Goal: Task Accomplishment & Management: Complete application form

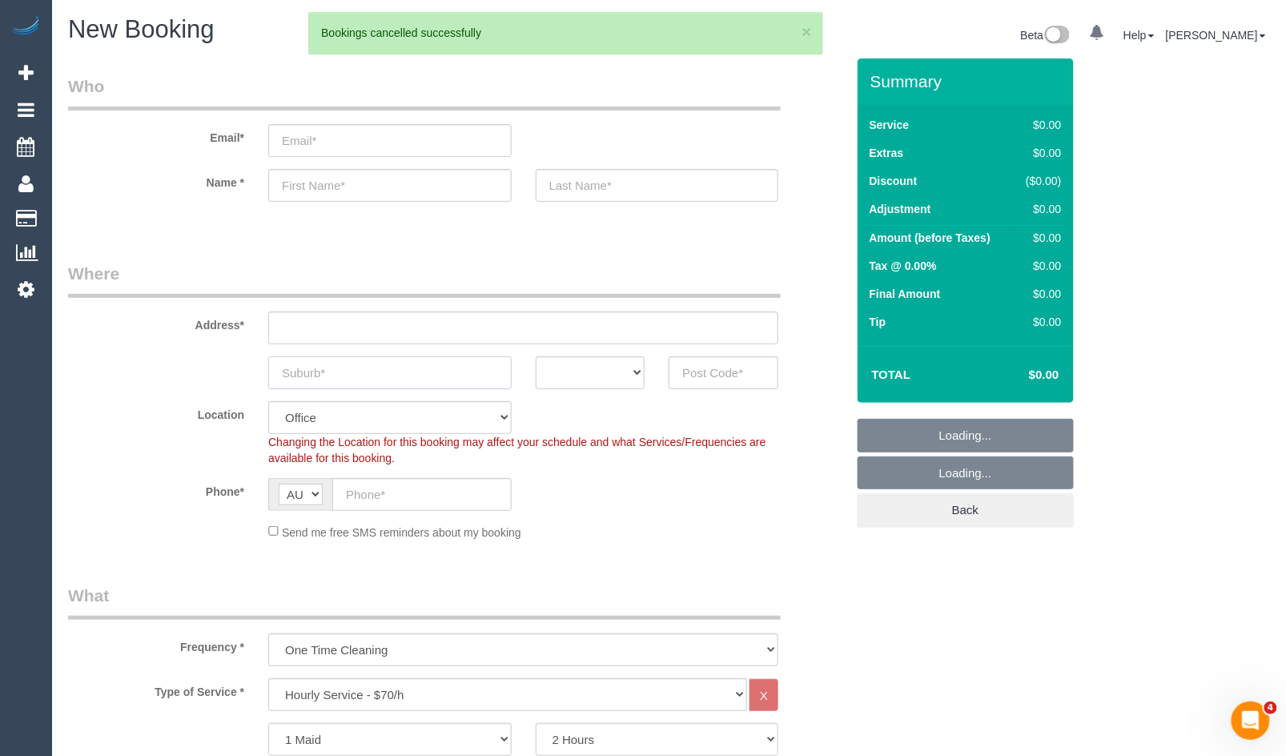
click at [412, 371] on input "text" at bounding box center [389, 372] width 243 height 33
select select "object:4240"
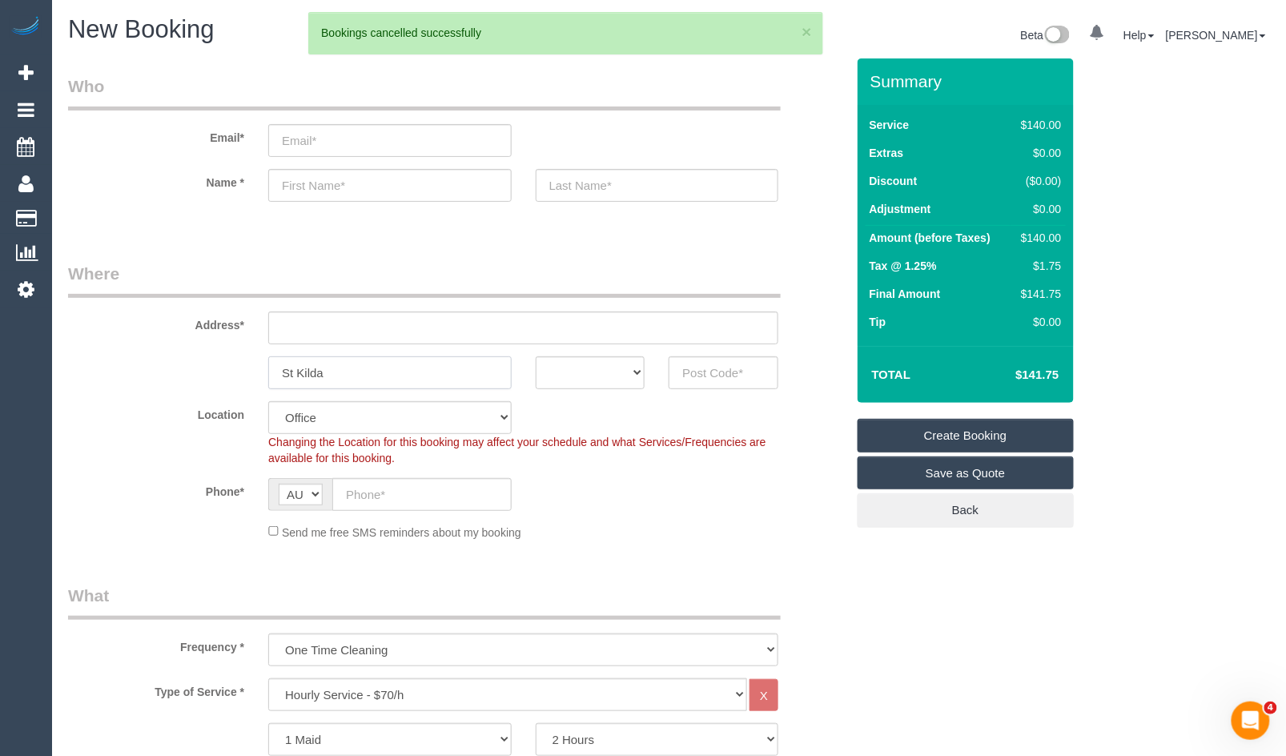
type input "St Kilda"
click at [602, 365] on select "ACT [GEOGRAPHIC_DATA] NT [GEOGRAPHIC_DATA] SA TAS [GEOGRAPHIC_DATA] [GEOGRAPHIC…" at bounding box center [591, 372] width 110 height 33
select select "VIC"
click at [536, 356] on select "ACT [GEOGRAPHIC_DATA] NT [GEOGRAPHIC_DATA] SA TAS [GEOGRAPHIC_DATA] [GEOGRAPHIC…" at bounding box center [591, 372] width 110 height 33
drag, startPoint x: 459, startPoint y: 340, endPoint x: 493, endPoint y: 340, distance: 34.5
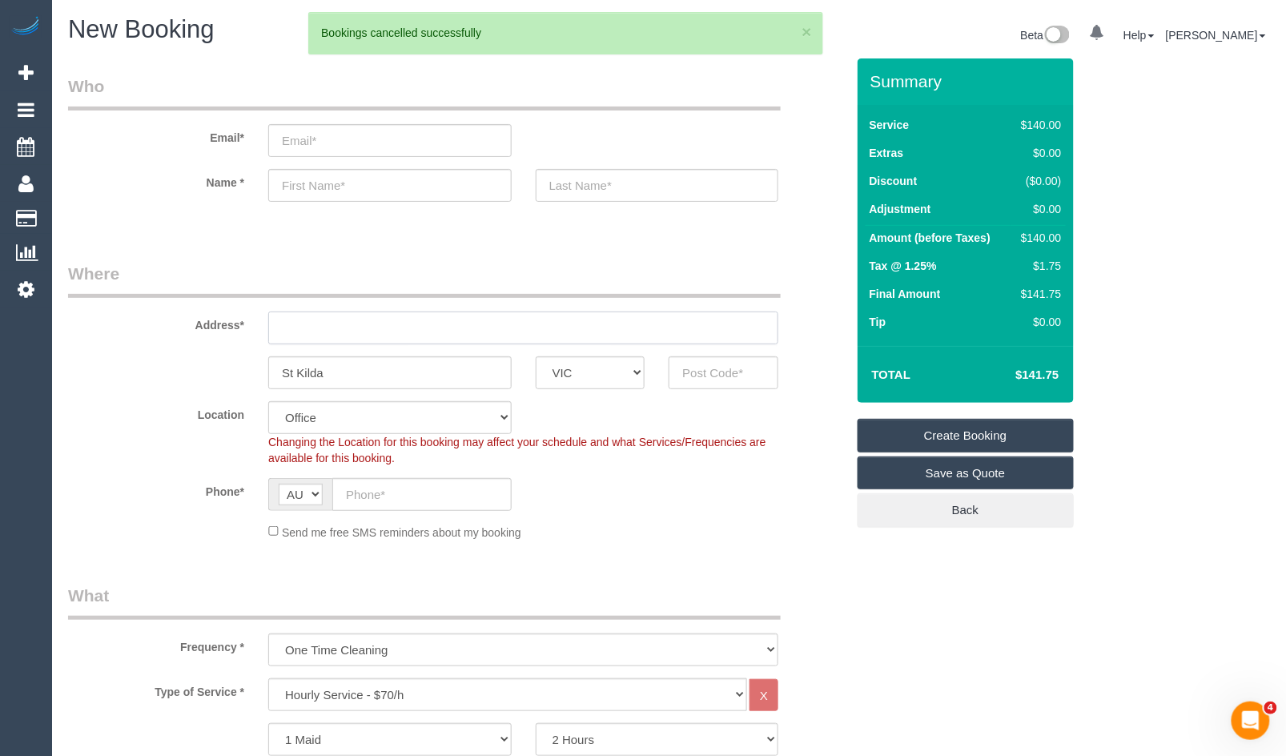
click at [459, 340] on input "text" at bounding box center [523, 328] width 510 height 33
type input "1"
click at [749, 382] on input "text" at bounding box center [724, 372] width 110 height 33
click at [739, 376] on input "text" at bounding box center [724, 372] width 110 height 33
click at [417, 489] on input "text" at bounding box center [421, 494] width 179 height 33
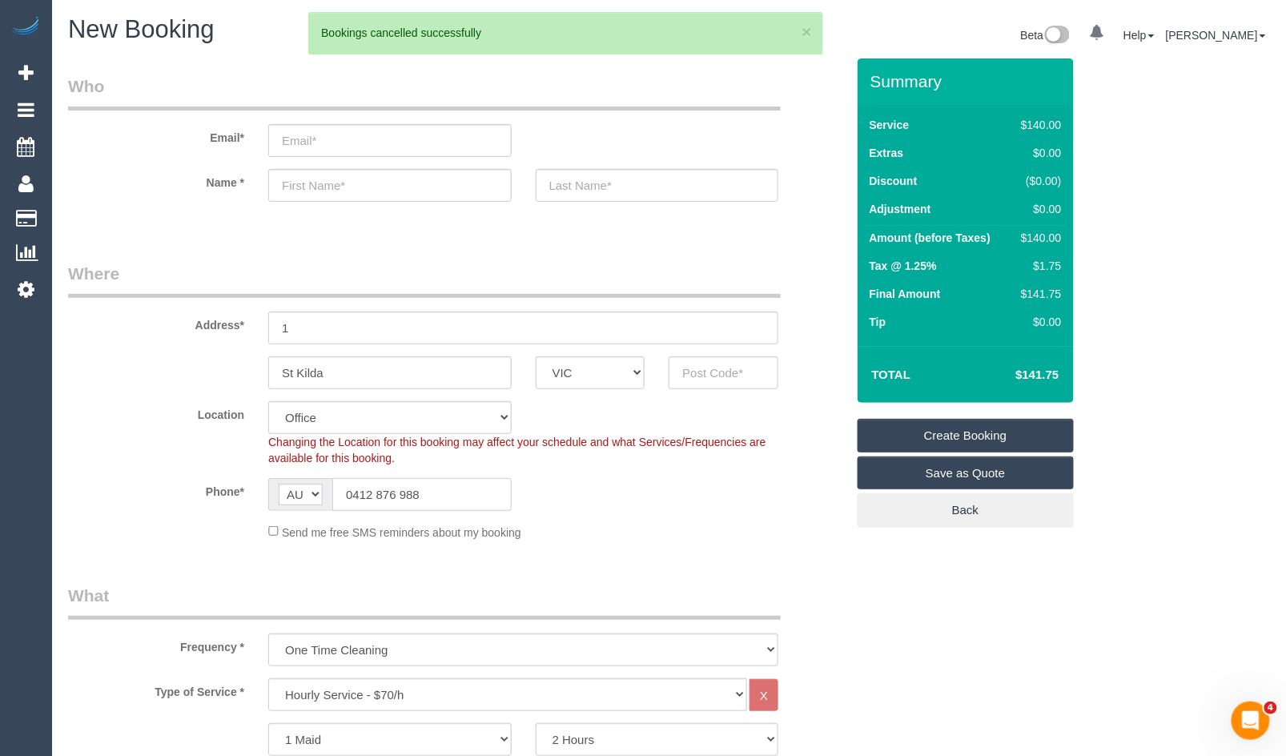
type input "0412 876 988"
click at [701, 373] on input "text" at bounding box center [724, 372] width 110 height 33
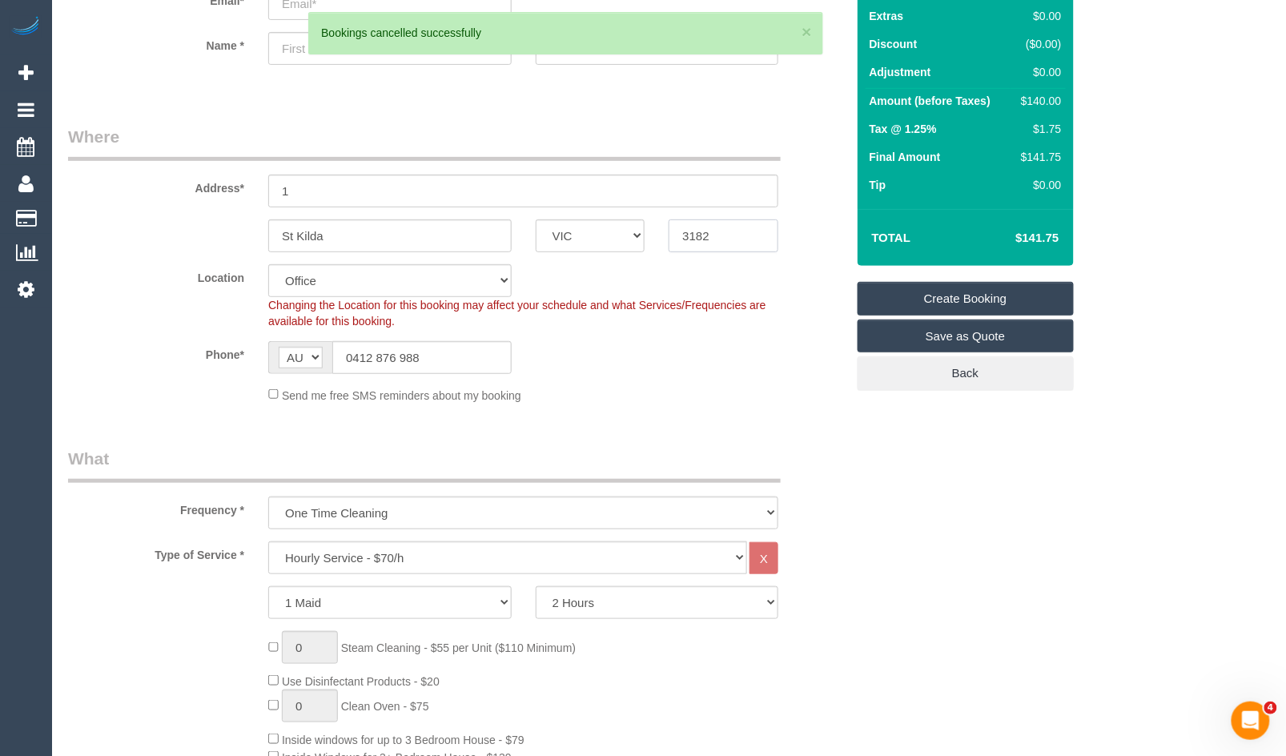
scroll to position [178, 0]
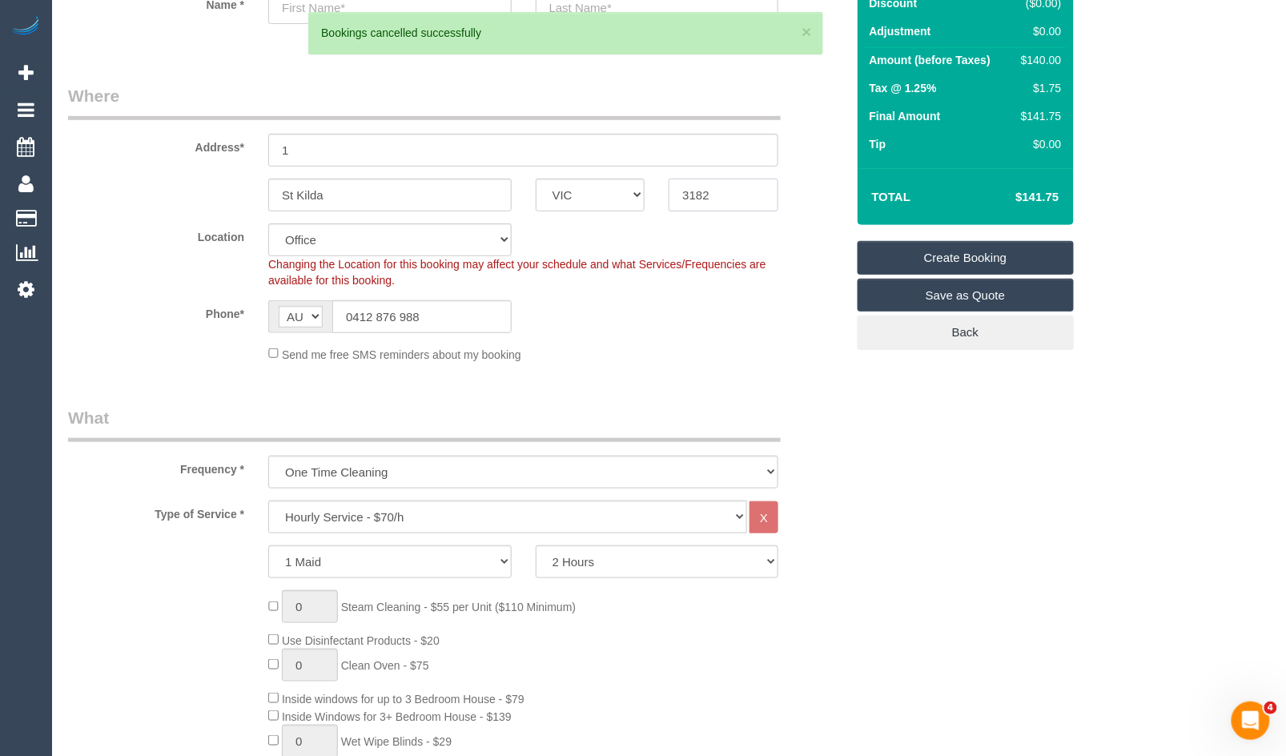
type input "3182"
drag, startPoint x: 462, startPoint y: 522, endPoint x: 465, endPoint y: 534, distance: 12.3
click at [458, 524] on select "Hourly Service - $70/h Hourly Service - $65/h Hourly Service - $60/h Hourly Ser…" at bounding box center [507, 517] width 479 height 33
select select "55"
select select "object:4245"
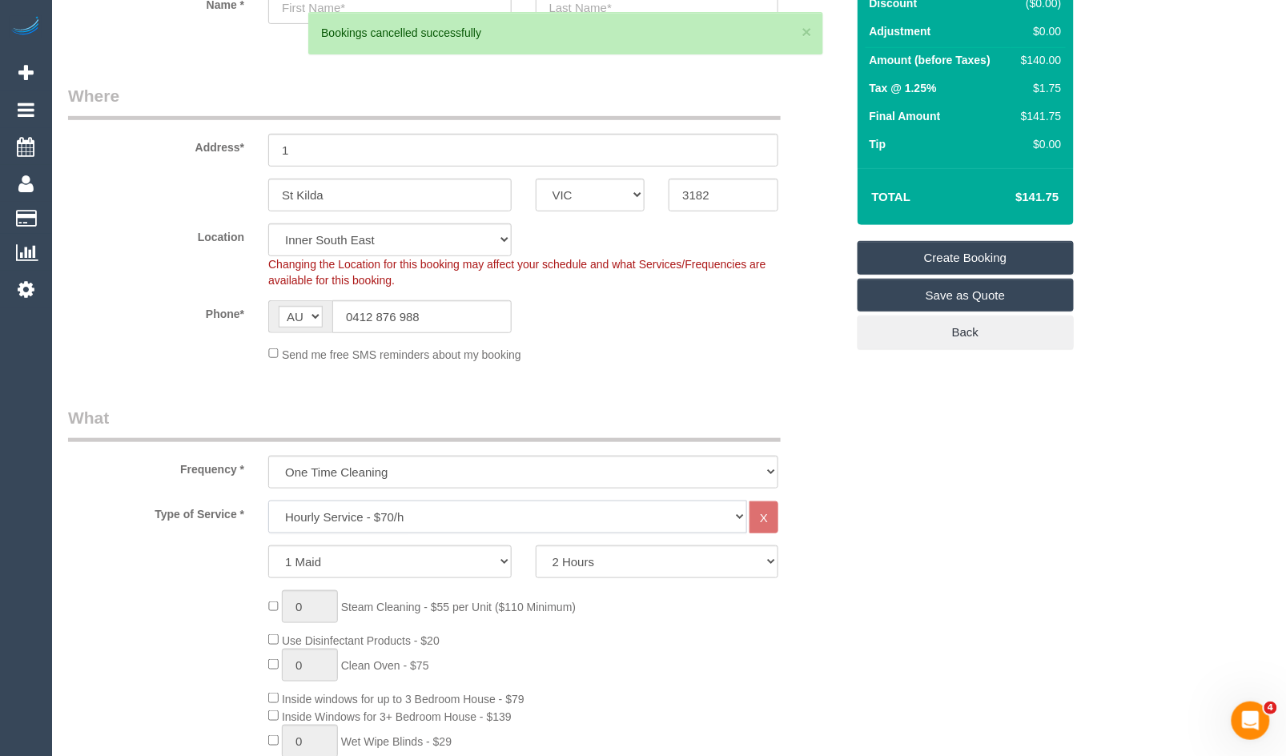
select select "211"
click at [268, 501] on select "Hourly Service - $70/h Hourly Service - $65/h Hourly Service - $60/h Hourly Ser…" at bounding box center [507, 517] width 479 height 33
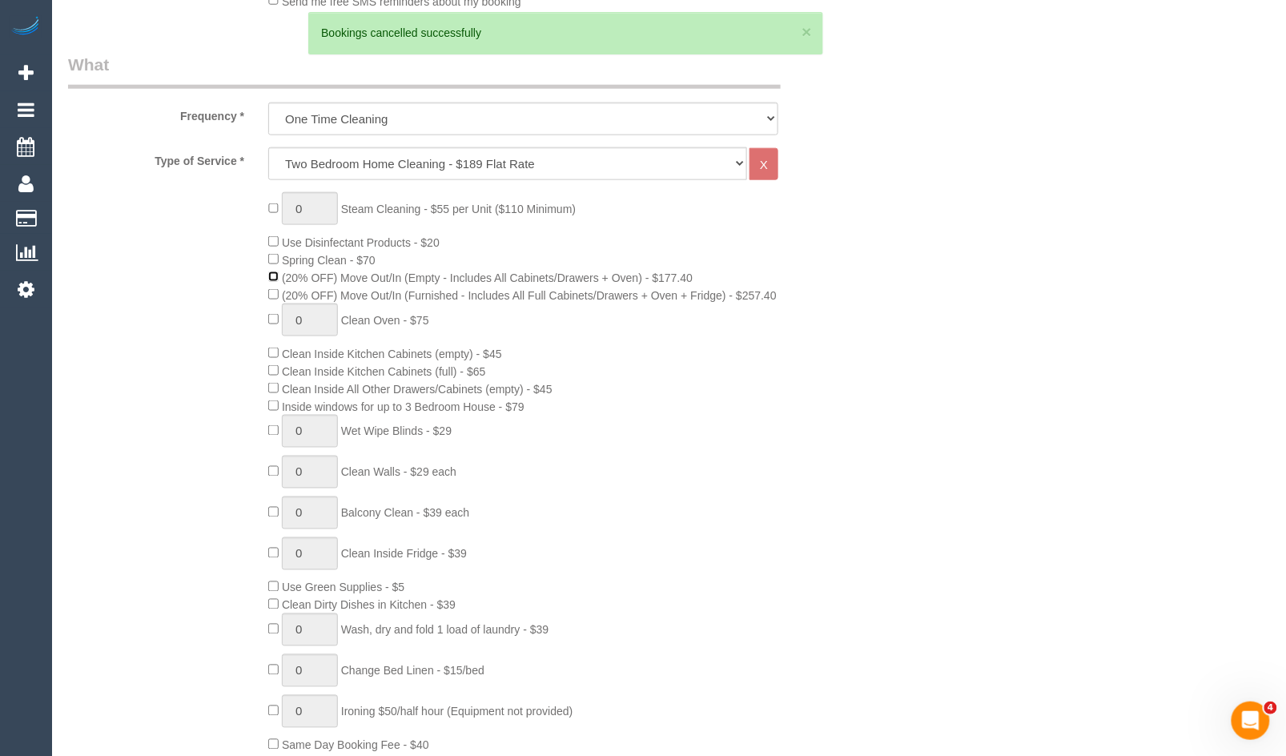
scroll to position [533, 0]
click at [270, 205] on span "1 Steam Cleaning - $55 per Unit ($110 Minimum)" at bounding box center [422, 206] width 308 height 13
type input "2"
click at [586, 371] on div "2 Steam Cleaning - $55 per Unit ($110 Minimum) Use Disinfectant Products - $20 …" at bounding box center [556, 470] width 601 height 561
click at [274, 517] on span "1 Balcony Clean - $39 each" at bounding box center [368, 511] width 201 height 13
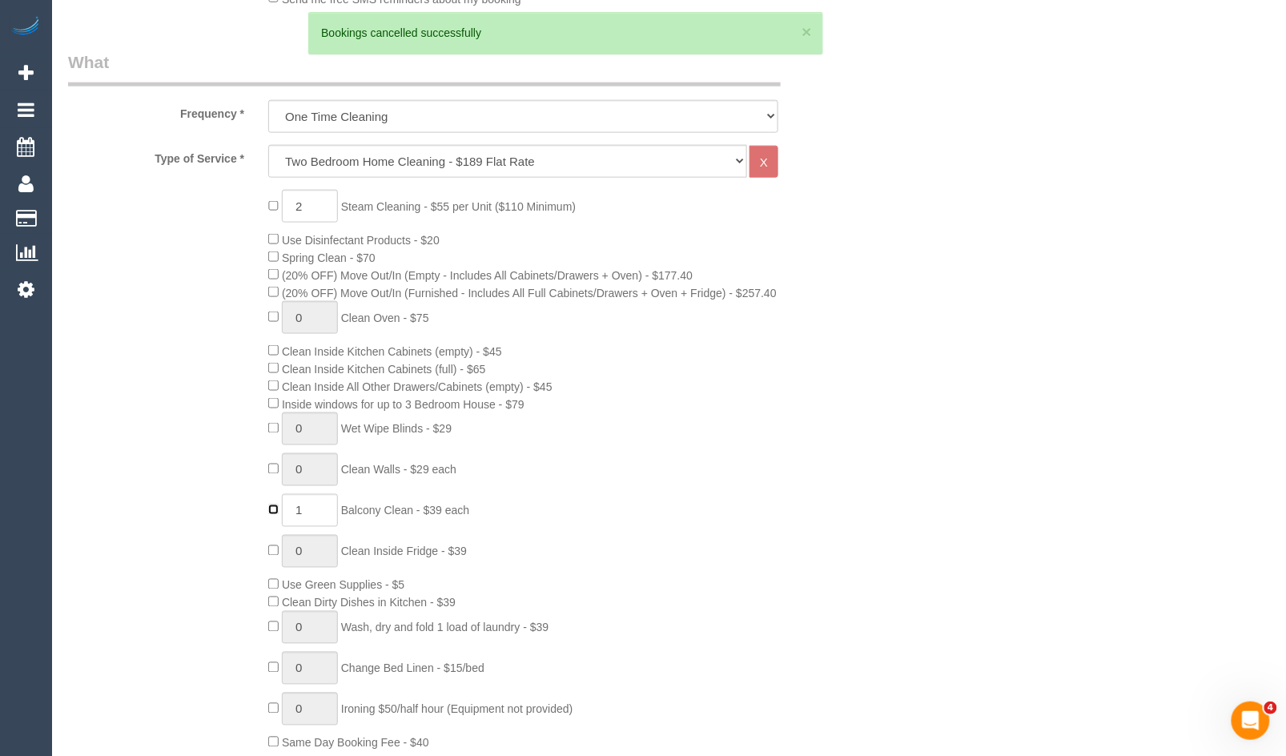
type input "0"
click at [694, 477] on div "2 Steam Cleaning - $55 per Unit ($110 Minimum) Use Disinfectant Products - $20 …" at bounding box center [556, 470] width 601 height 561
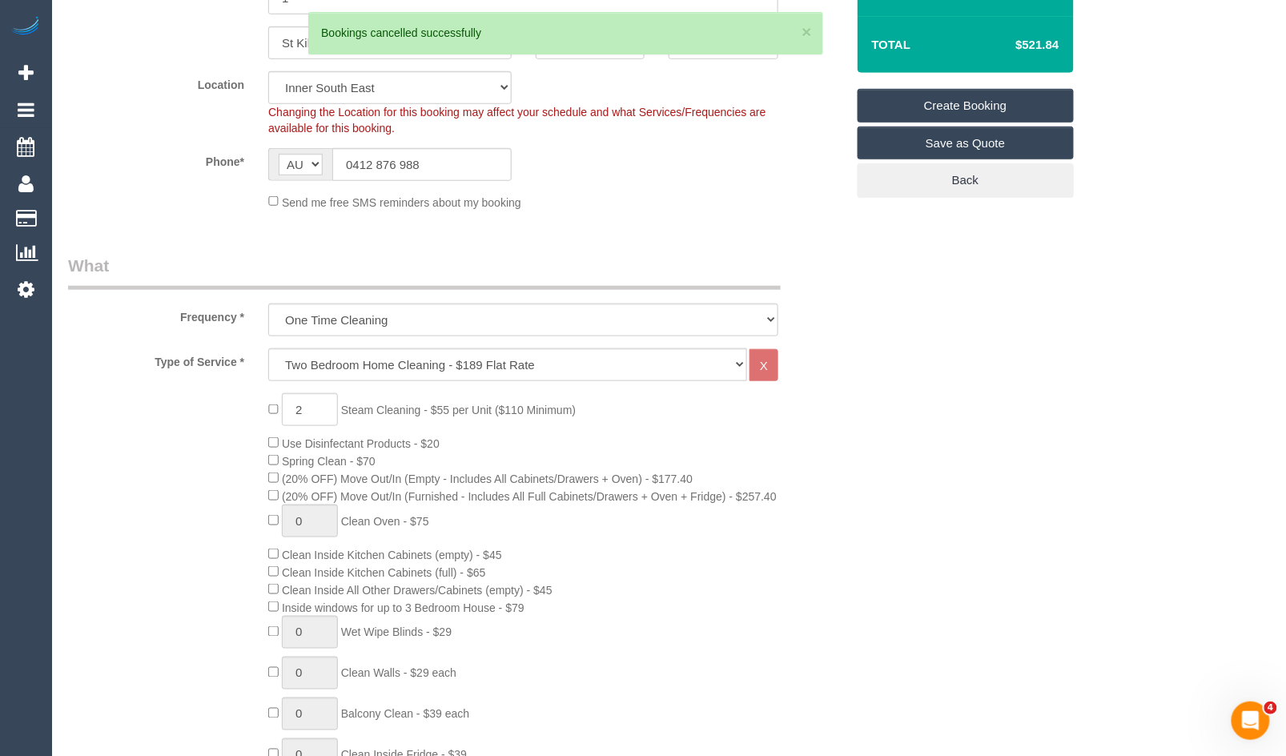
scroll to position [267, 0]
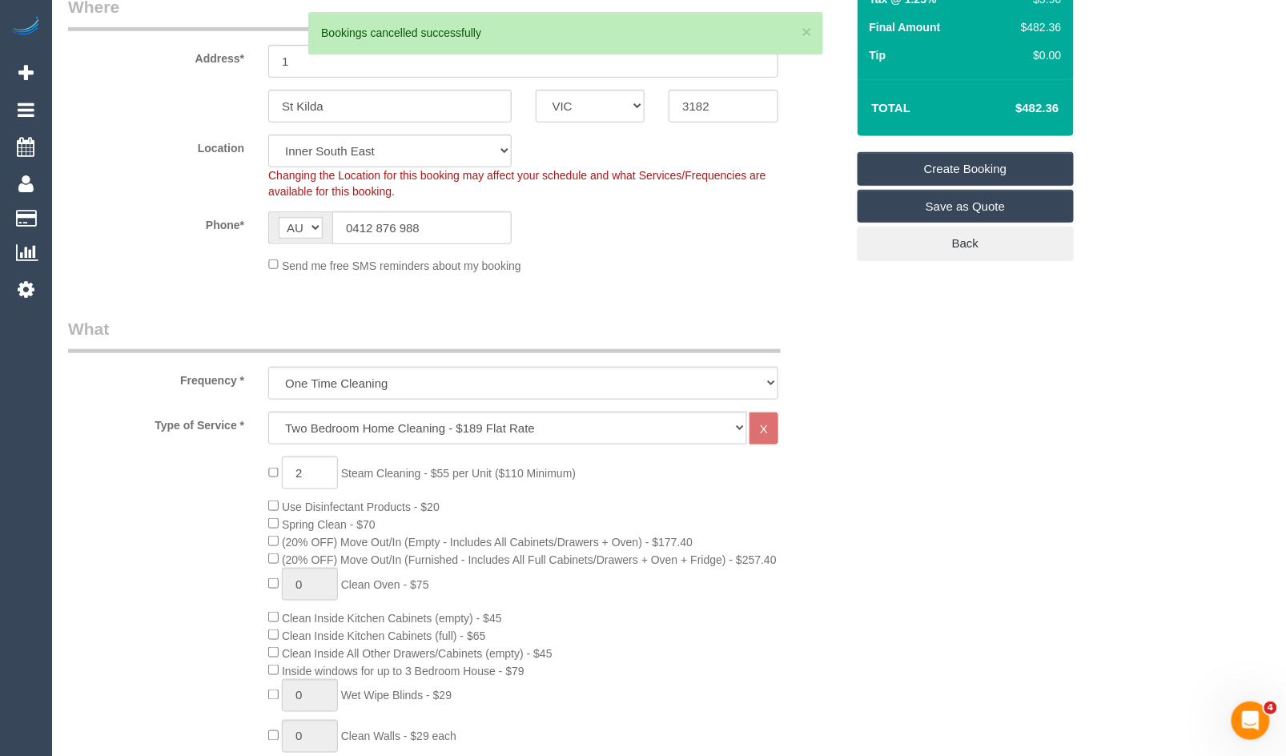
drag, startPoint x: 1075, startPoint y: 111, endPoint x: 1012, endPoint y: 107, distance: 62.6
click at [1012, 107] on div "Summary Service $189.00 Extras $287.40 Discount ($0.00) Adjustment $0.00 Amount…" at bounding box center [996, 42] width 300 height 501
drag, startPoint x: 718, startPoint y: 262, endPoint x: 747, endPoint y: 277, distance: 32.6
click at [718, 262] on div "Send me free SMS reminders about my booking" at bounding box center [523, 265] width 534 height 18
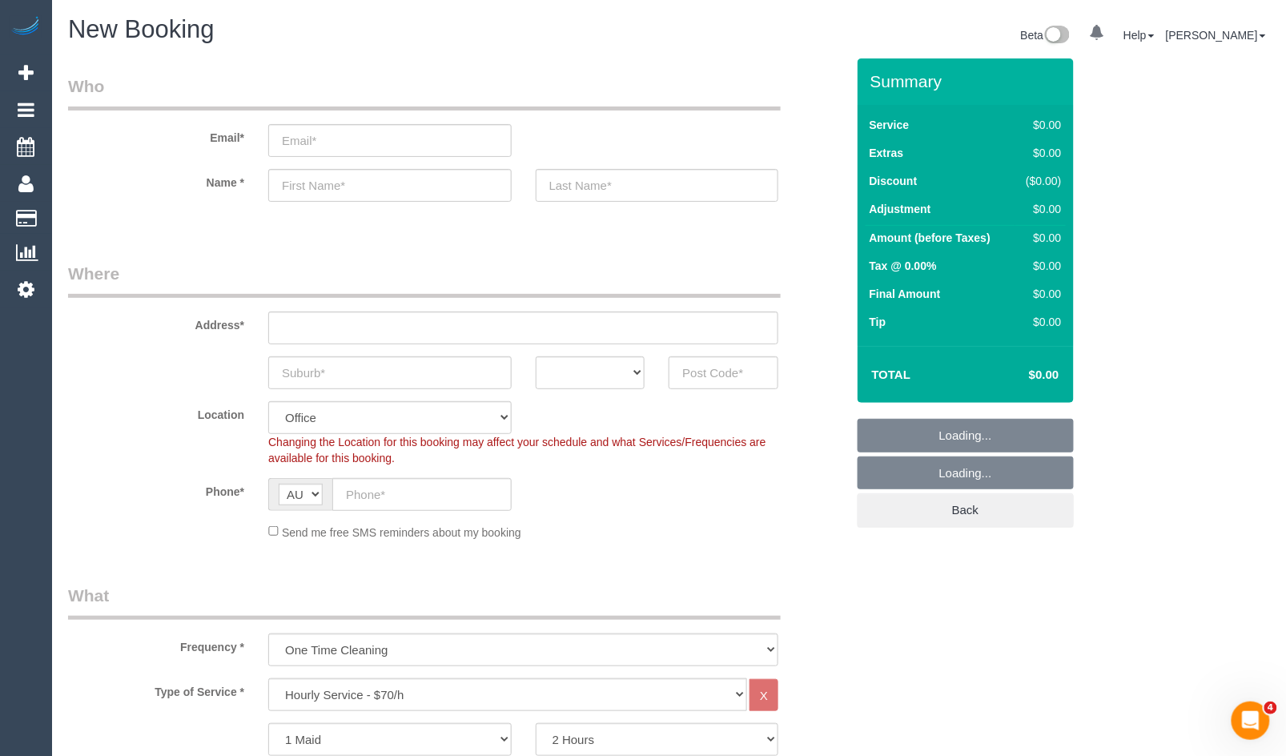
select select "object:2482"
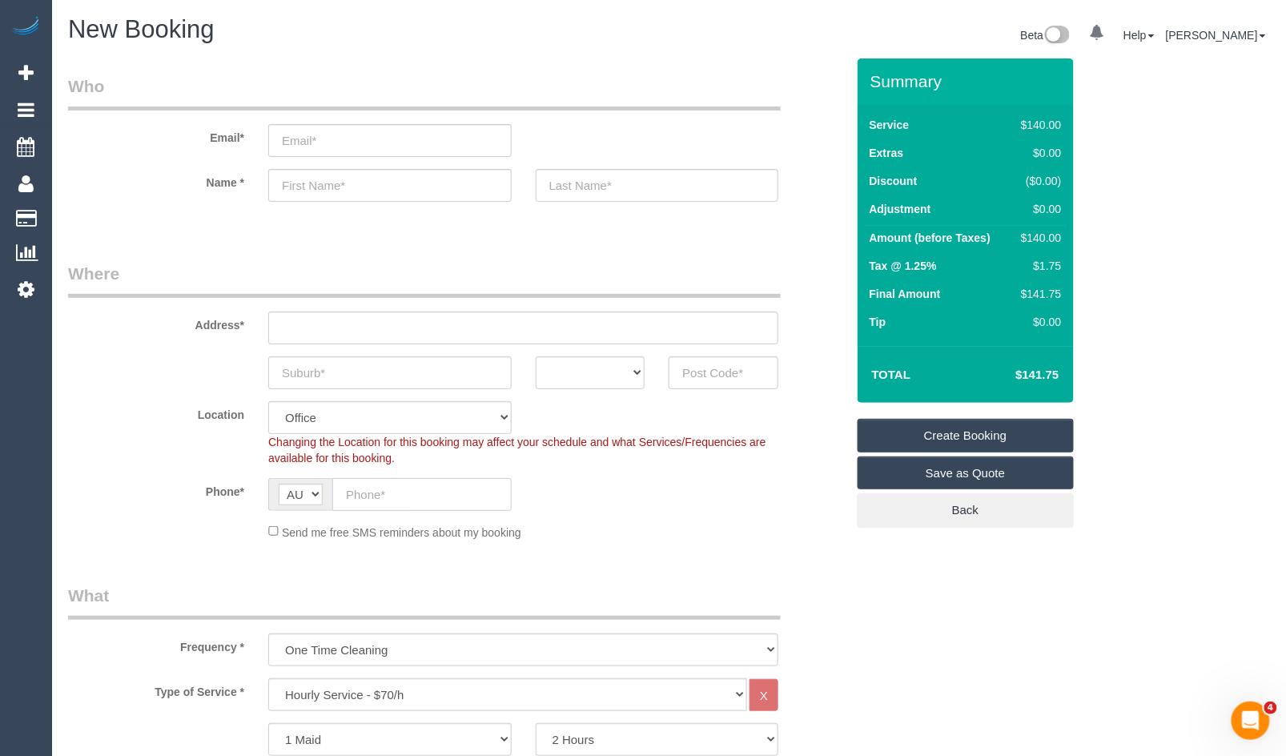
click at [412, 489] on input "text" at bounding box center [421, 494] width 179 height 33
type input "0432 063 153"
click at [412, 344] on sui-booking-address "Address* ACT [GEOGRAPHIC_DATA] NT [GEOGRAPHIC_DATA] SA TAS [GEOGRAPHIC_DATA] [G…" at bounding box center [457, 325] width 778 height 127
click at [420, 329] on input "text" at bounding box center [523, 328] width 510 height 33
type input "[STREET_ADDRESS]"
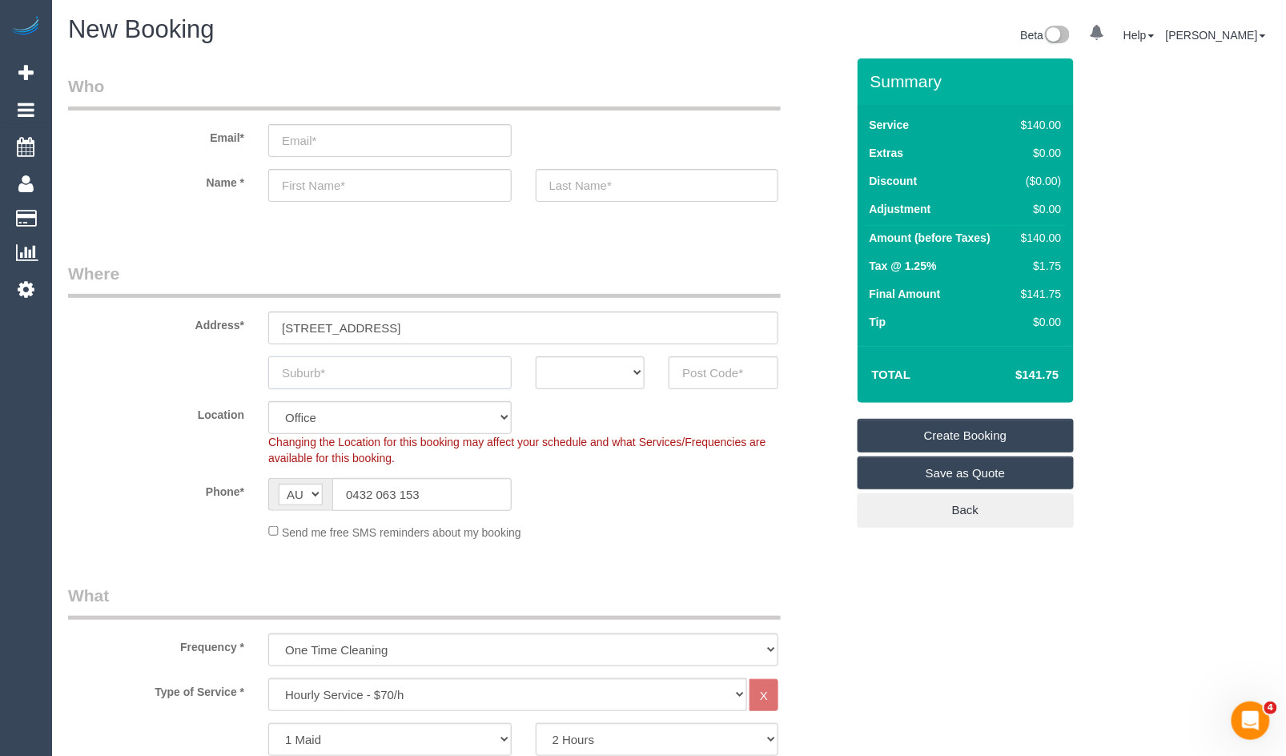
click at [453, 380] on input "text" at bounding box center [389, 372] width 243 height 33
drag, startPoint x: 461, startPoint y: 340, endPoint x: 466, endPoint y: 333, distance: 9.1
click at [466, 334] on input "[STREET_ADDRESS]" at bounding box center [523, 328] width 510 height 33
click at [430, 364] on input "text" at bounding box center [389, 372] width 243 height 33
type input "[PERSON_NAME]"
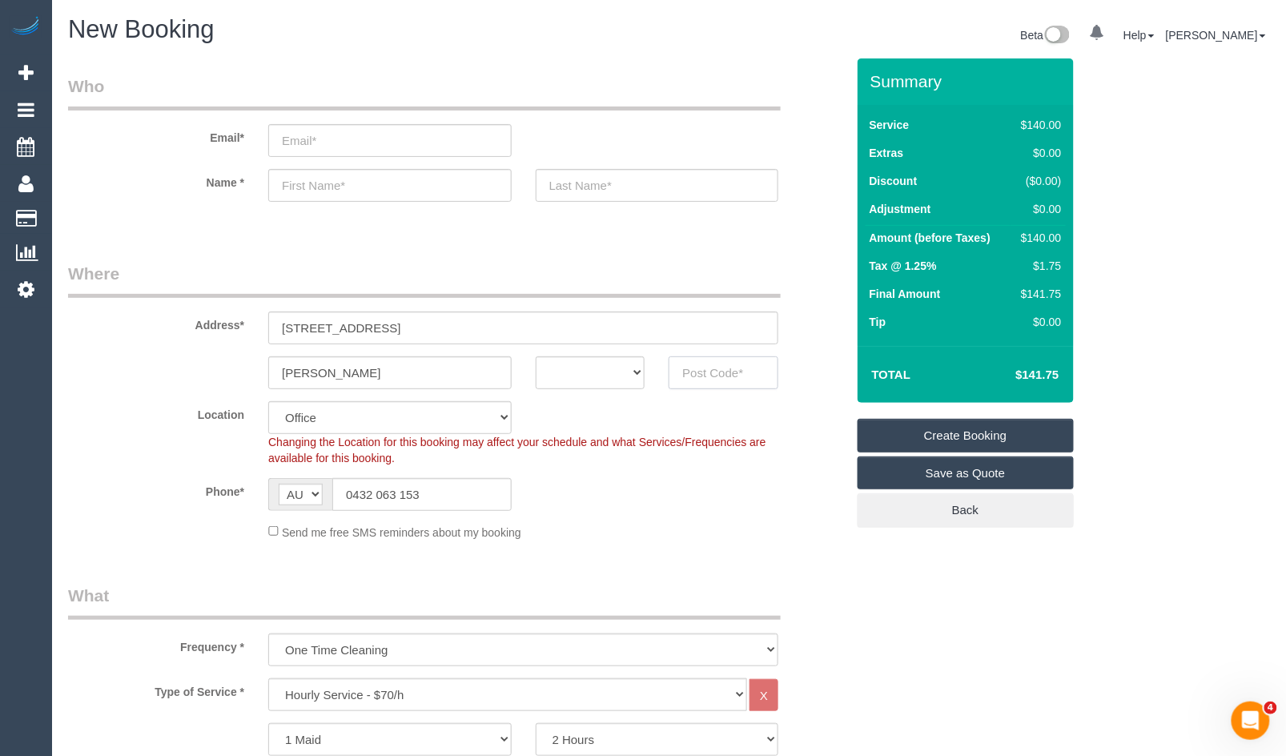
click at [699, 384] on input "text" at bounding box center [724, 372] width 110 height 33
type input "3206"
drag, startPoint x: 581, startPoint y: 369, endPoint x: 579, endPoint y: 387, distance: 17.7
click at [580, 370] on select "ACT [GEOGRAPHIC_DATA] NT [GEOGRAPHIC_DATA] SA TAS [GEOGRAPHIC_DATA] [GEOGRAPHIC…" at bounding box center [591, 372] width 110 height 33
select select "VIC"
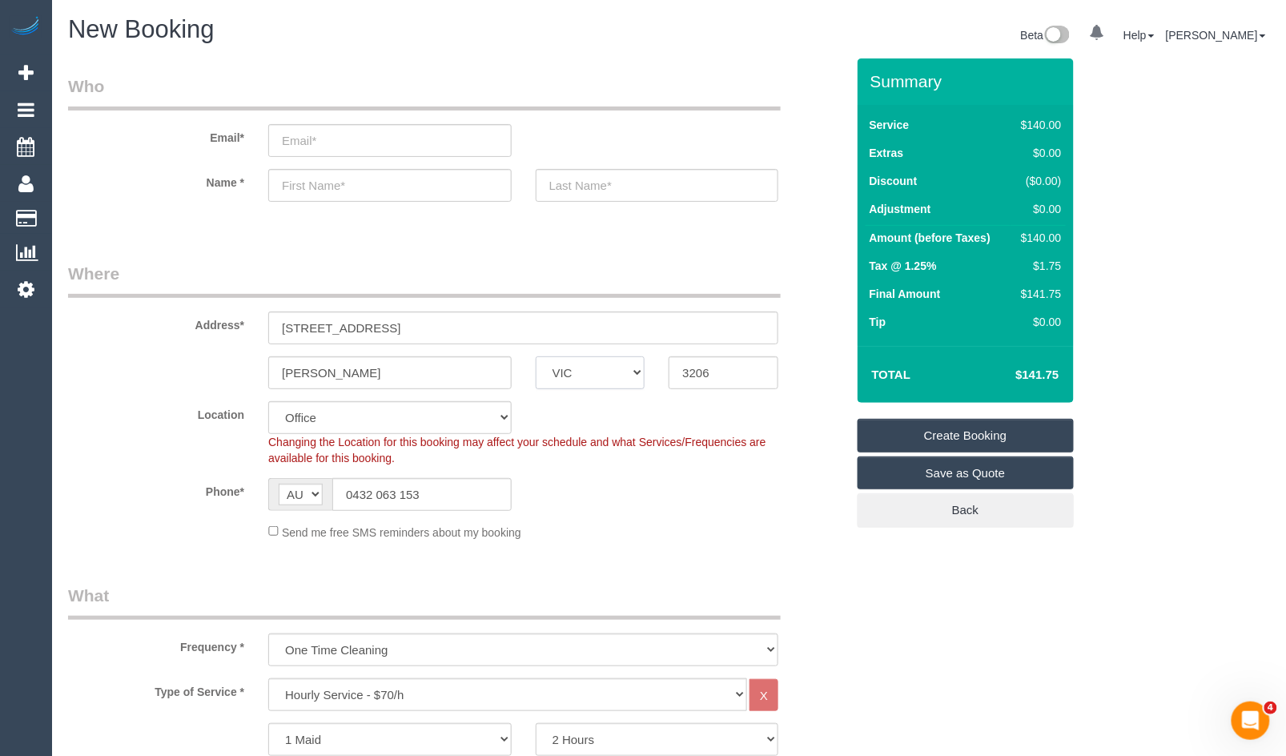
click at [536, 356] on select "ACT [GEOGRAPHIC_DATA] NT [GEOGRAPHIC_DATA] SA TAS [GEOGRAPHIC_DATA] [GEOGRAPHIC…" at bounding box center [591, 372] width 110 height 33
select select "55"
drag, startPoint x: 718, startPoint y: 373, endPoint x: 630, endPoint y: 370, distance: 88.2
click at [630, 370] on div "[PERSON_NAME] ACT [GEOGRAPHIC_DATA] NT [GEOGRAPHIC_DATA] SA TAS [GEOGRAPHIC_DAT…" at bounding box center [457, 372] width 802 height 33
select select "object:2487"
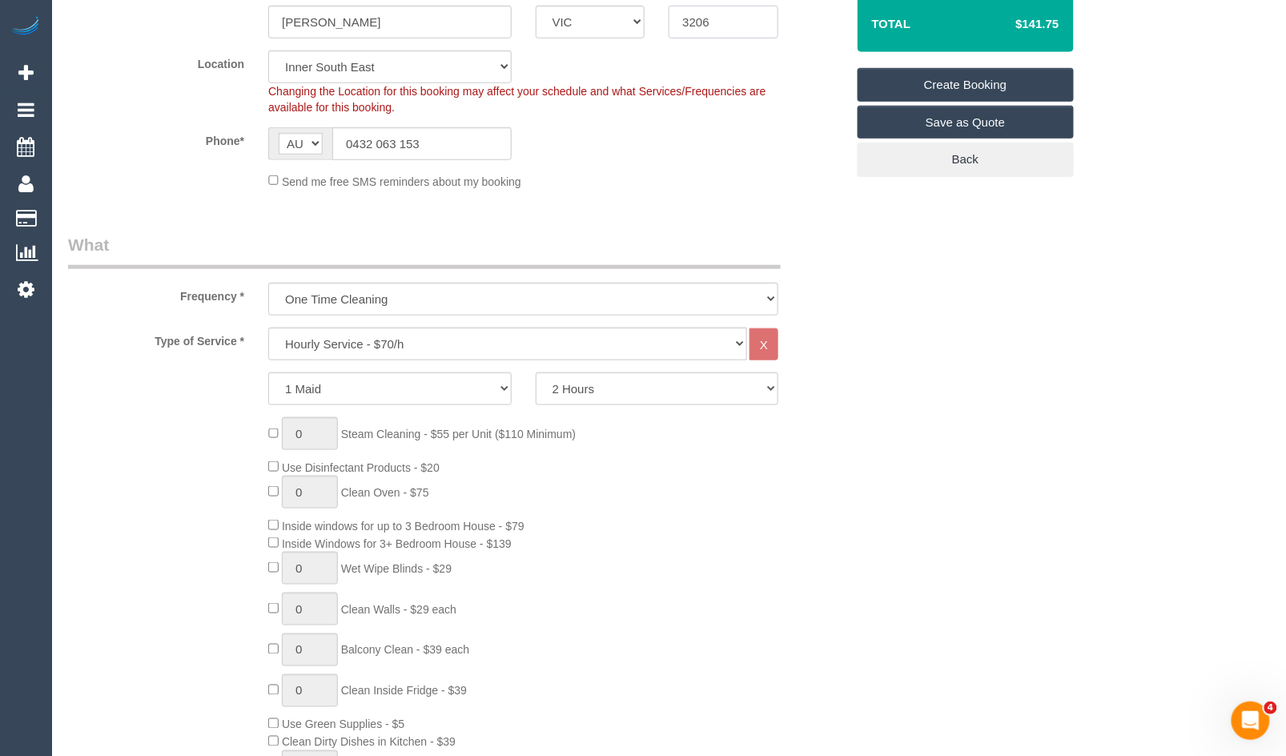
scroll to position [356, 0]
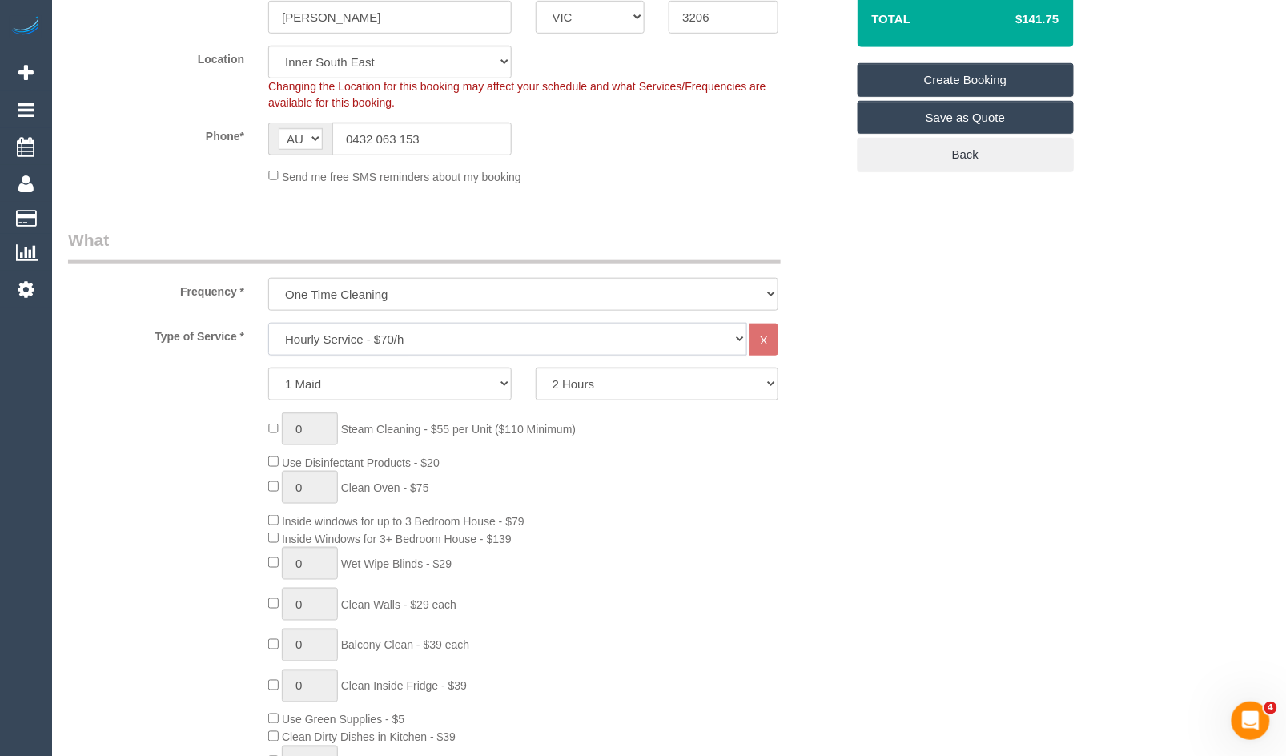
click at [533, 348] on select "Hourly Service - $70/h Hourly Service - $65/h Hourly Service - $60/h Hourly Ser…" at bounding box center [507, 339] width 479 height 33
select select "213"
click at [268, 324] on select "Hourly Service - $70/h Hourly Service - $65/h Hourly Service - $60/h Hourly Ser…" at bounding box center [507, 339] width 479 height 33
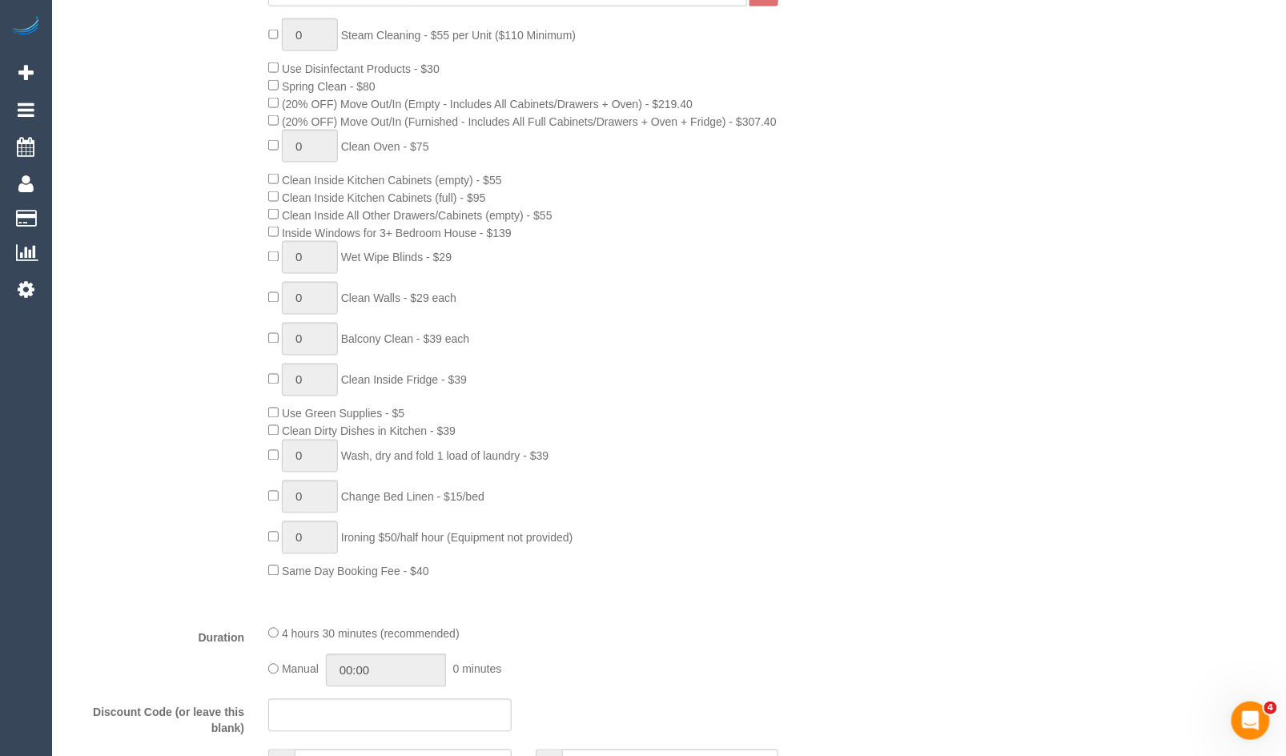
scroll to position [711, 0]
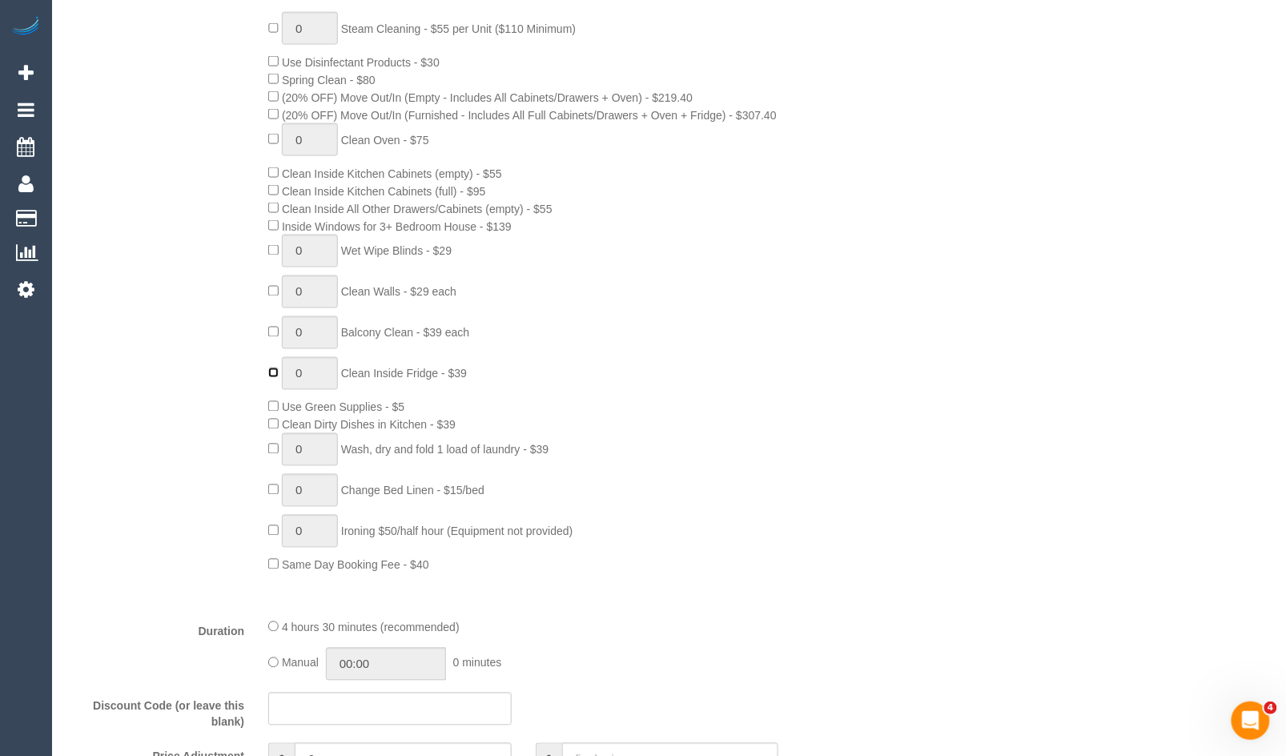
type input "1"
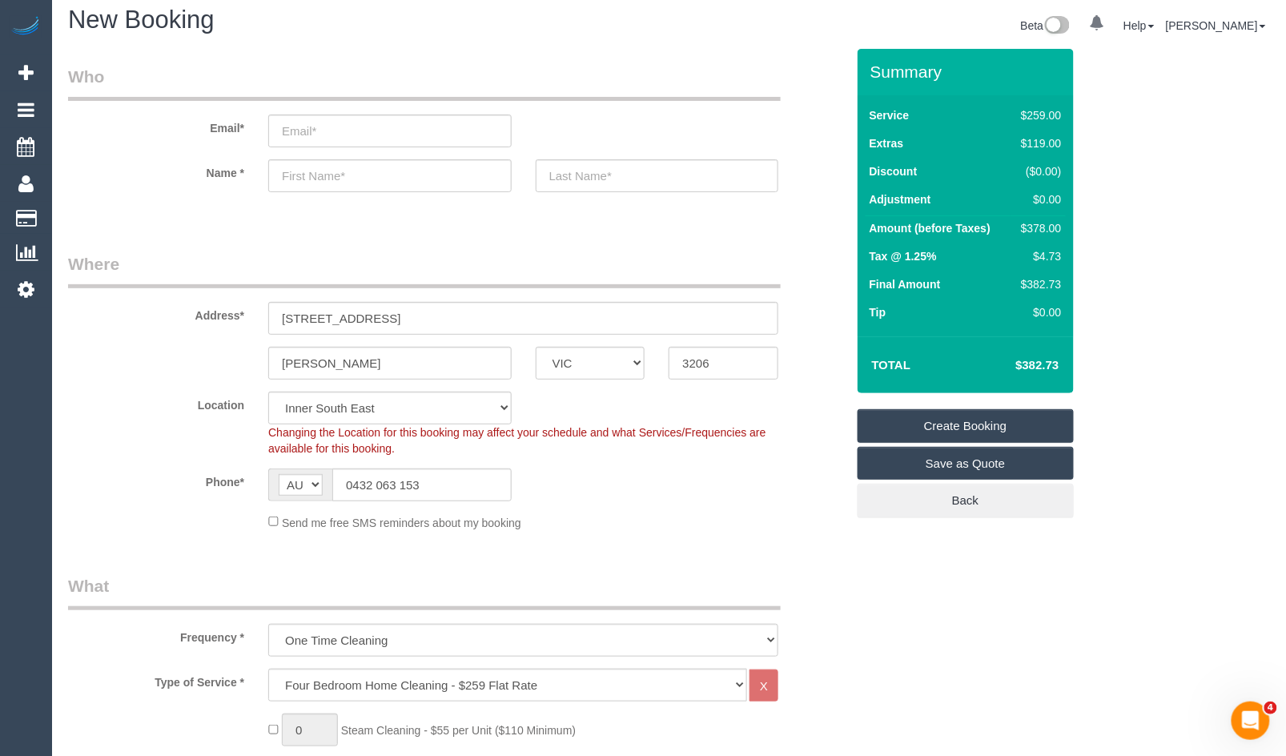
scroll to position [0, 0]
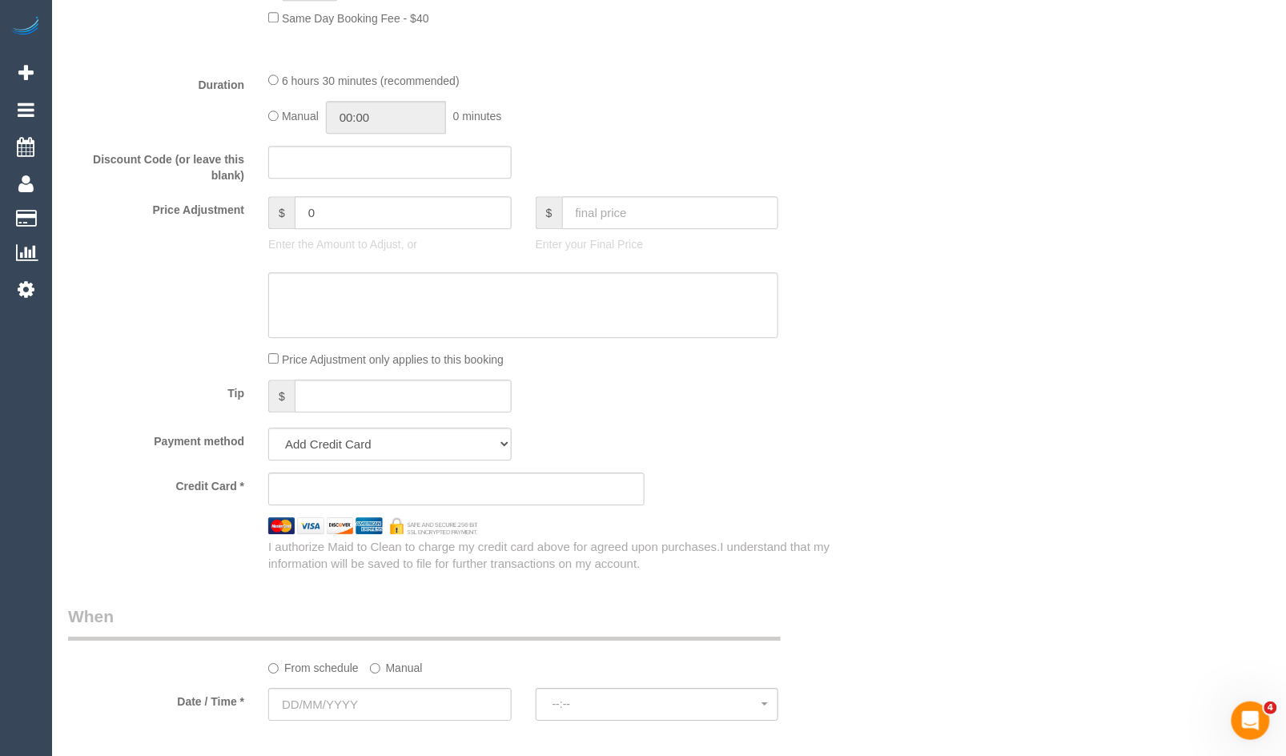
scroll to position [1334, 0]
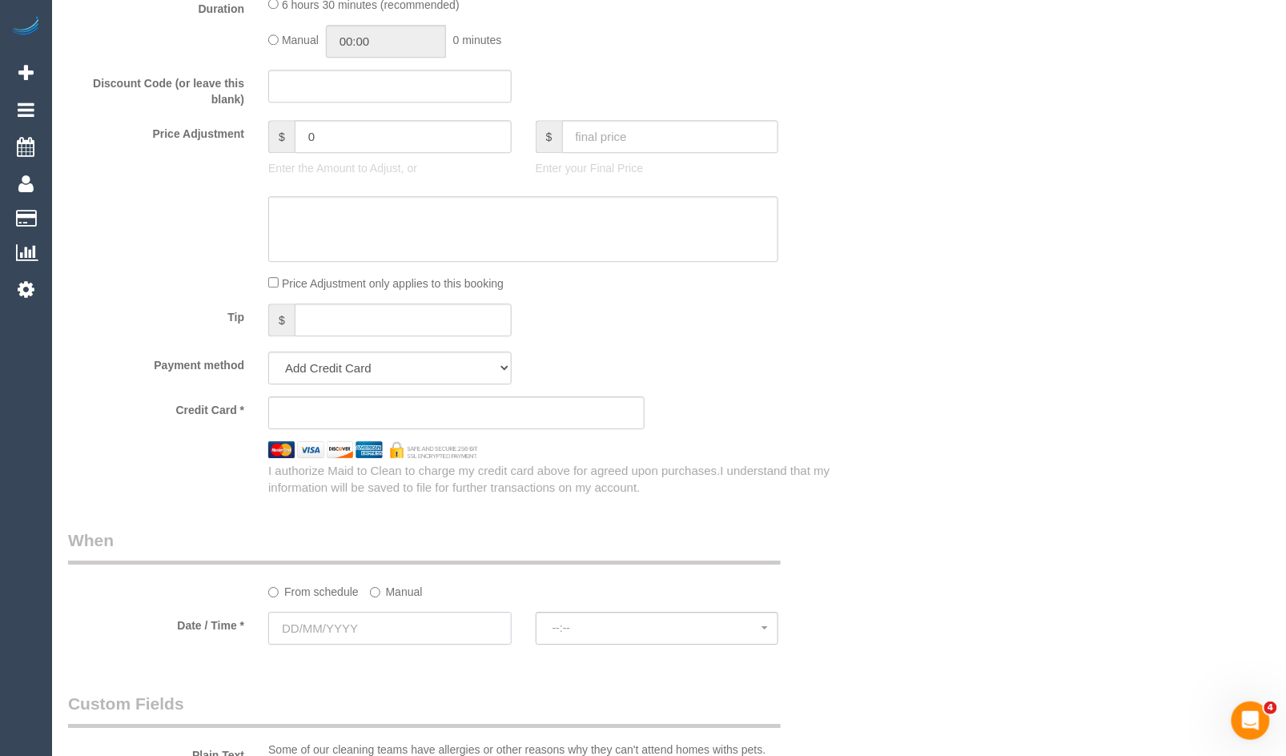
click at [364, 645] on input "text" at bounding box center [389, 628] width 243 height 33
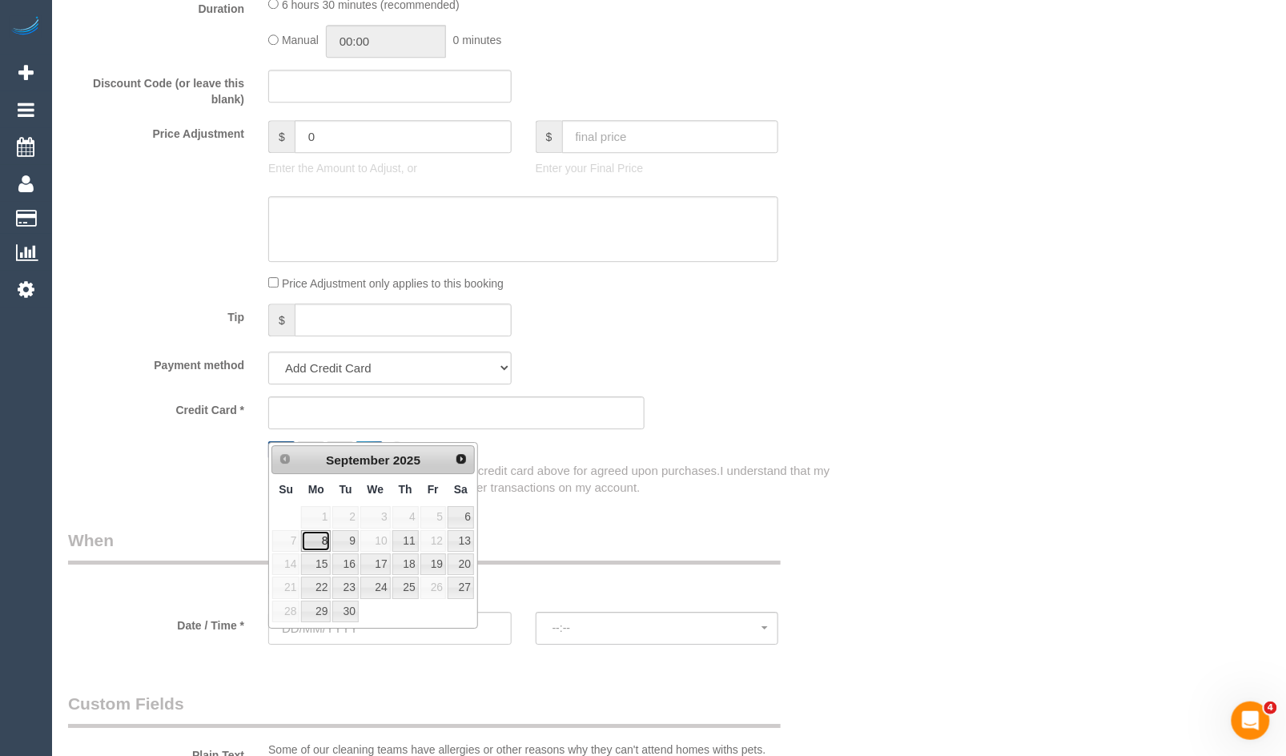
click at [316, 538] on link "8" at bounding box center [316, 541] width 30 height 22
type input "[DATE]"
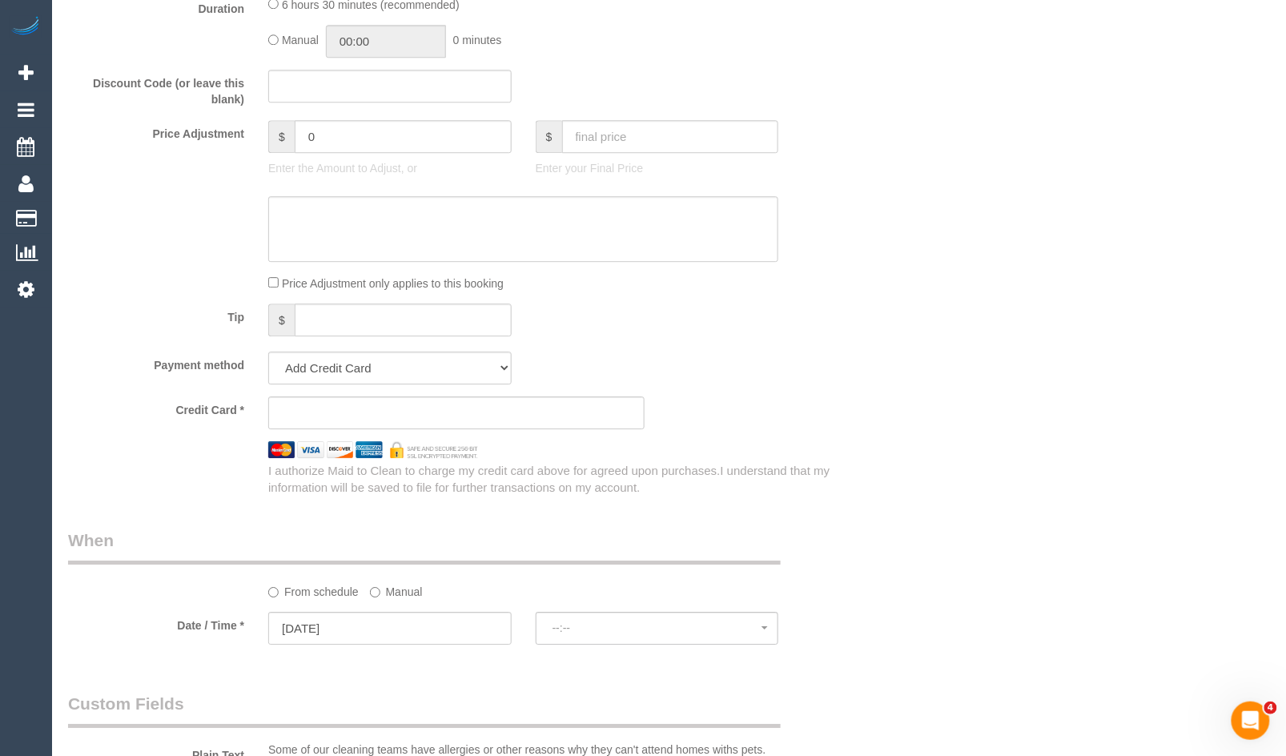
select select "spot1"
click at [595, 634] on span "07:00 - 08:00" at bounding box center [658, 628] width 210 height 13
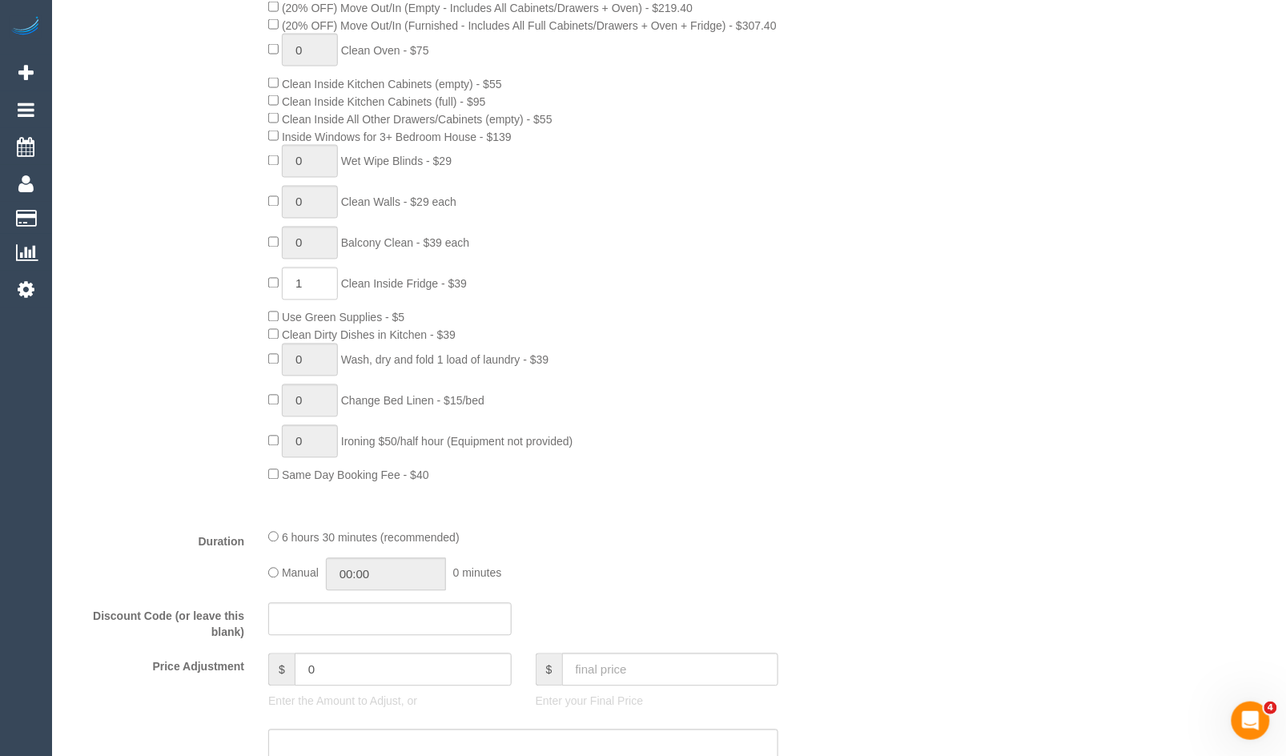
click at [695, 413] on div "0 Steam Cleaning - $55 per Unit ($110 Minimum) Use Disinfectant Products - $30 …" at bounding box center [556, 202] width 601 height 561
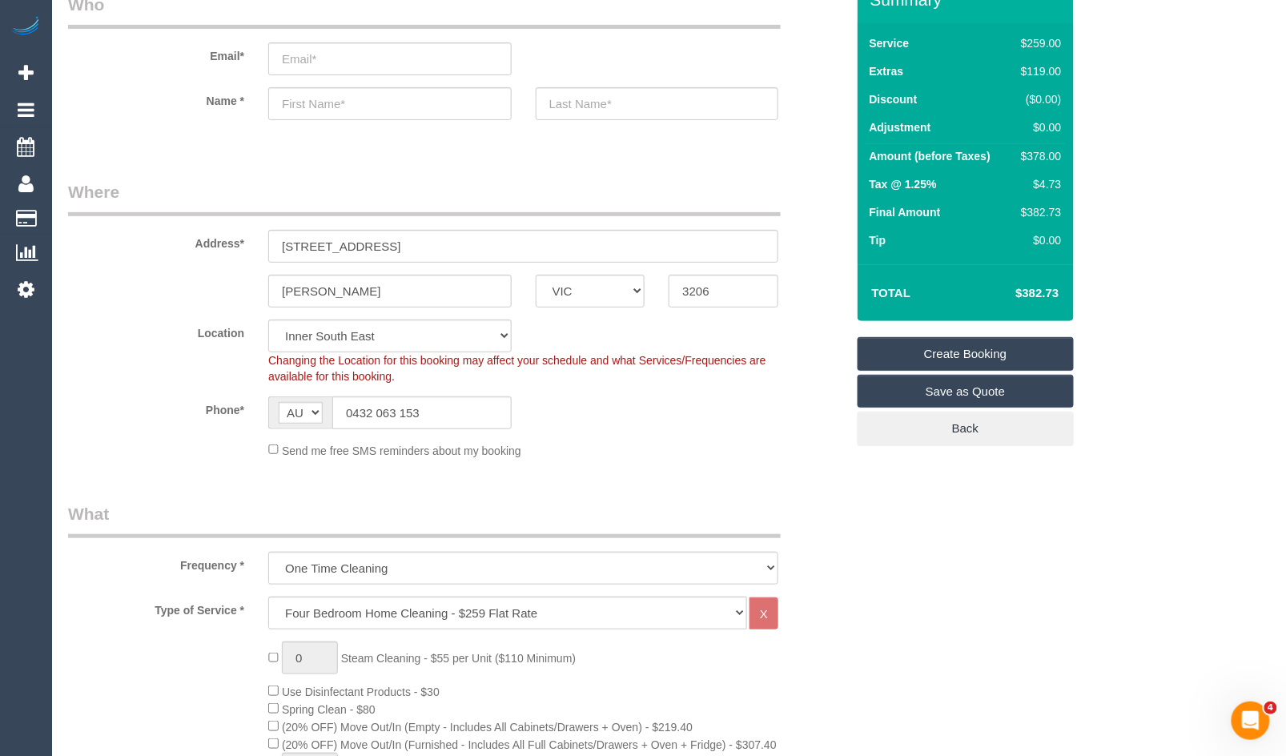
scroll to position [89, 0]
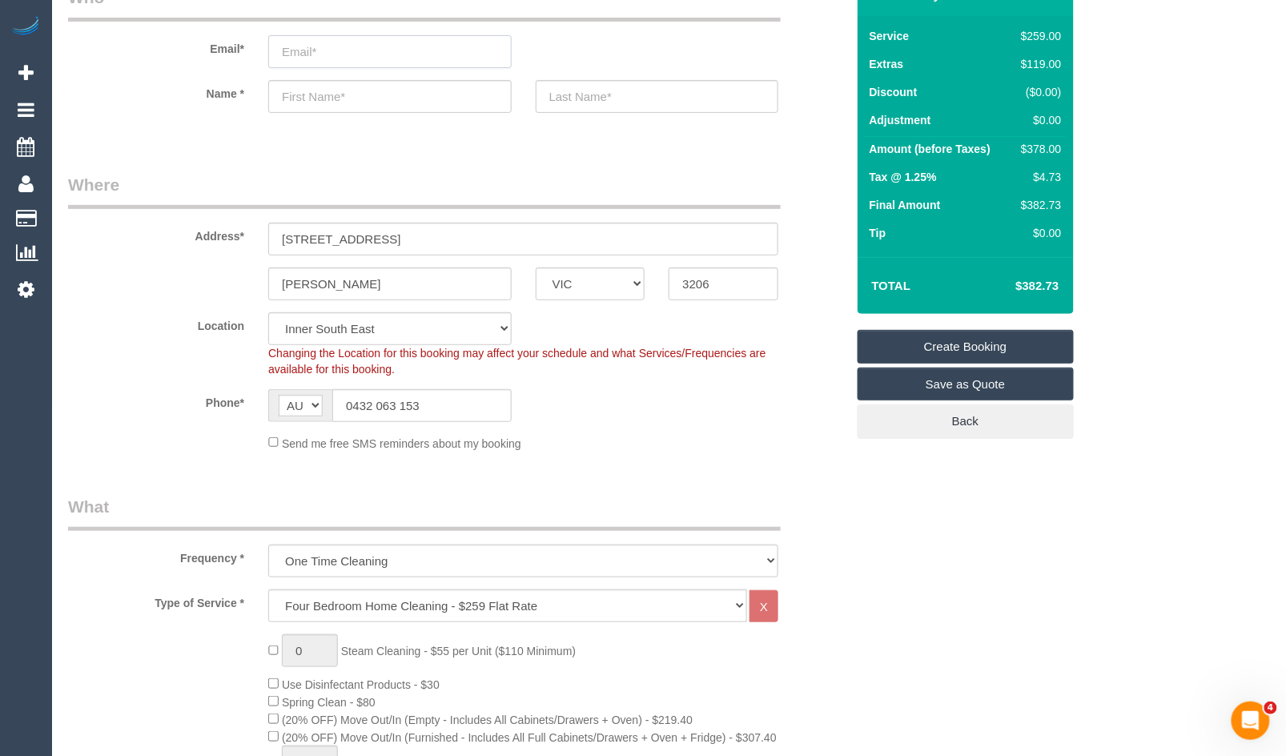
click at [431, 44] on input "email" at bounding box center [389, 51] width 243 height 33
type input "[EMAIL_ADDRESS][DOMAIN_NAME]"
click at [371, 101] on input "text" at bounding box center [389, 96] width 243 height 33
type input "Clair"
select select "spot16"
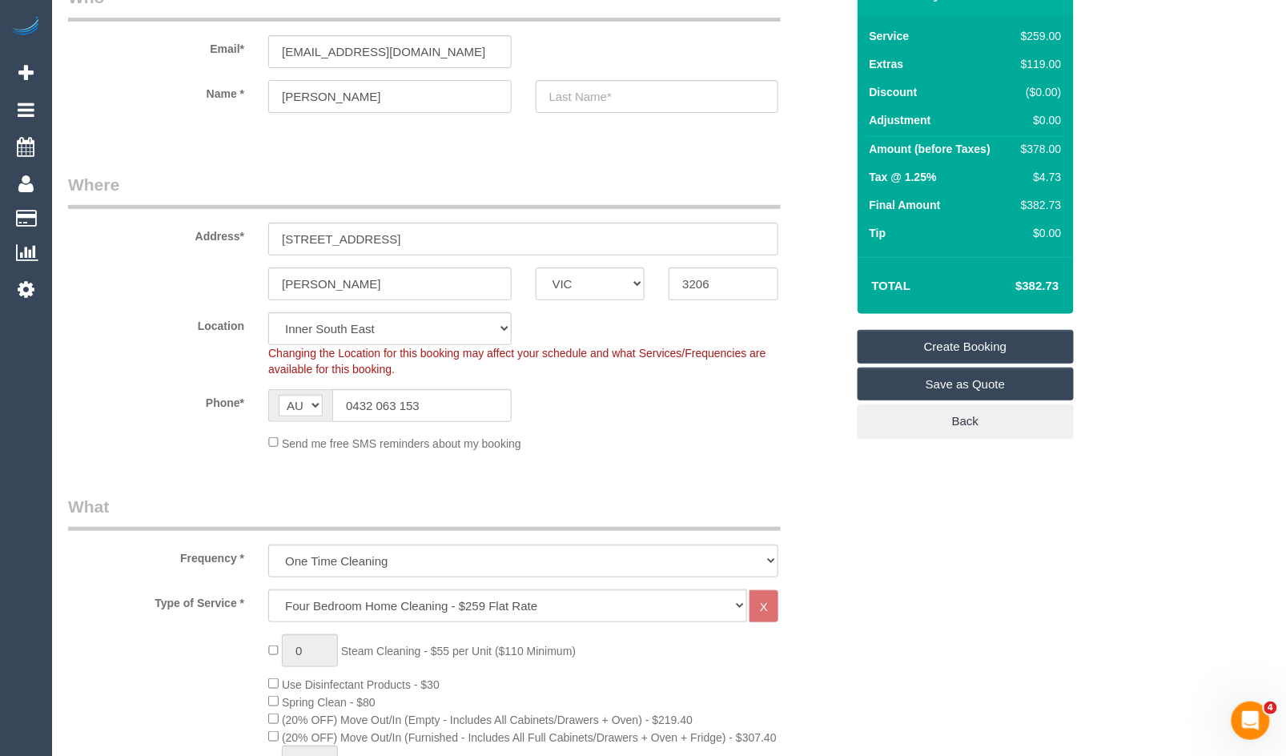
type input "[PERSON_NAME]"
click at [650, 99] on input "text" at bounding box center [657, 96] width 243 height 33
type input "[PERSON_NAME]"
drag, startPoint x: 378, startPoint y: 240, endPoint x: 304, endPoint y: 242, distance: 73.7
click at [304, 242] on input "[STREET_ADDRESS]" at bounding box center [523, 239] width 510 height 33
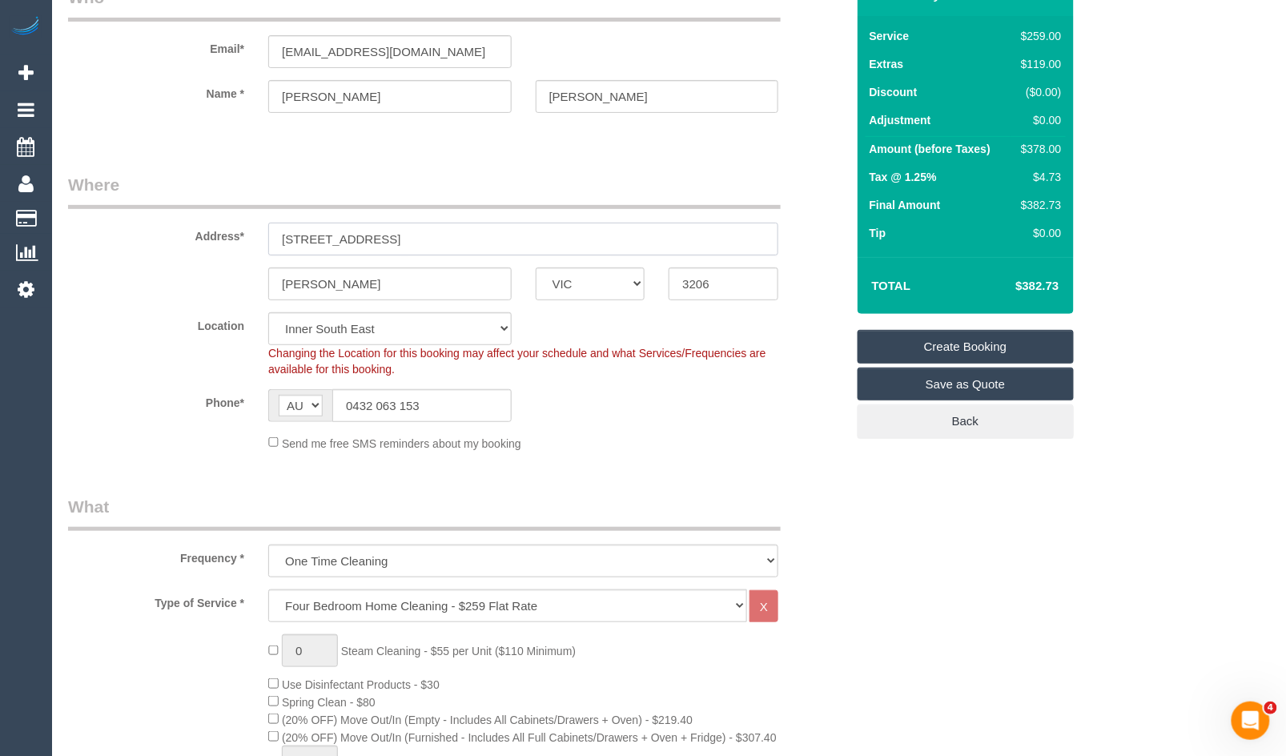
click at [332, 233] on input "[STREET_ADDRESS]" at bounding box center [523, 239] width 510 height 33
click at [349, 237] on input "[STREET_ADDRESS]" at bounding box center [523, 239] width 510 height 33
drag, startPoint x: 352, startPoint y: 238, endPoint x: 301, endPoint y: 237, distance: 51.3
click at [301, 237] on input "[STREET_ADDRESS]" at bounding box center [523, 239] width 510 height 33
drag, startPoint x: 346, startPoint y: 237, endPoint x: 300, endPoint y: 239, distance: 45.7
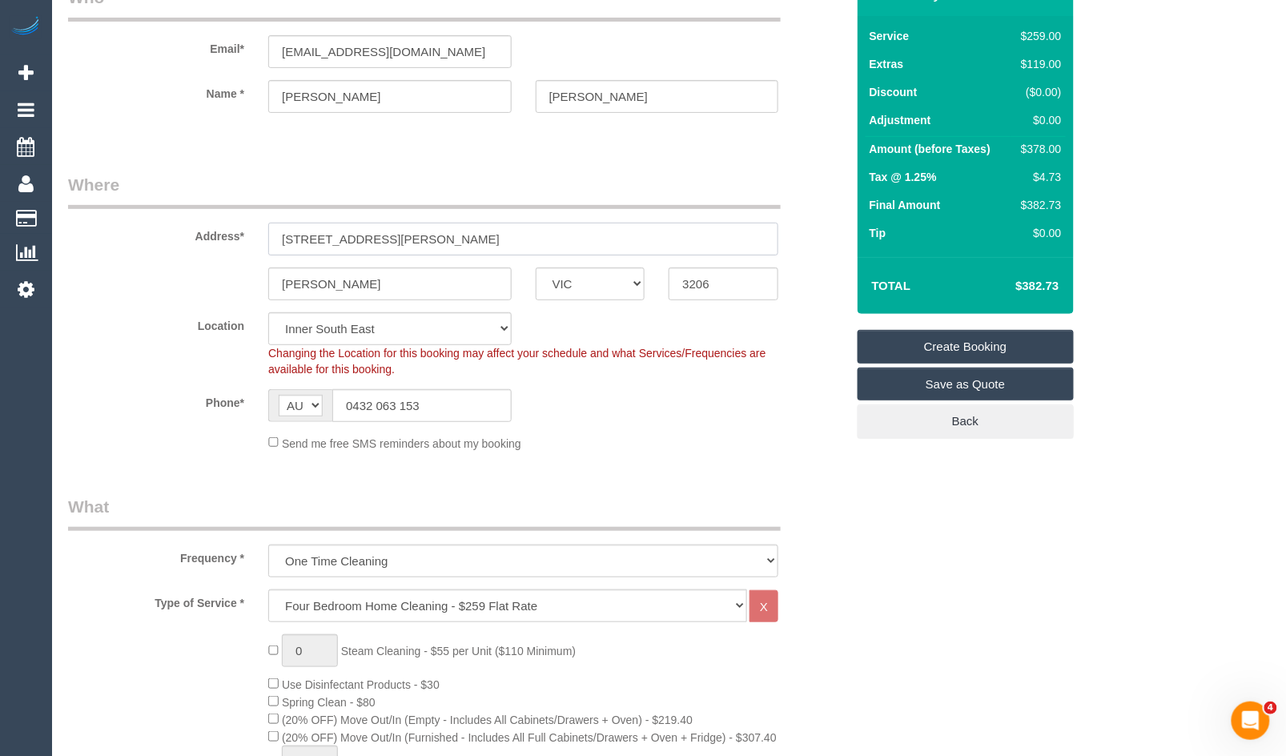
click at [300, 239] on input "[STREET_ADDRESS][PERSON_NAME]" at bounding box center [523, 239] width 510 height 33
type input "[STREET_ADDRESS][PERSON_NAME]"
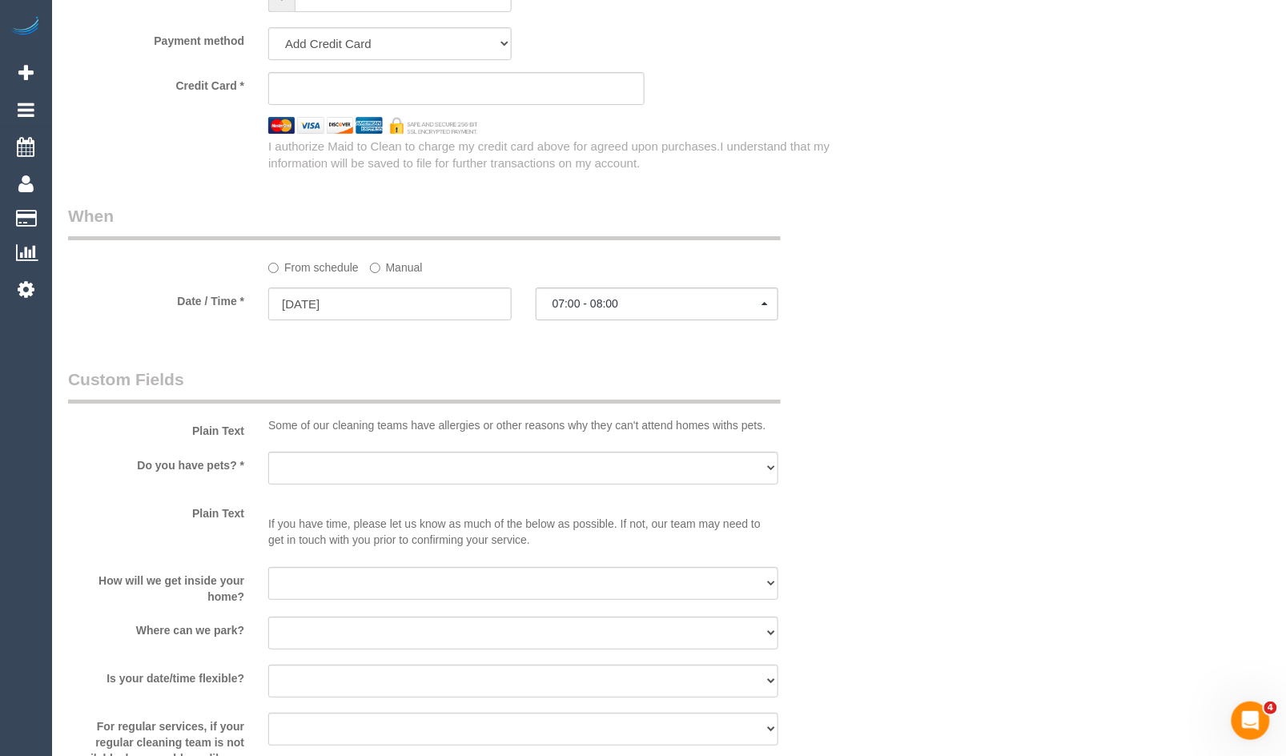
scroll to position [1958, 0]
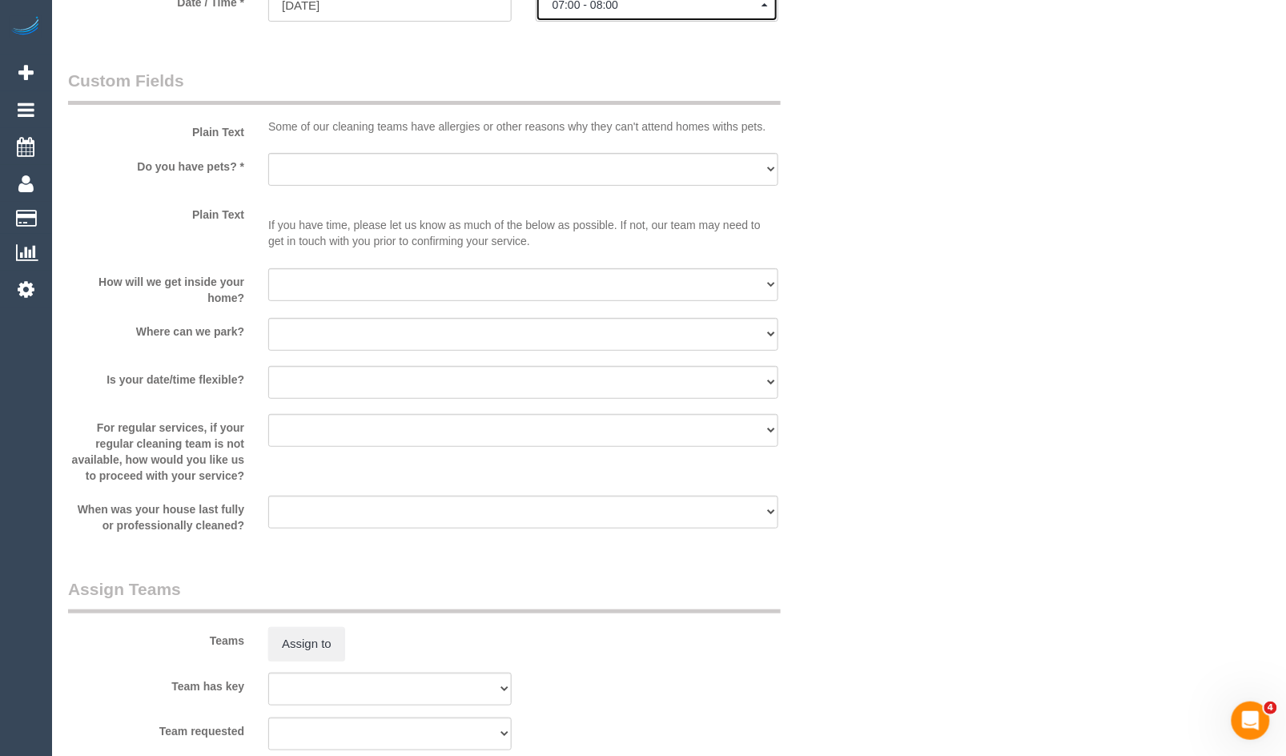
click at [625, 11] on span "07:00 - 08:00" at bounding box center [658, 4] width 210 height 13
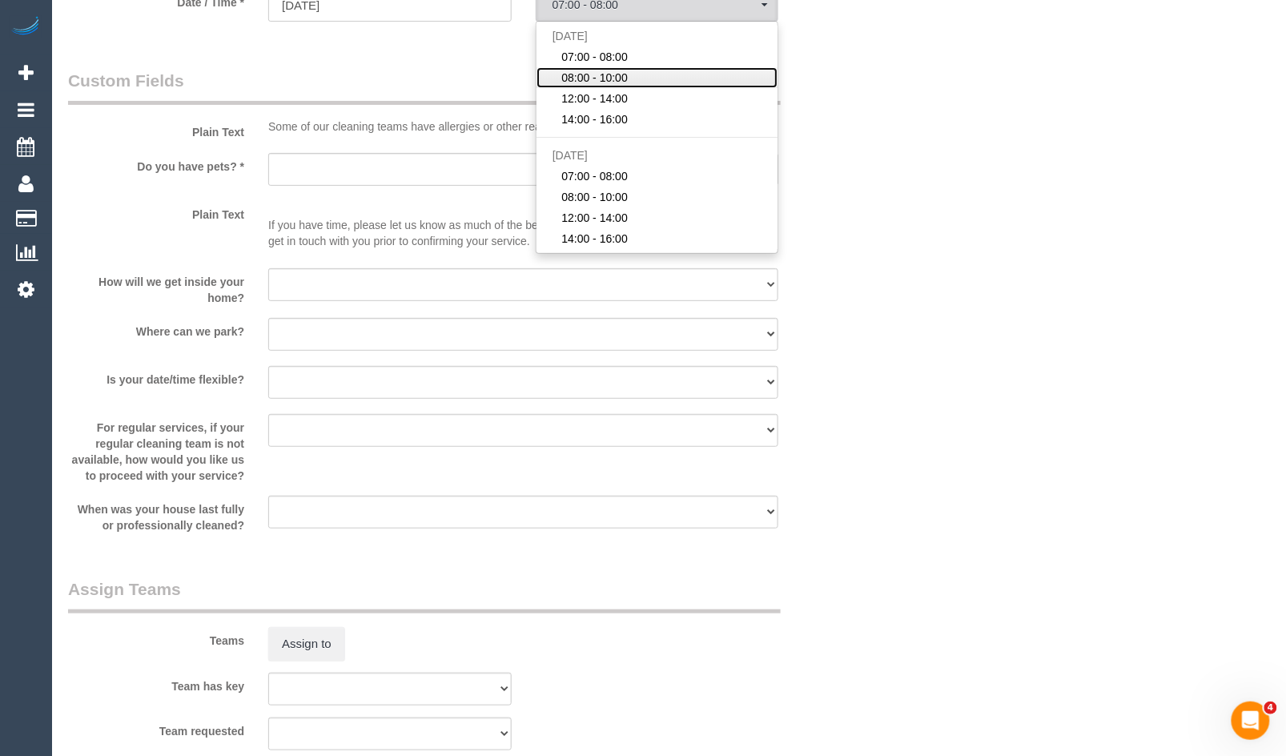
click at [619, 86] on span "08:00 - 10:00" at bounding box center [594, 78] width 66 height 16
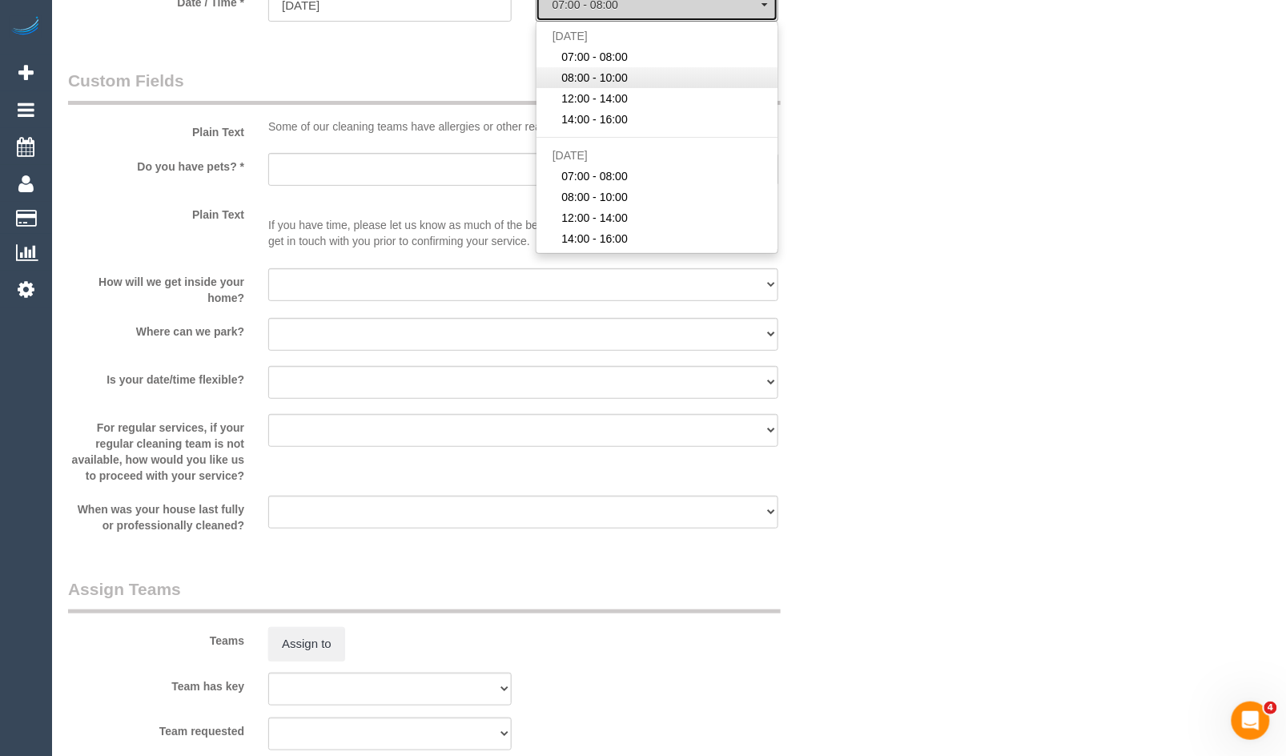
select select "spot17"
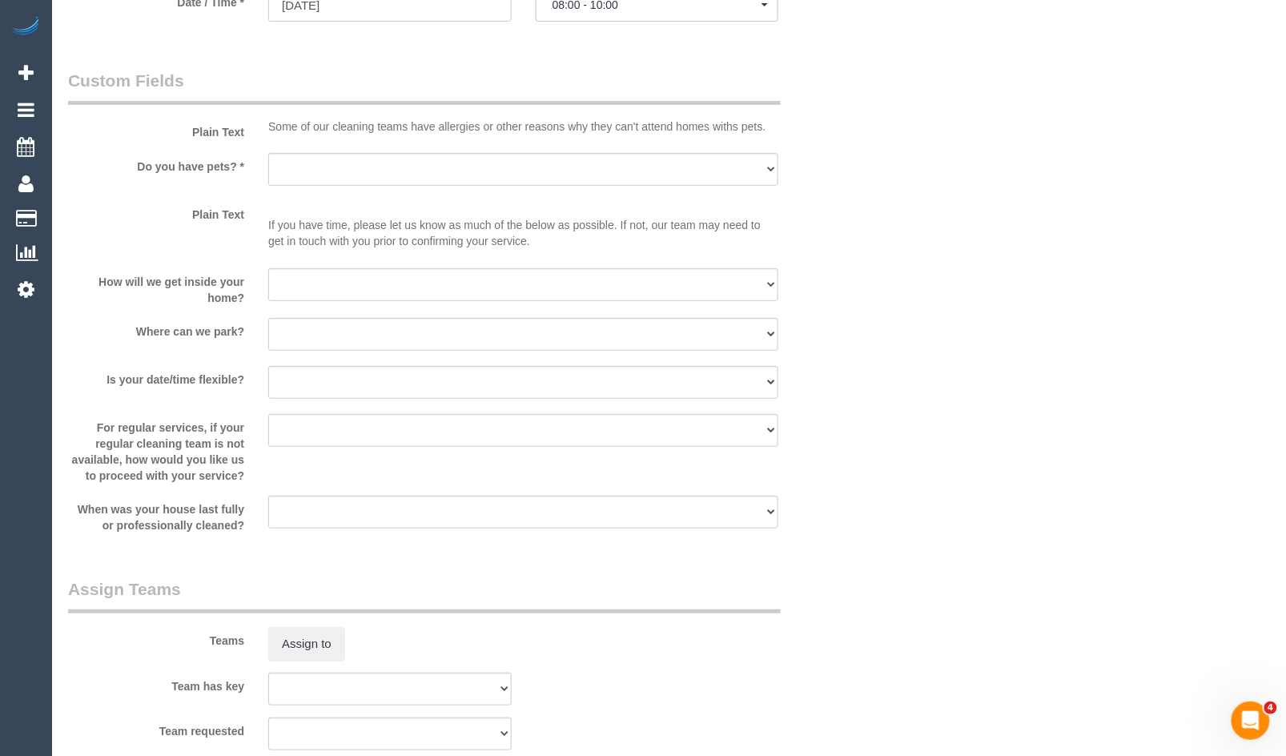
drag, startPoint x: 681, startPoint y: 214, endPoint x: 633, endPoint y: 191, distance: 53.4
click at [681, 214] on sui-booking-custom-fields "Plain Text Some of our cleaning teams have allergies or other reasons why they …" at bounding box center [457, 301] width 778 height 465
drag, startPoint x: 571, startPoint y: 164, endPoint x: 551, endPoint y: 194, distance: 35.8
click at [570, 165] on sui-booking-custom-fields "Plain Text Some of our cleaning teams have allergies or other reasons why they …" at bounding box center [457, 301] width 778 height 465
click at [501, 176] on select "Yes - Cats Yes - Dogs No pets Yes - Dogs and Cats Yes - Other" at bounding box center [523, 169] width 510 height 33
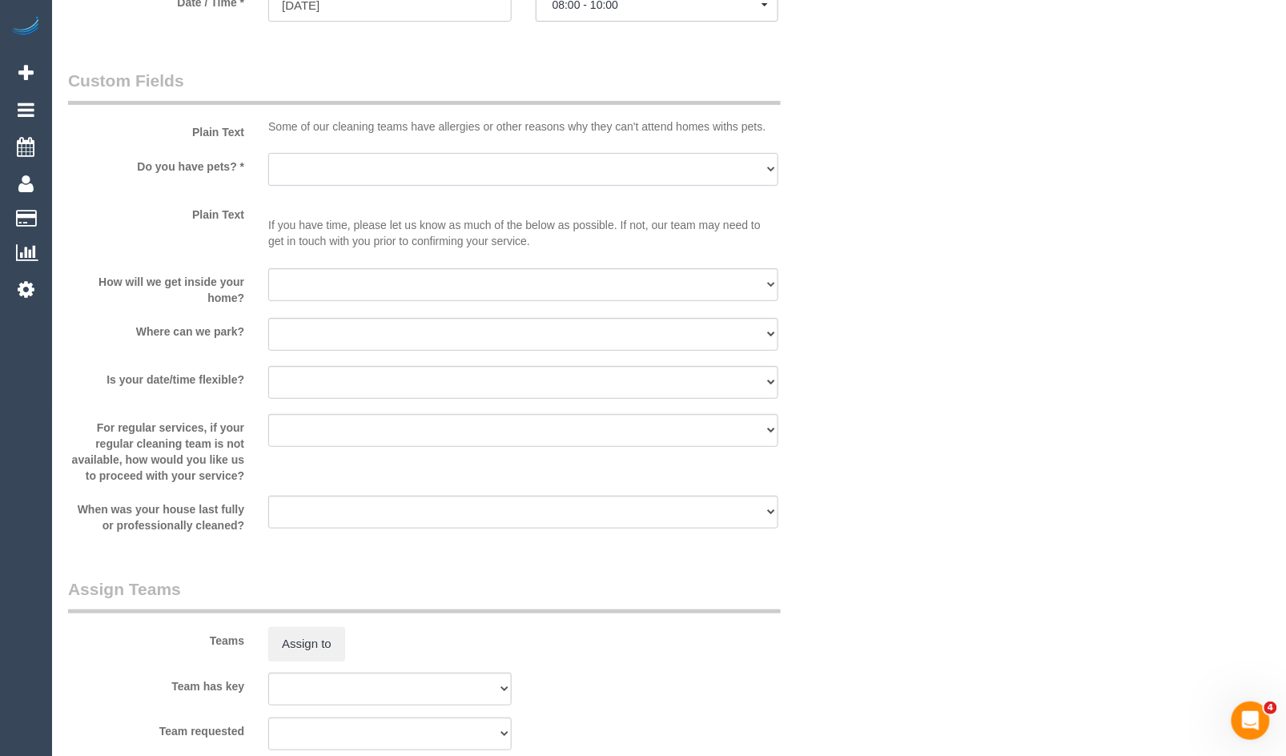
select select "number:27"
click at [268, 170] on select "Yes - Cats Yes - Dogs No pets Yes - Dogs and Cats Yes - Other" at bounding box center [523, 169] width 510 height 33
click at [357, 301] on select "I will be home Key will be left (please provide details below) Lock box/Access …" at bounding box center [523, 284] width 510 height 33
select select "number:14"
click at [268, 285] on select "I will be home Key will be left (please provide details below) Lock box/Access …" at bounding box center [523, 284] width 510 height 33
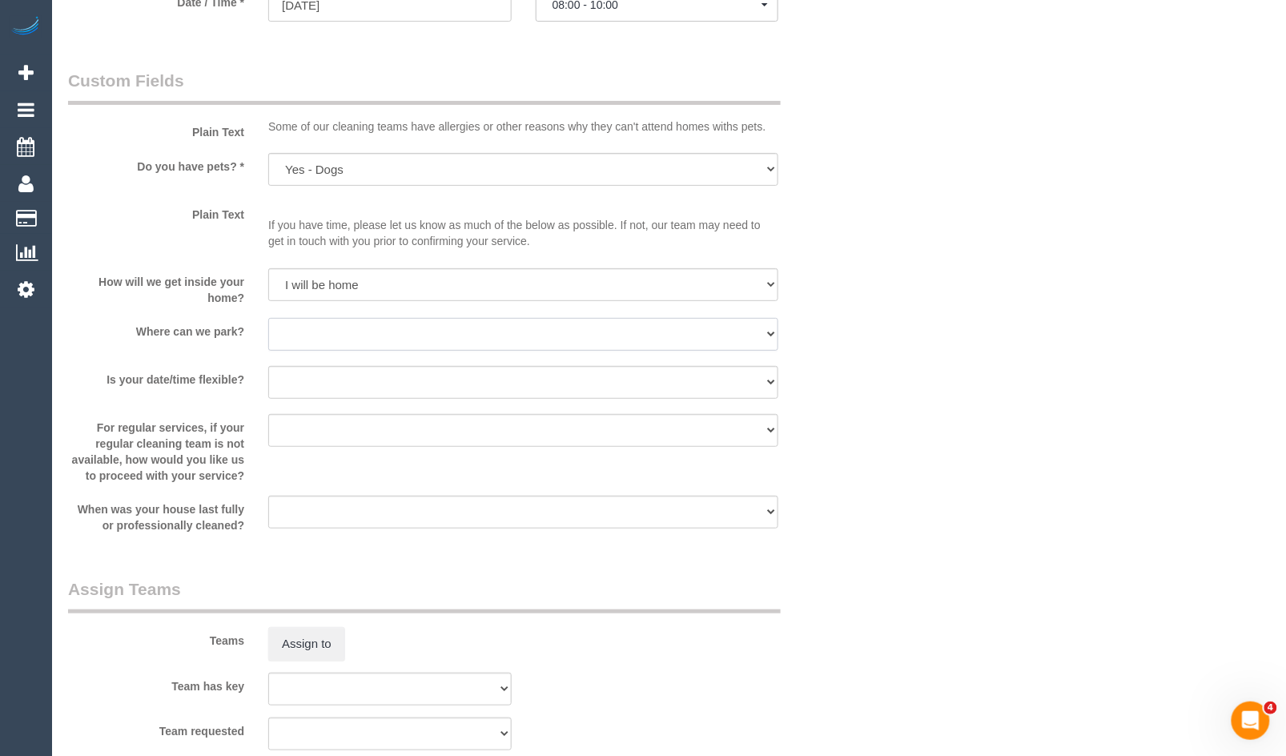
click at [449, 351] on select "I will provide parking on-site Free street parking Paid street parking (cost wi…" at bounding box center [523, 334] width 510 height 33
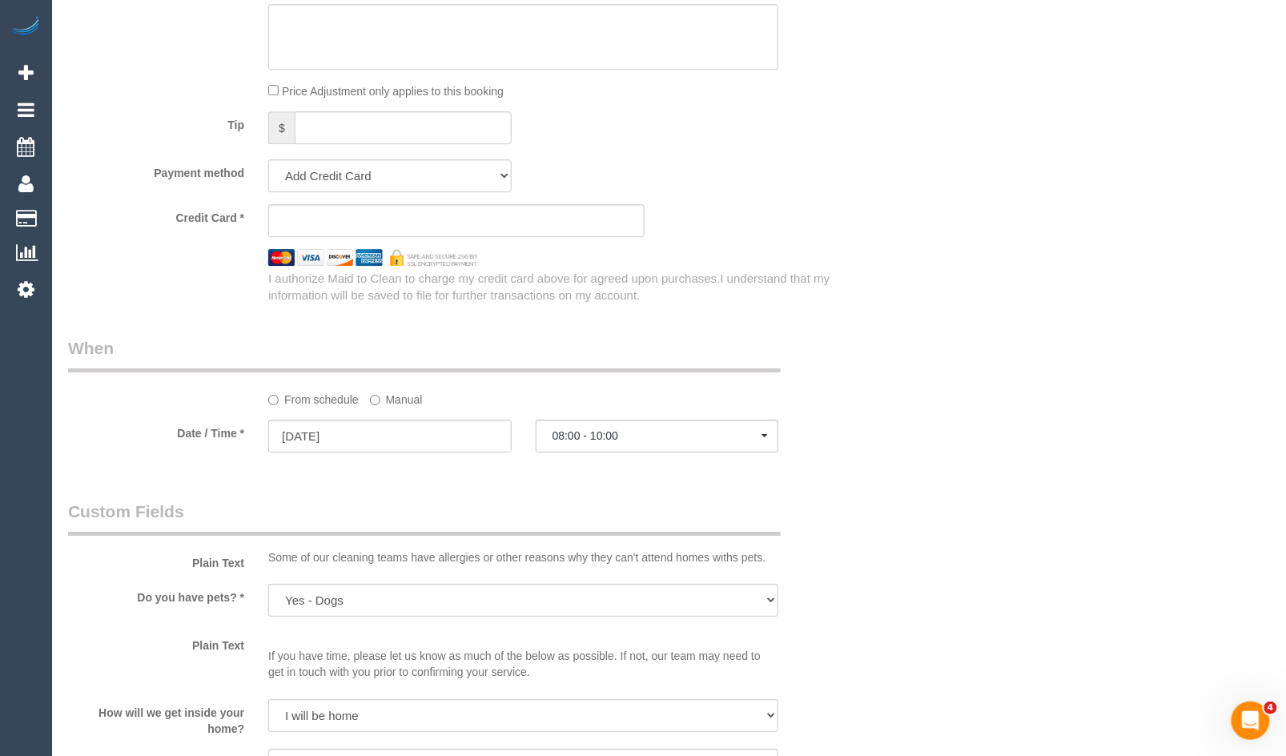
scroll to position [1602, 0]
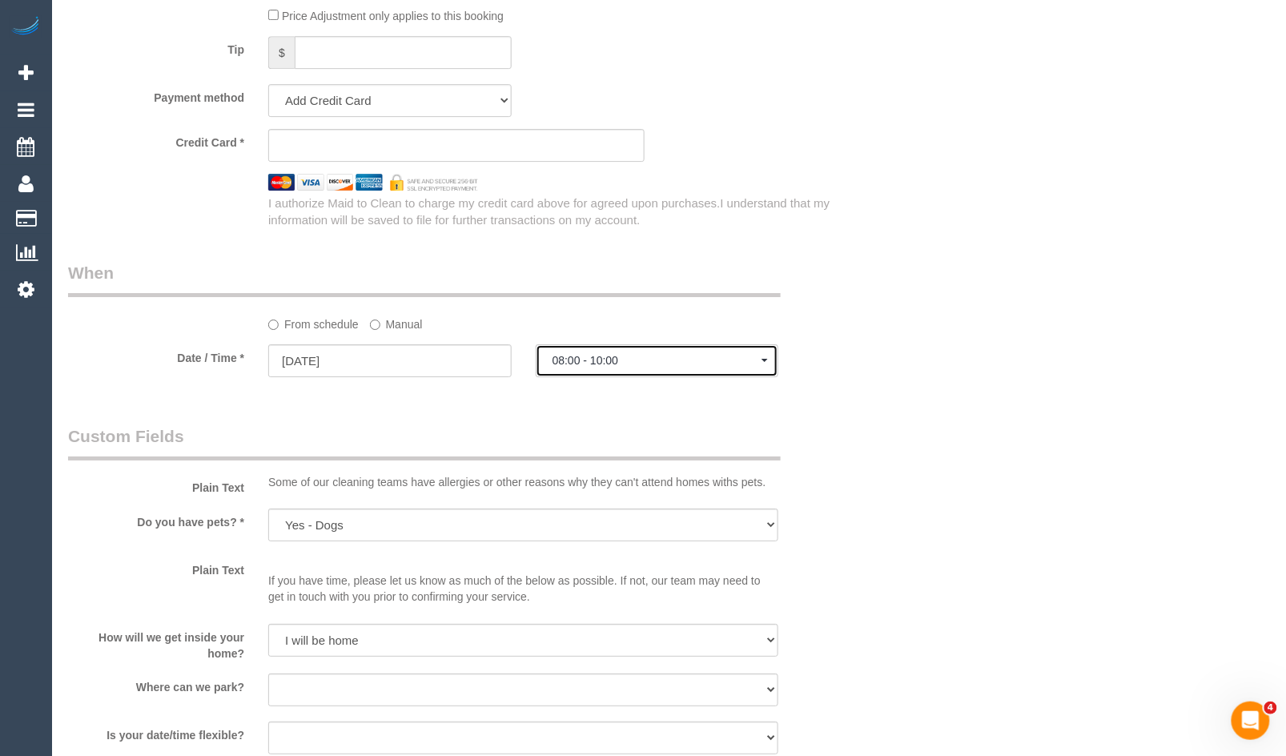
click at [729, 377] on button "08:00 - 10:00" at bounding box center [657, 360] width 243 height 33
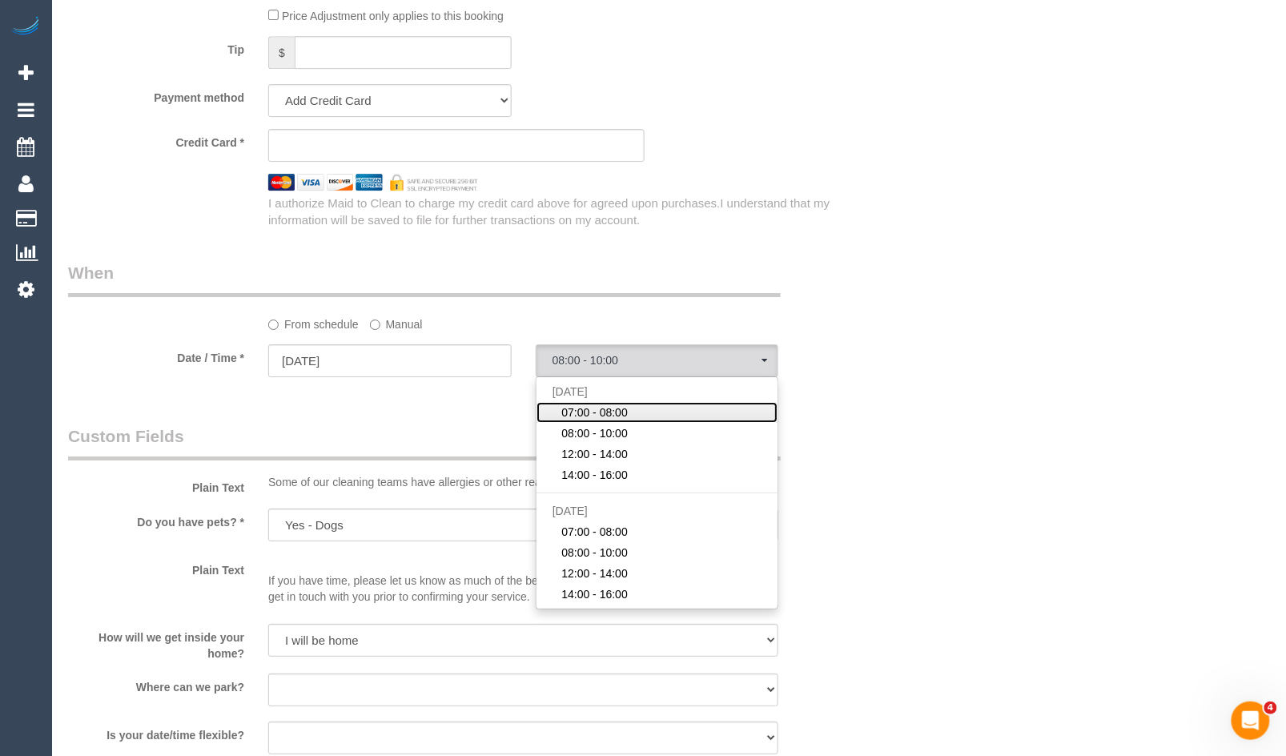
click at [738, 422] on link "07:00 - 08:00" at bounding box center [658, 412] width 242 height 21
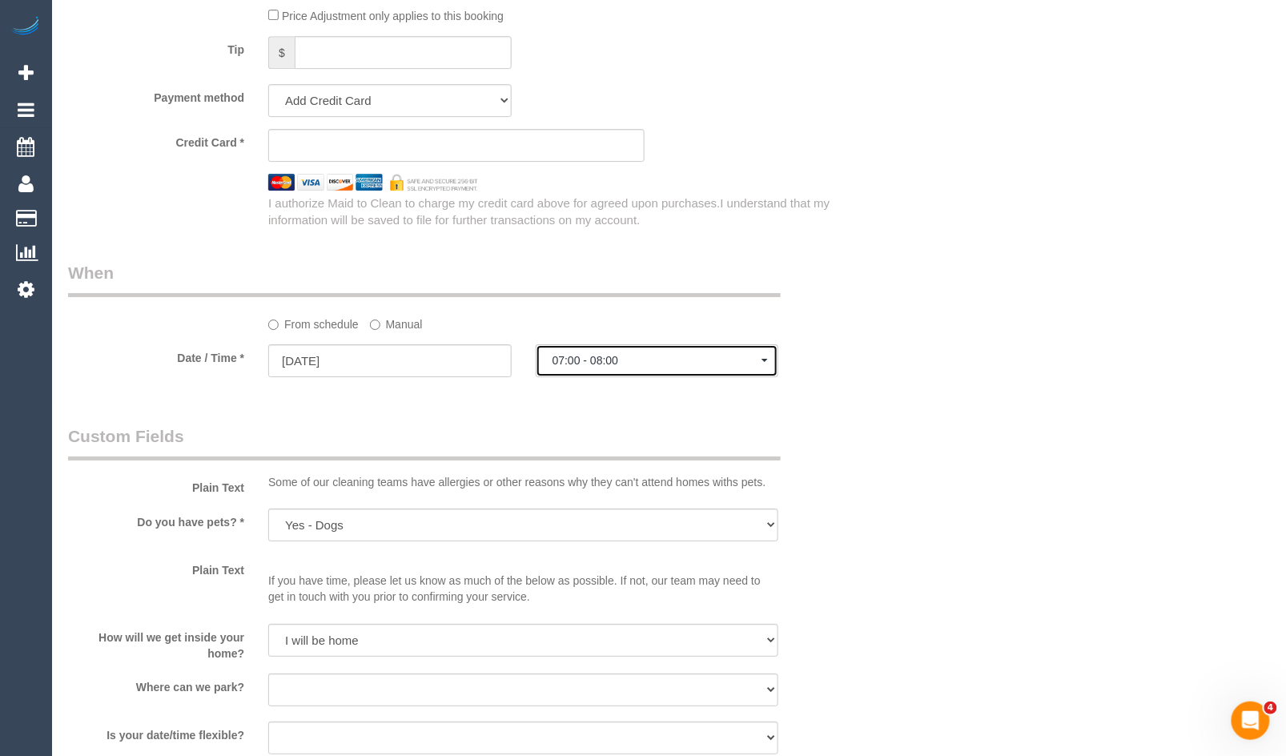
click at [735, 367] on span "07:00 - 08:00" at bounding box center [658, 360] width 210 height 13
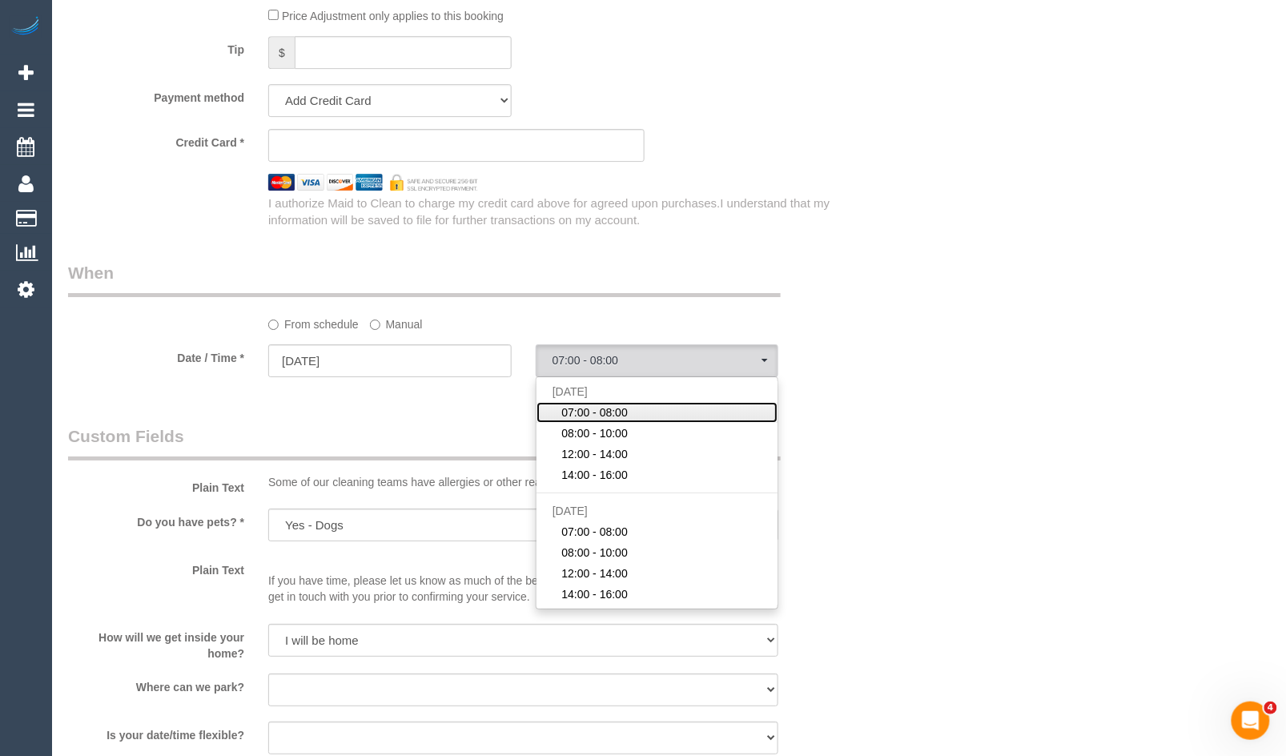
click at [691, 423] on link "07:00 - 08:00" at bounding box center [658, 412] width 242 height 21
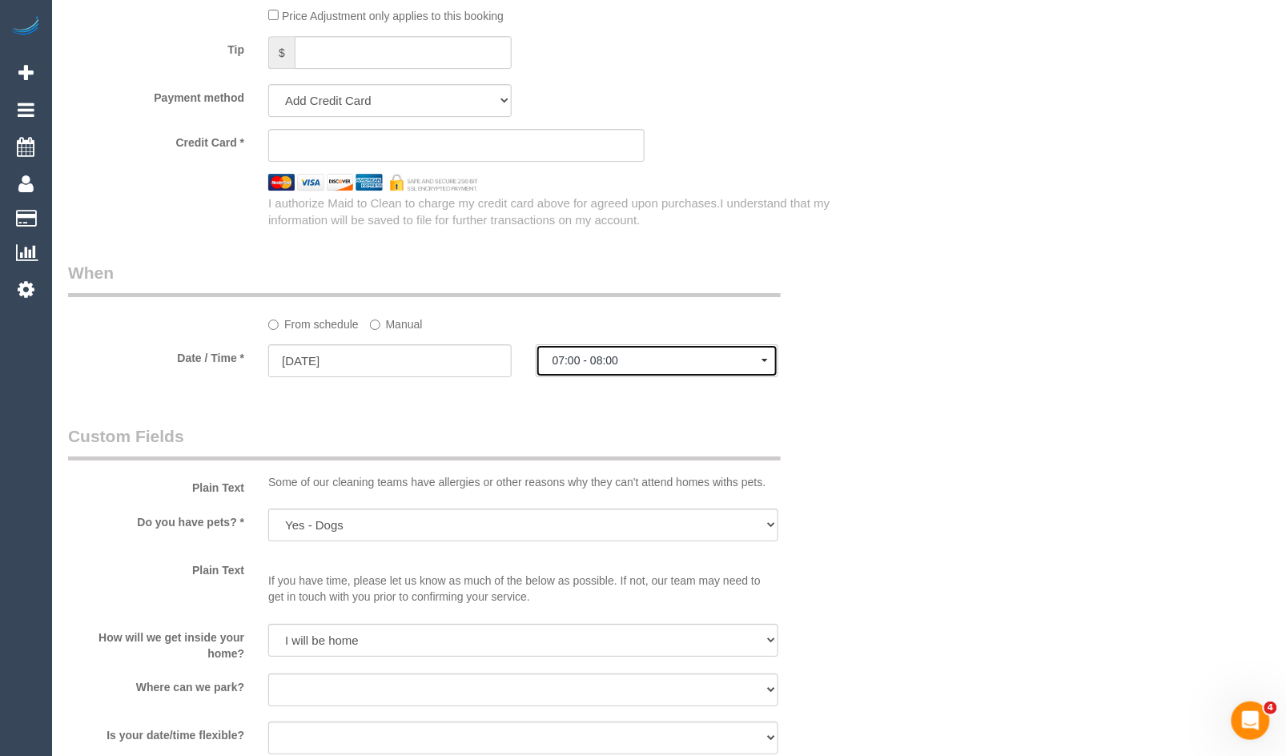
select select "spot16"
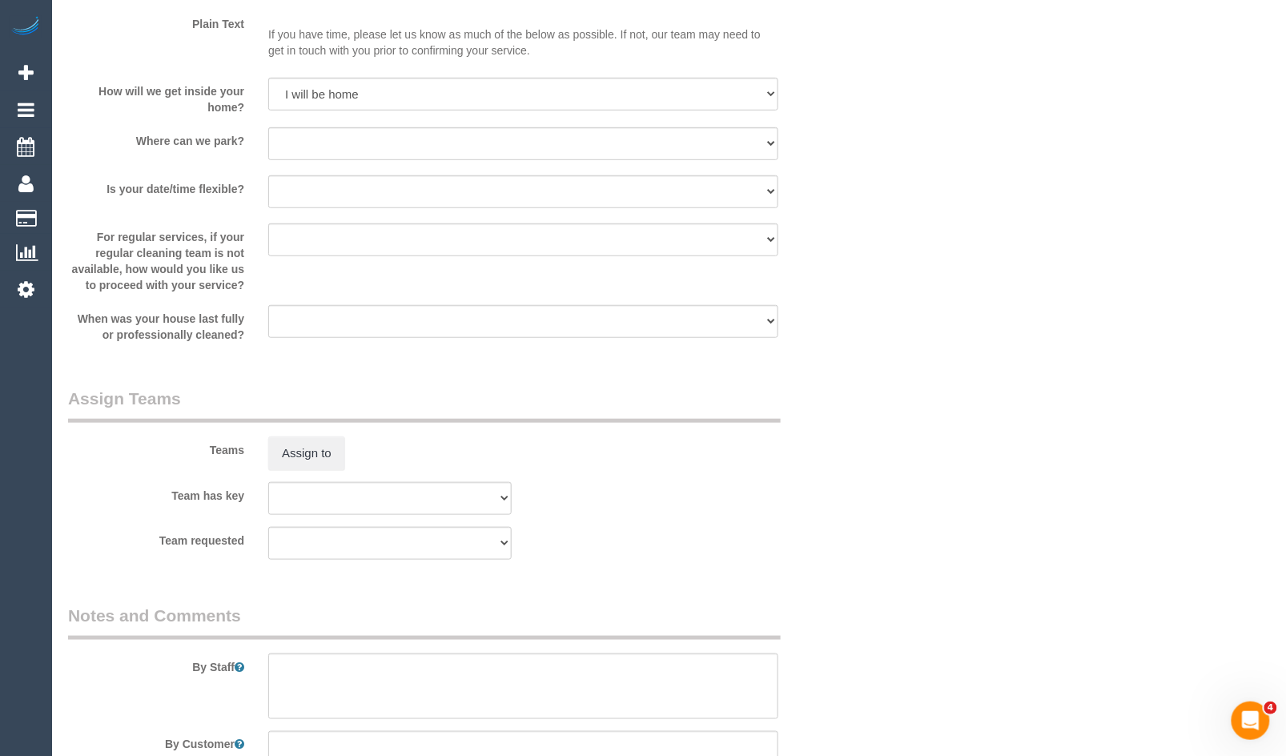
scroll to position [2127, 0]
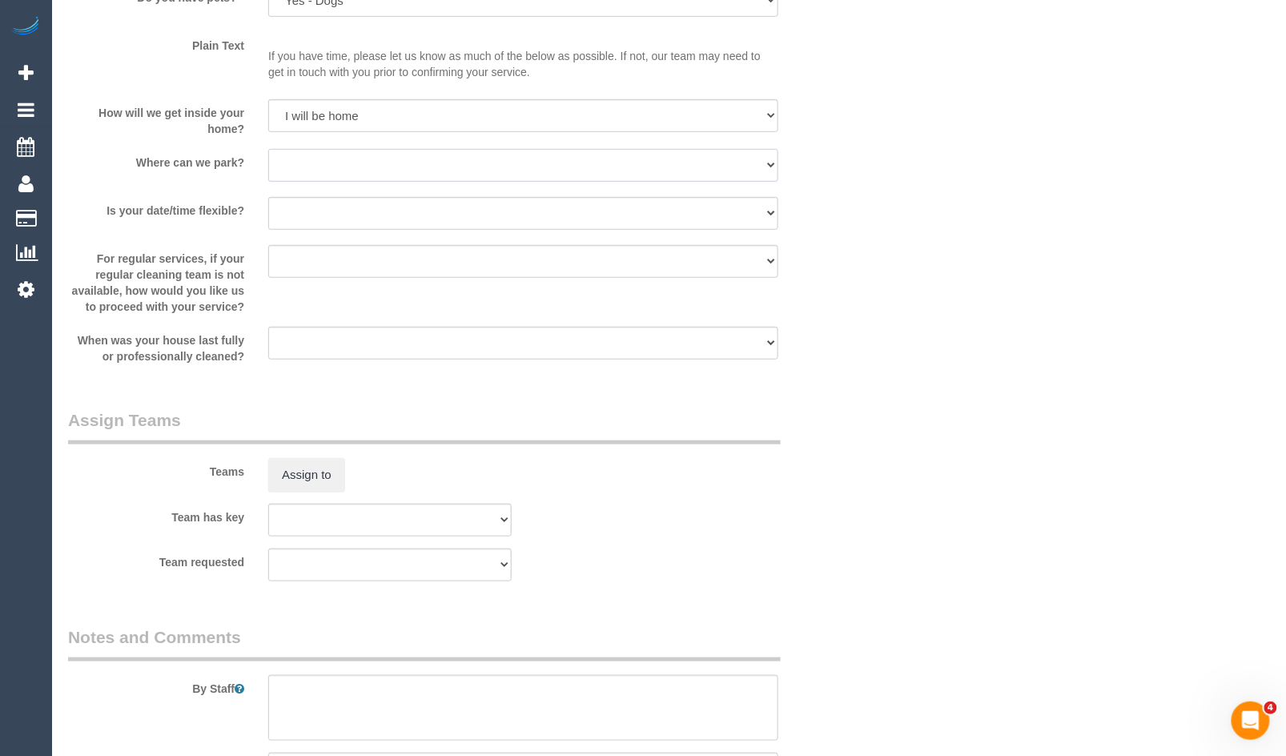
click at [396, 182] on select "I will provide parking on-site Free street parking Paid street parking (cost wi…" at bounding box center [523, 165] width 510 height 33
select select "number:19"
click at [268, 166] on select "I will provide parking on-site Free street parking Paid street parking (cost wi…" at bounding box center [523, 165] width 510 height 33
click at [387, 219] on select "Yes - date and time Yes - date but not time Yes - time but not date No - No fle…" at bounding box center [523, 213] width 510 height 33
select select "number:36"
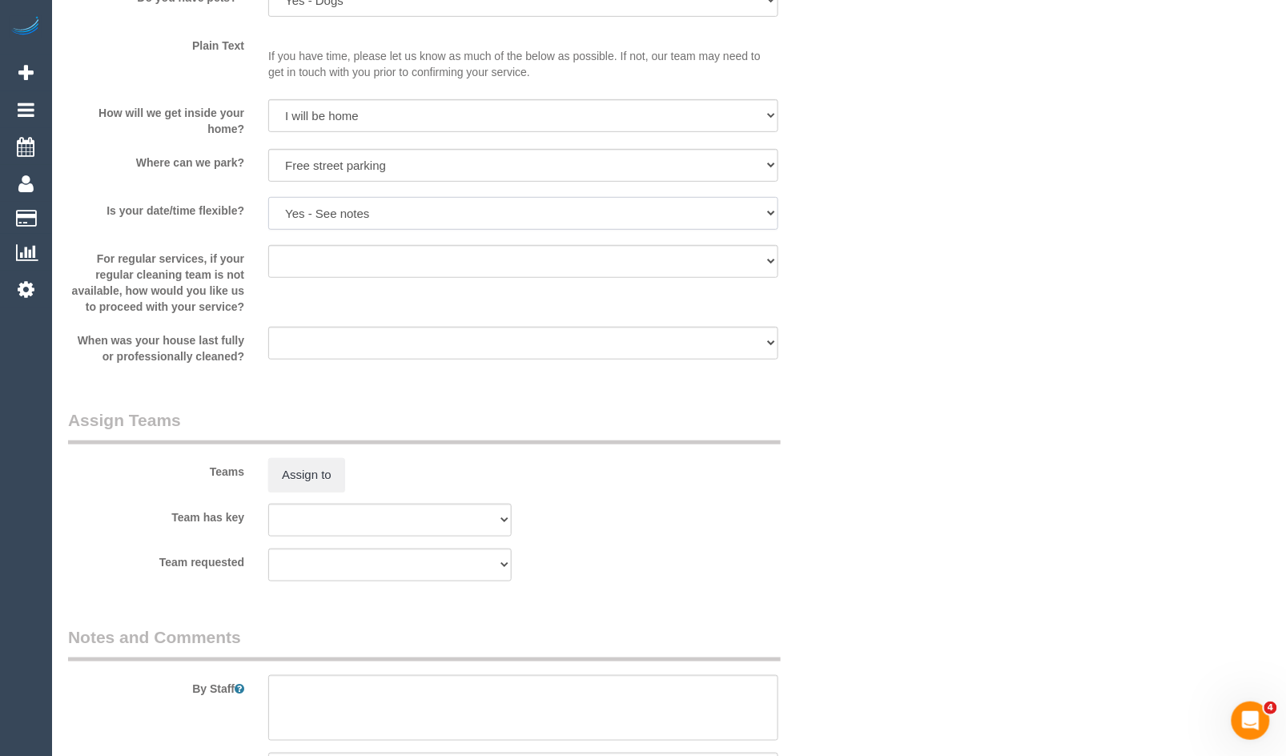
click at [268, 214] on select "Yes - date and time Yes - date but not time Yes - time but not date No - No fle…" at bounding box center [523, 213] width 510 height 33
click at [462, 182] on select "I will provide parking on-site Free street parking Paid street parking (cost wi…" at bounding box center [523, 165] width 510 height 33
click at [701, 180] on select "I will provide parking on-site Free street parking Paid street parking (cost wi…" at bounding box center [523, 165] width 510 height 33
click at [681, 179] on select "I will provide parking on-site Free street parking Paid street parking (cost wi…" at bounding box center [523, 165] width 510 height 33
click at [268, 166] on select "I will provide parking on-site Free street parking Paid street parking (cost wi…" at bounding box center [523, 165] width 510 height 33
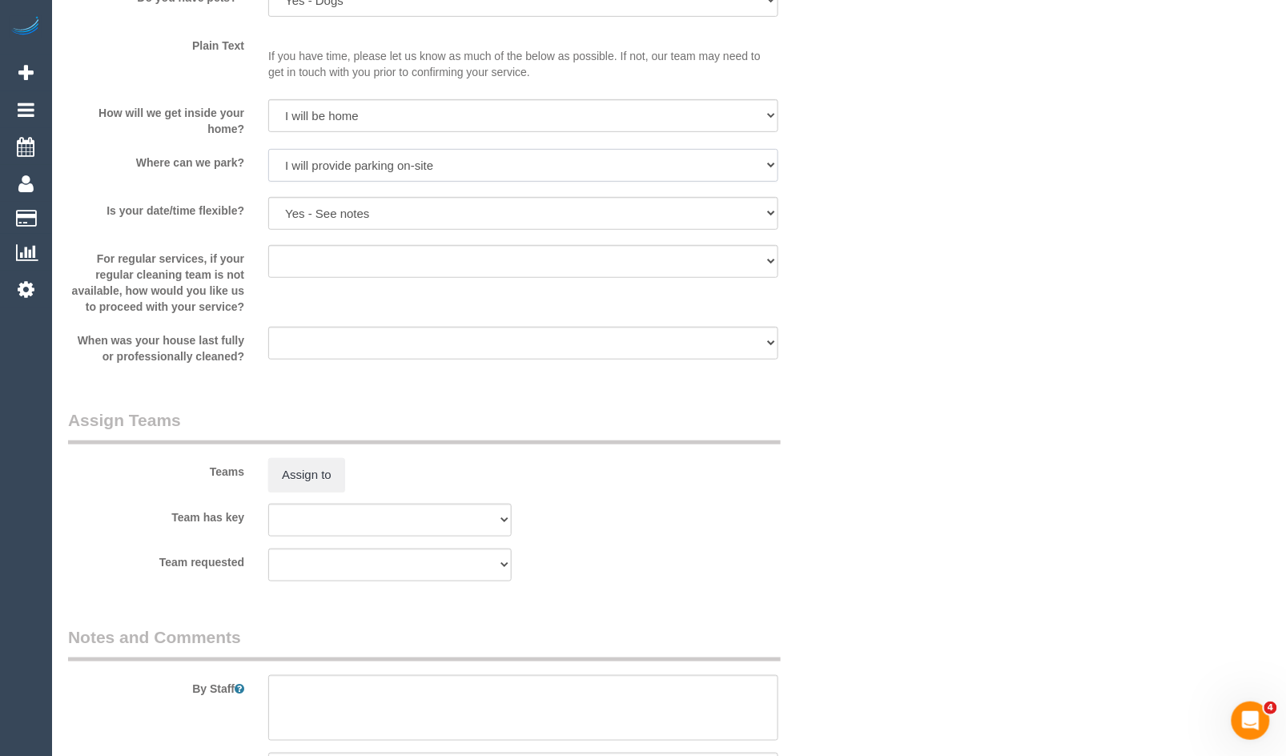
click at [610, 170] on select "I will provide parking on-site Free street parking Paid street parking (cost wi…" at bounding box center [523, 165] width 510 height 33
select select "number:19"
click at [268, 166] on select "I will provide parking on-site Free street parking Paid street parking (cost wi…" at bounding box center [523, 165] width 510 height 33
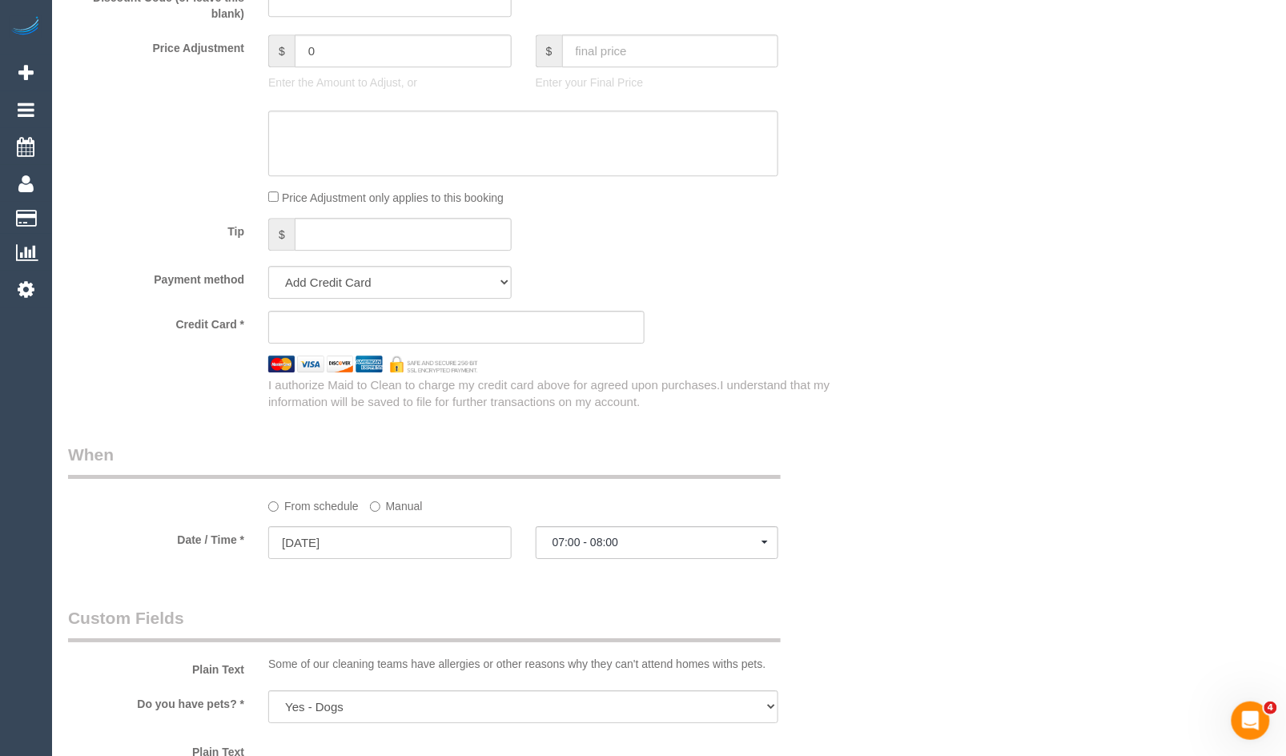
scroll to position [1414, 0]
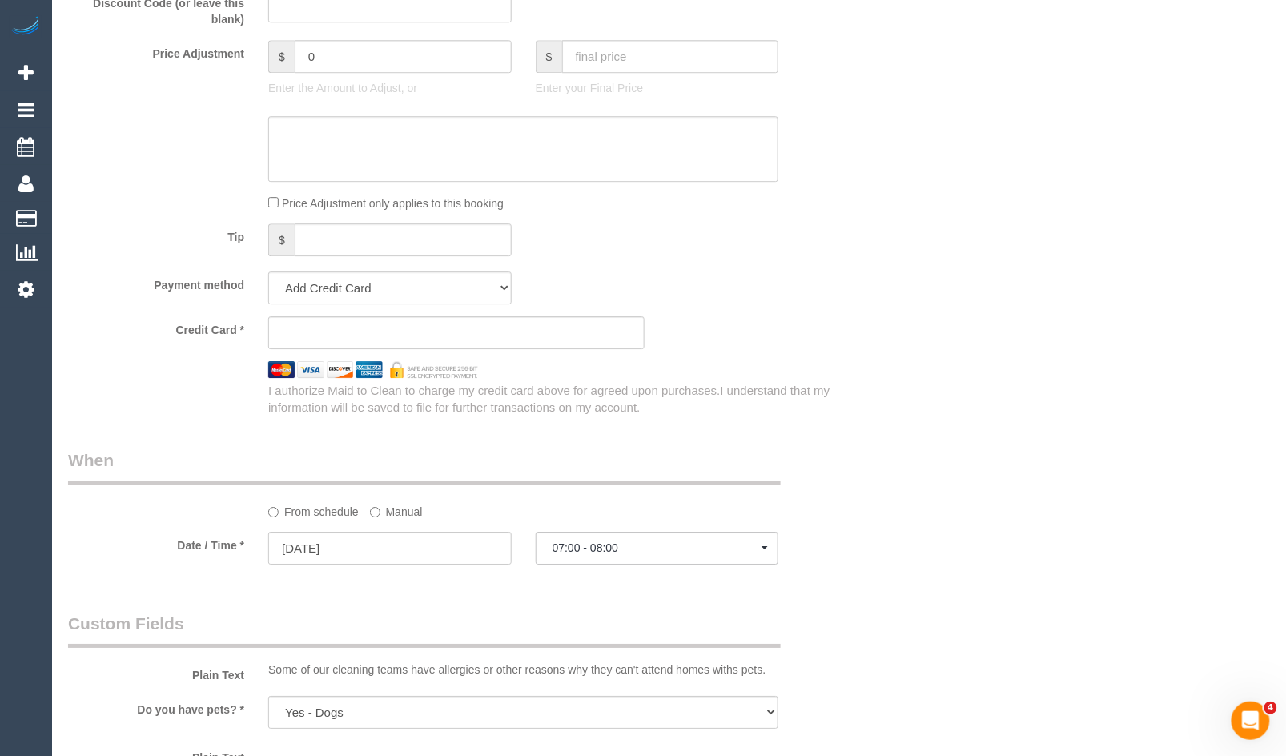
click at [427, 337] on sui-stripe-card at bounding box center [456, 332] width 376 height 33
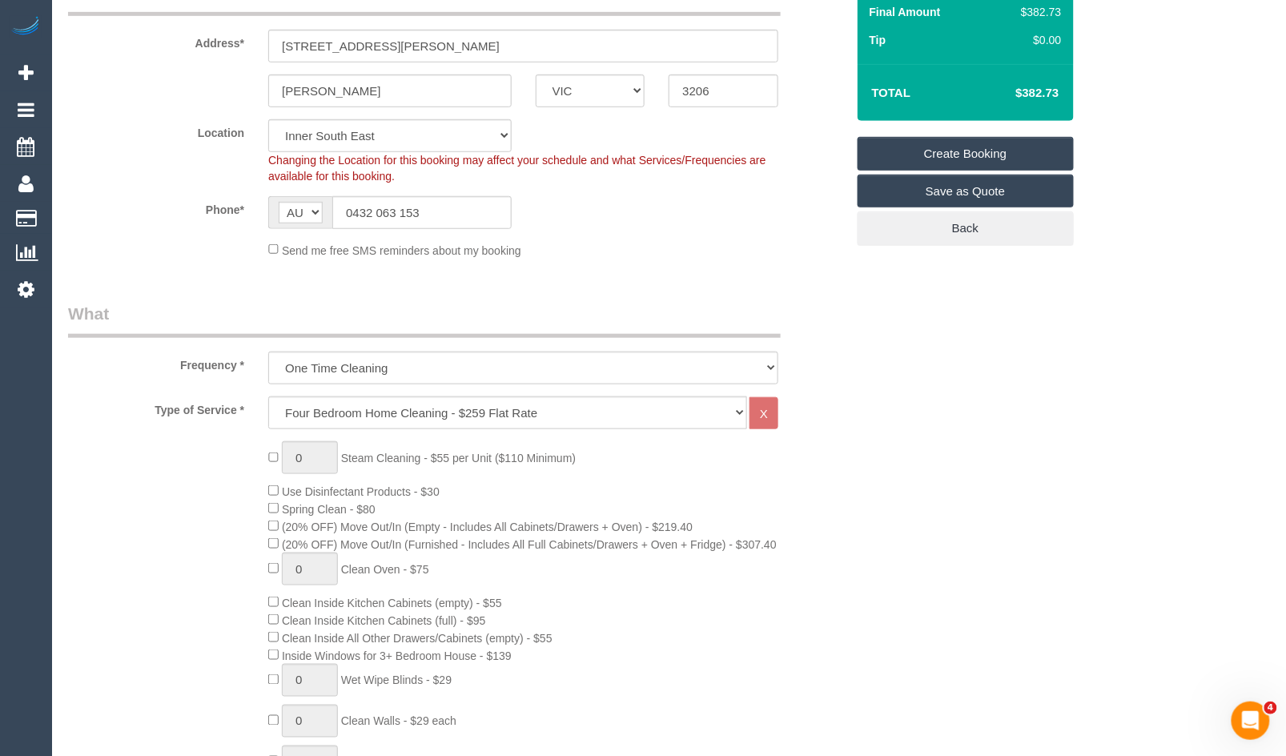
scroll to position [258, 0]
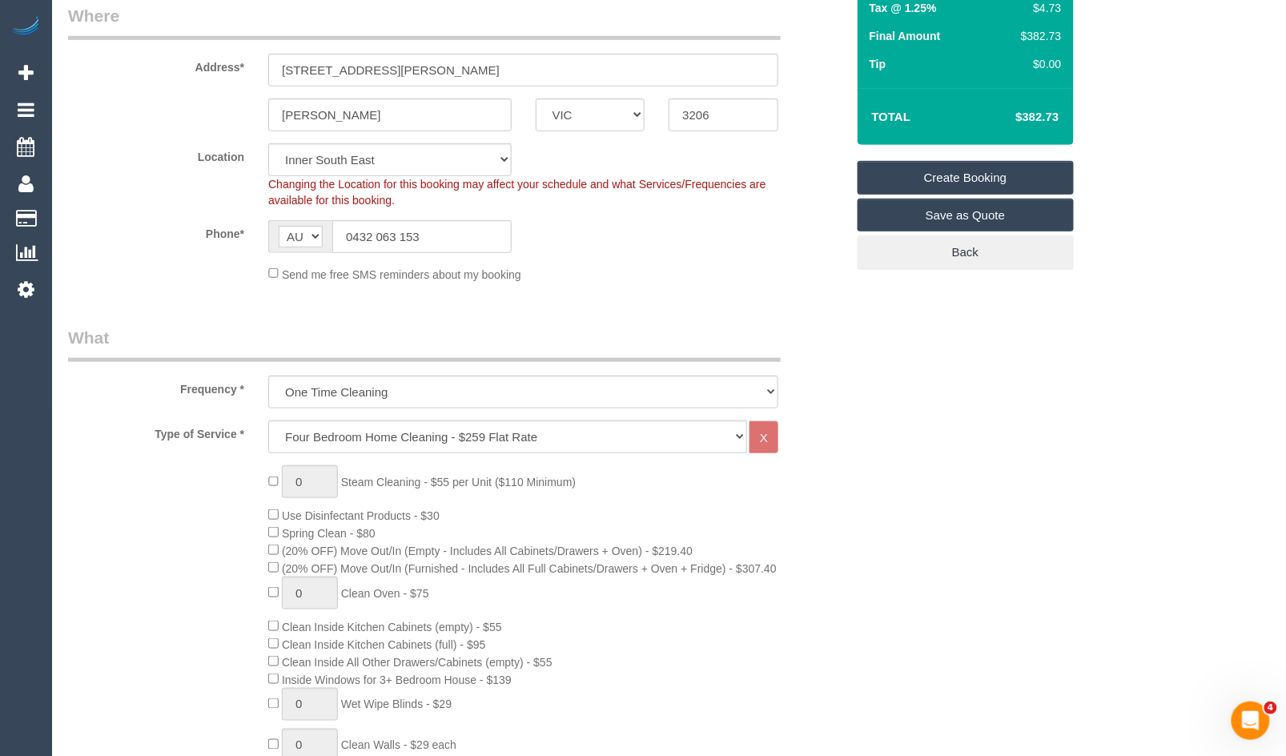
click at [1115, 278] on div "Summary Service $259.00 Extras $119.00 Discount ($0.00) Adjustment $0.00 Amount…" at bounding box center [996, 51] width 300 height 501
click at [964, 161] on link "Create Booking" at bounding box center [966, 178] width 216 height 34
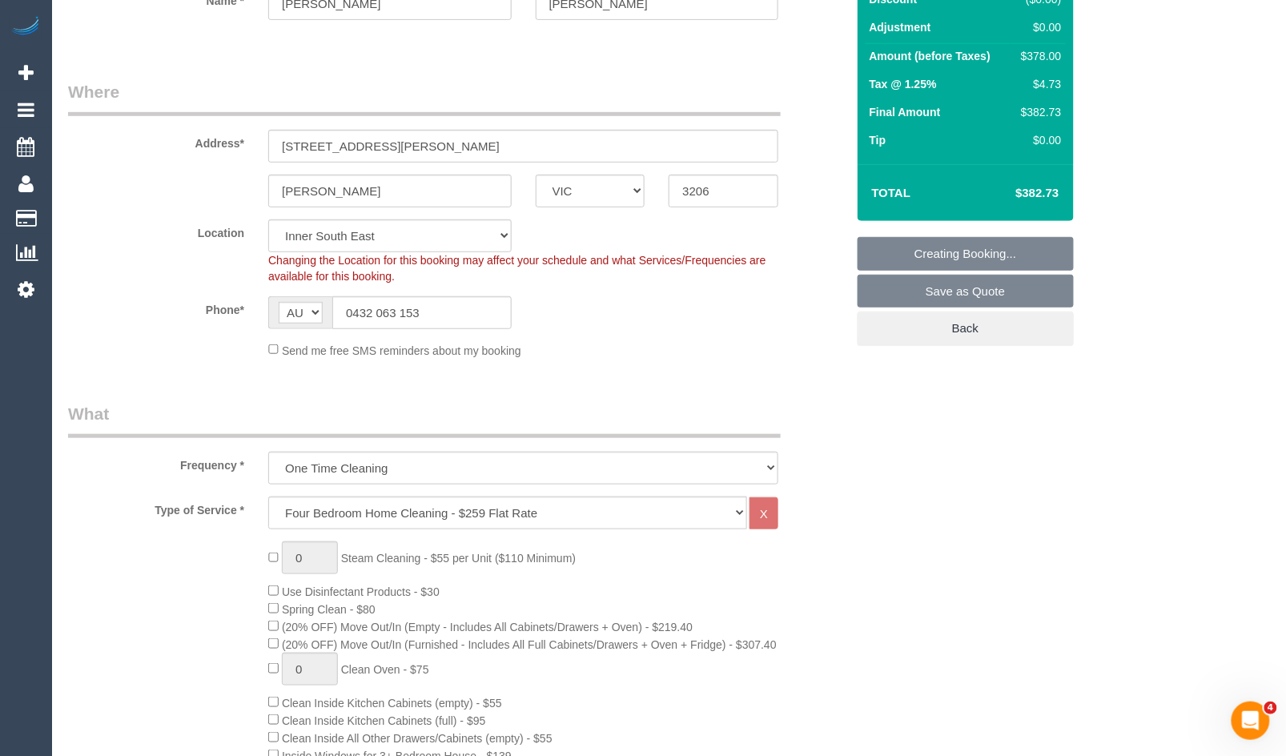
scroll to position [0, 0]
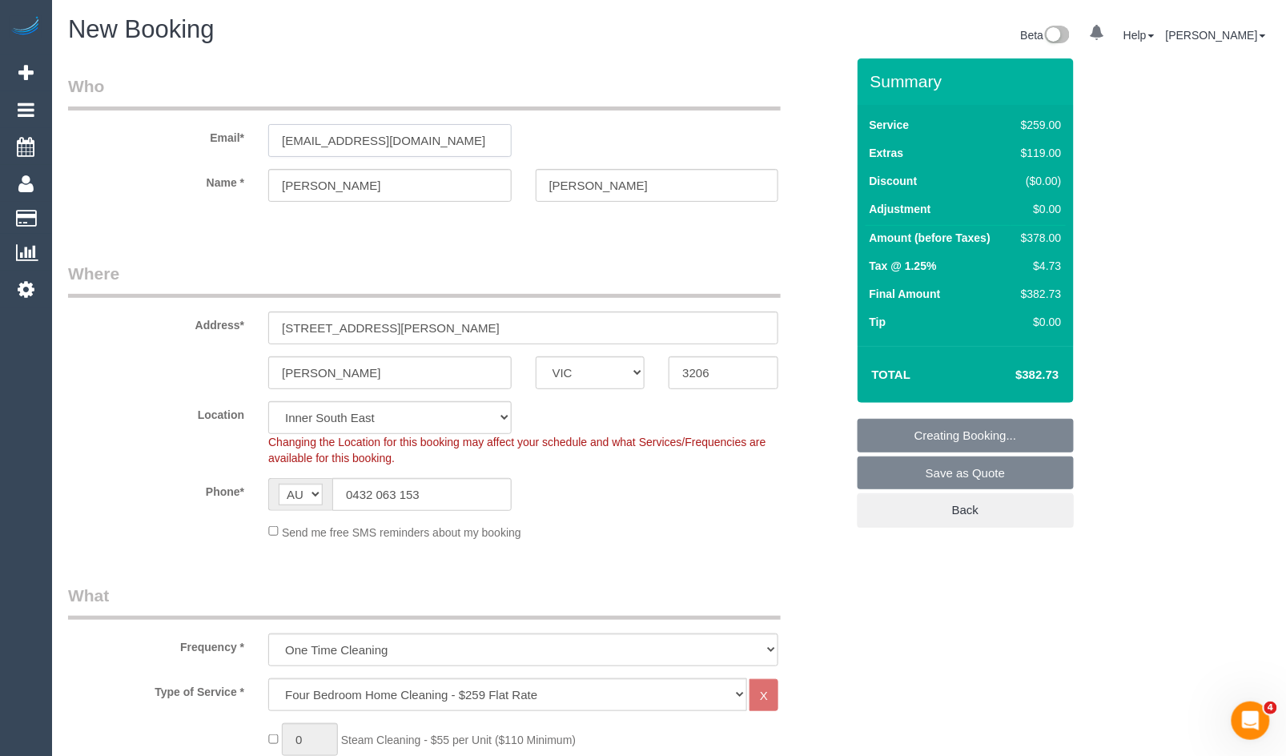
drag, startPoint x: 420, startPoint y: 137, endPoint x: 210, endPoint y: 133, distance: 210.7
click at [176, 123] on div "Email* [PERSON_NAME][EMAIL_ADDRESS][DOMAIN_NAME]" at bounding box center [457, 115] width 802 height 82
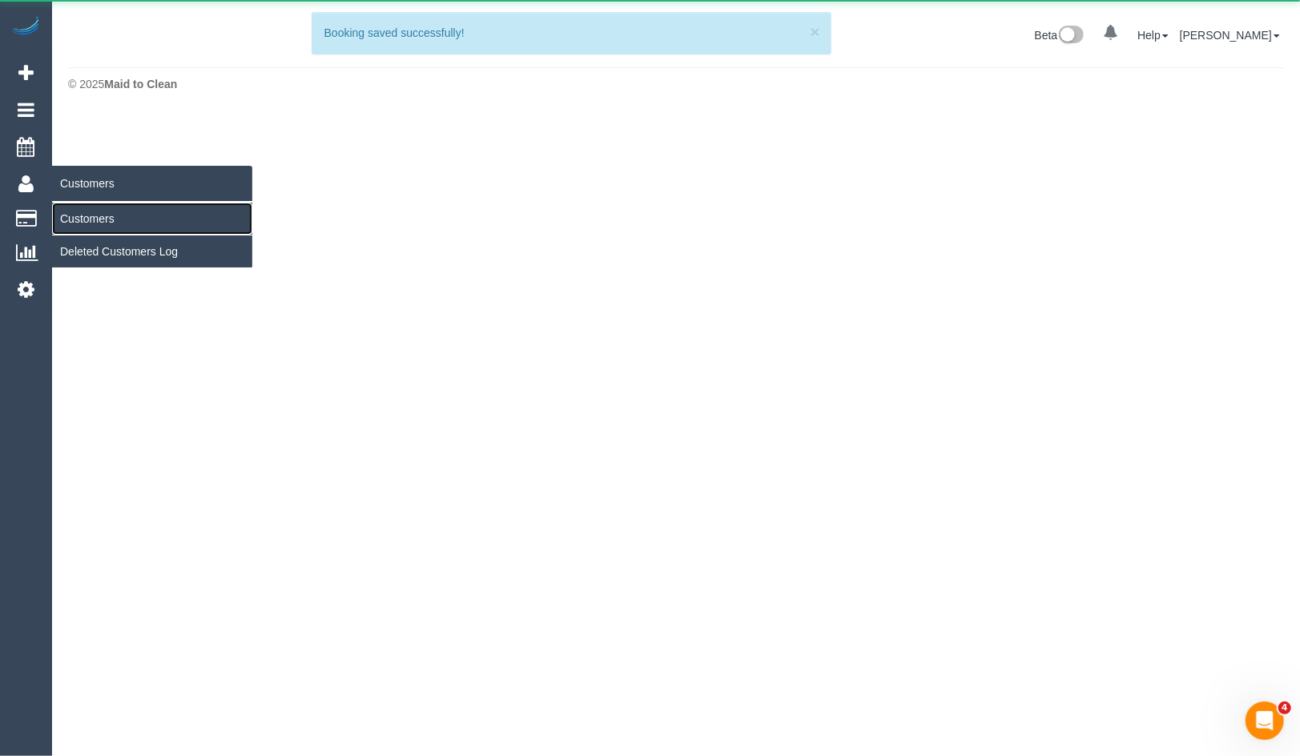
click at [99, 216] on link "Customers" at bounding box center [152, 219] width 200 height 32
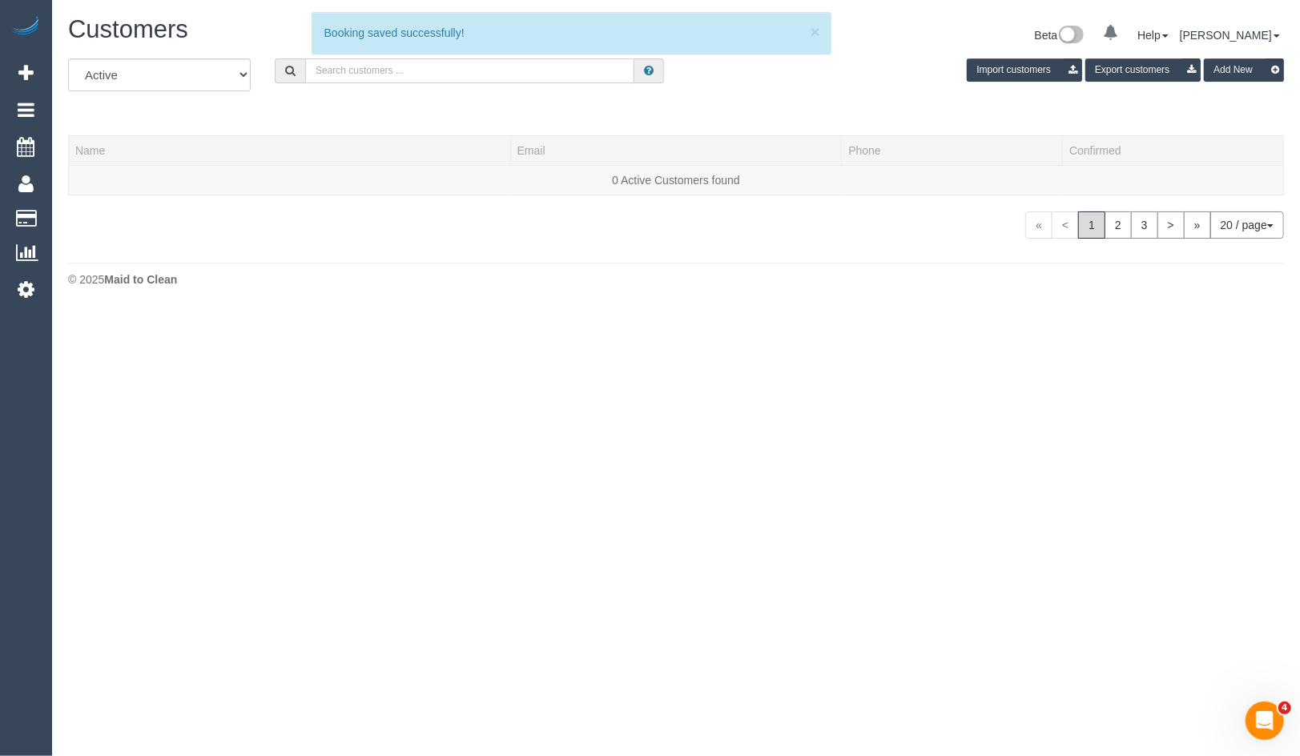
click at [475, 68] on input "text" at bounding box center [469, 70] width 329 height 25
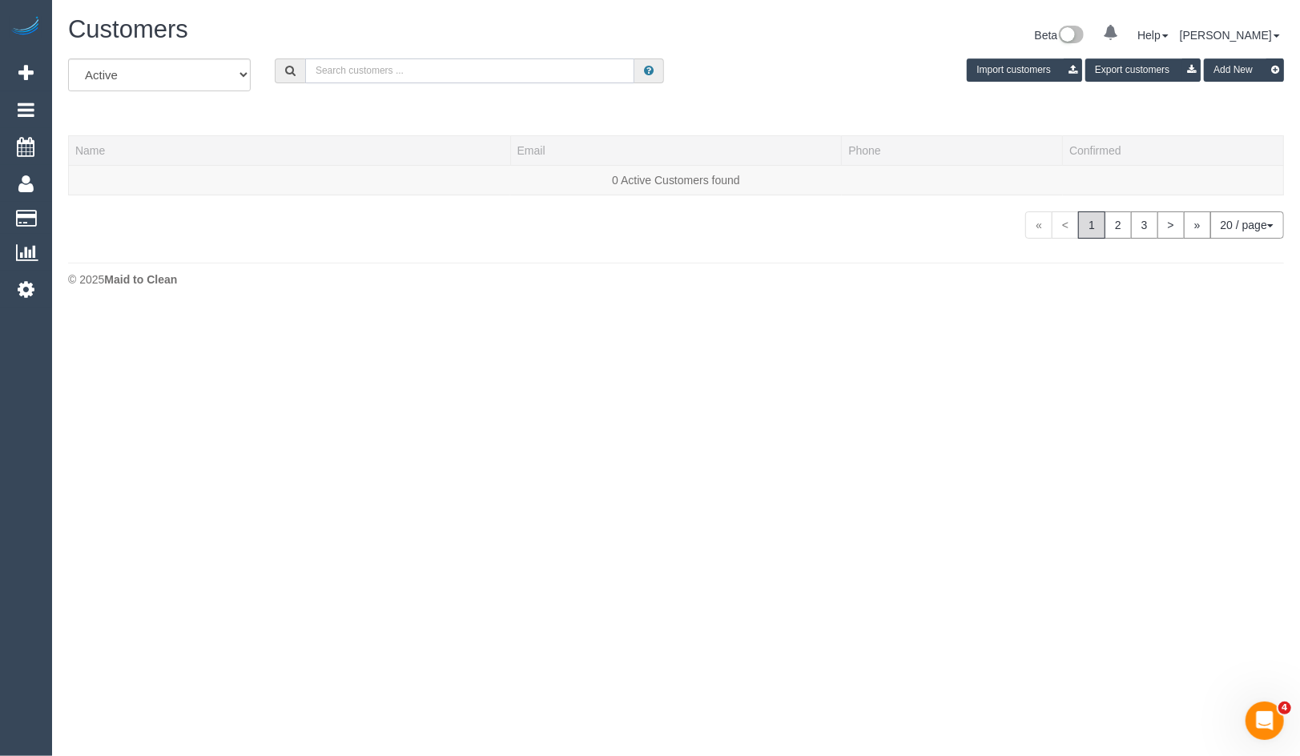
paste input "[EMAIL_ADDRESS][DOMAIN_NAME]"
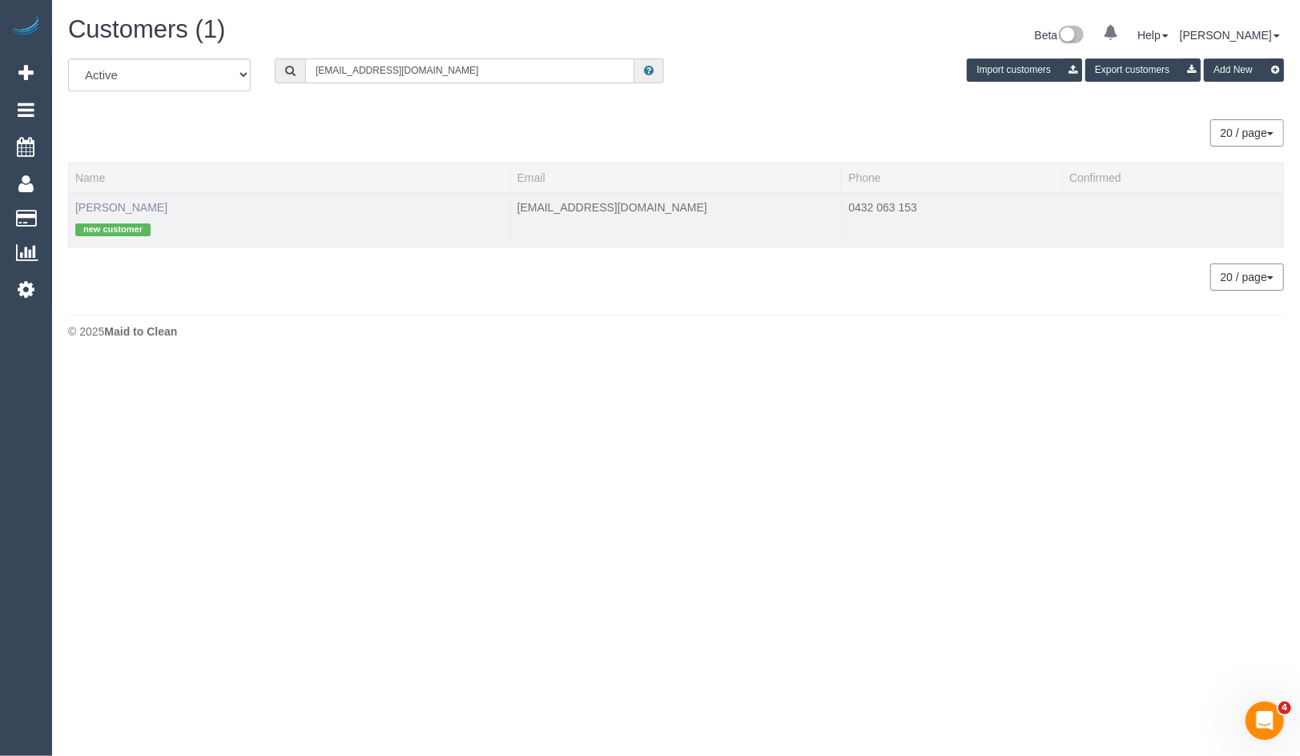
type input "[EMAIL_ADDRESS][DOMAIN_NAME]"
click at [107, 203] on link "[PERSON_NAME]" at bounding box center [121, 207] width 92 height 13
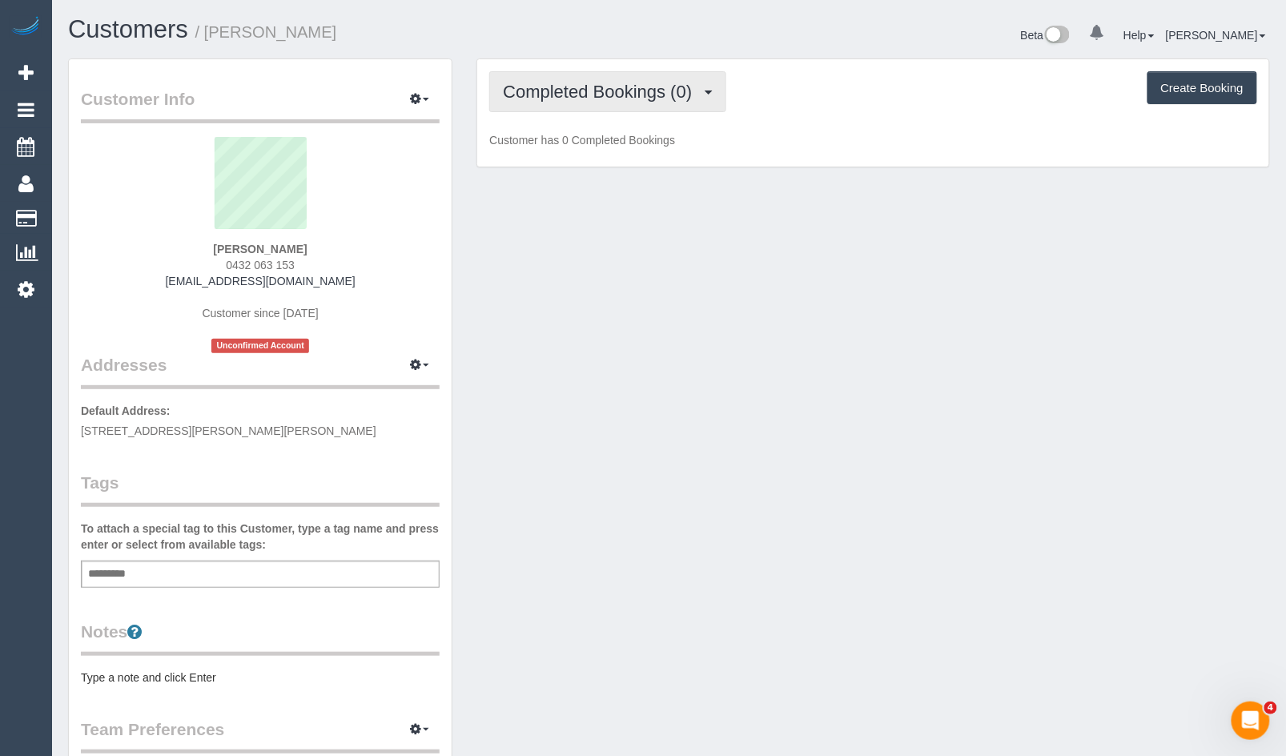
click at [646, 103] on button "Completed Bookings (0)" at bounding box center [607, 91] width 237 height 41
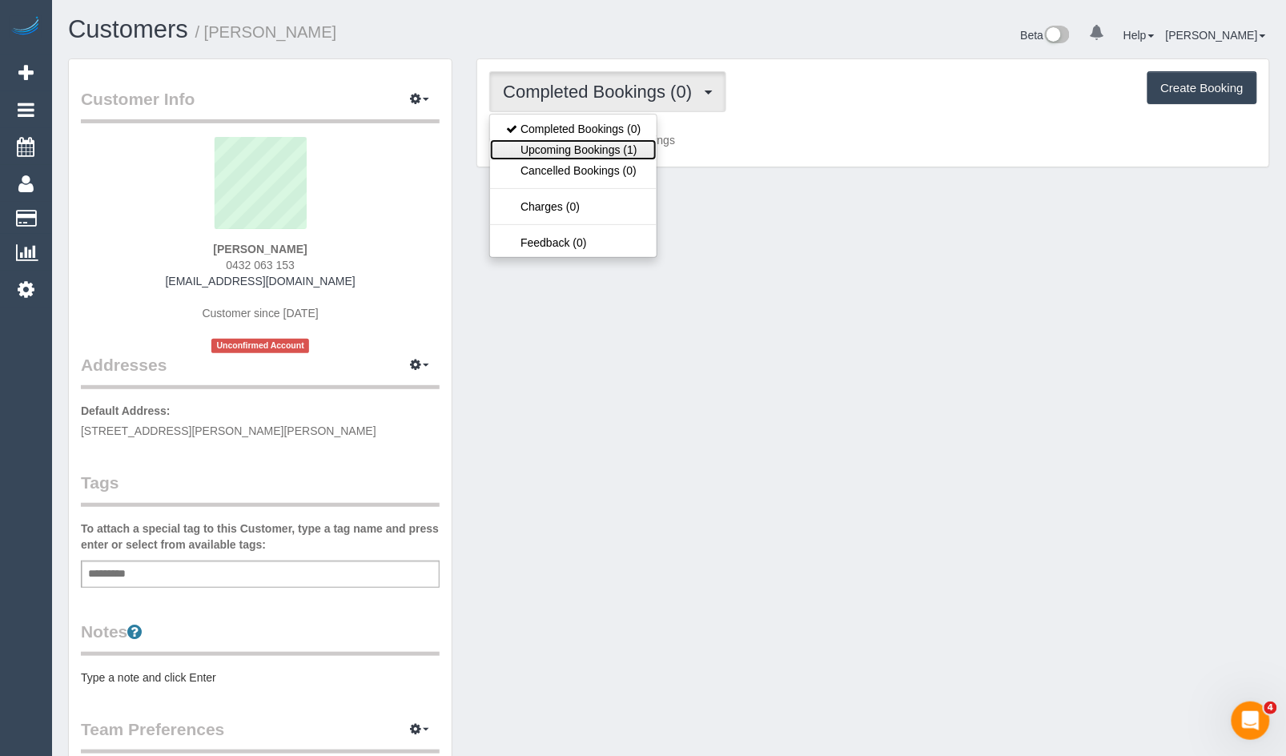
click at [585, 151] on link "Upcoming Bookings (1)" at bounding box center [573, 149] width 167 height 21
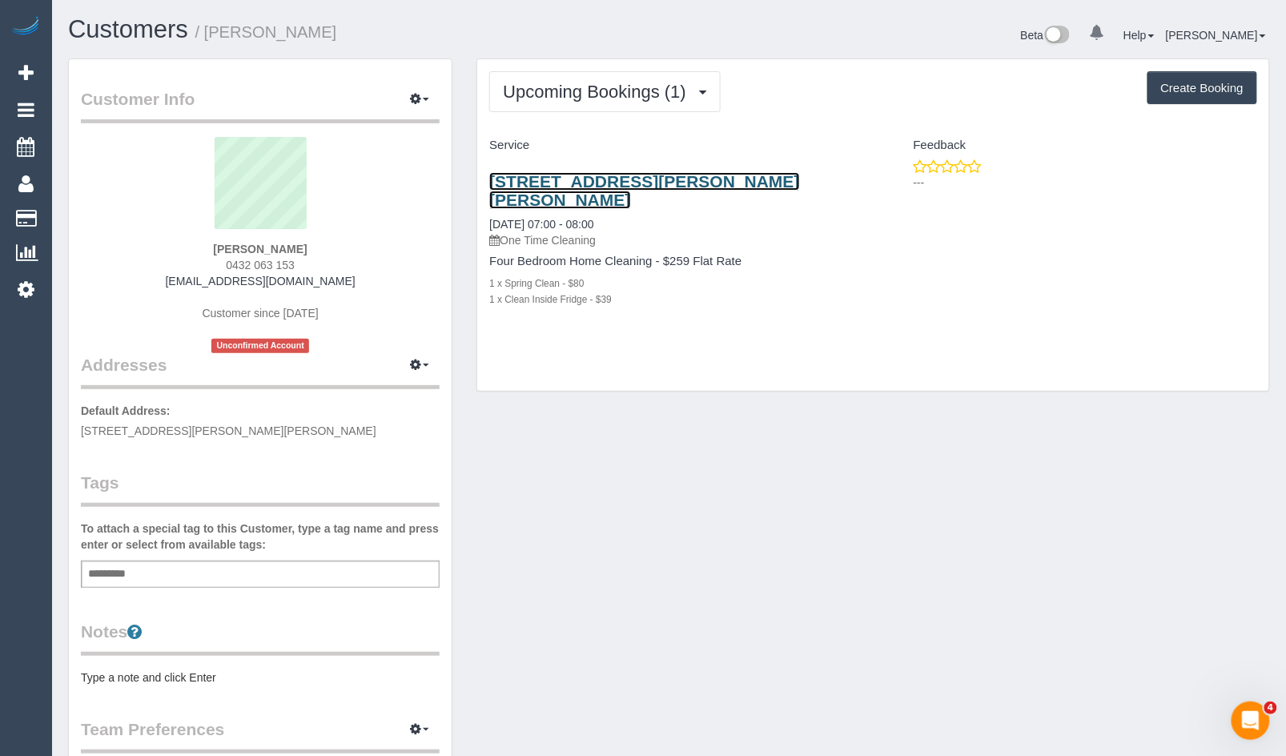
click at [686, 178] on link "[STREET_ADDRESS][PERSON_NAME][PERSON_NAME]" at bounding box center [644, 190] width 310 height 37
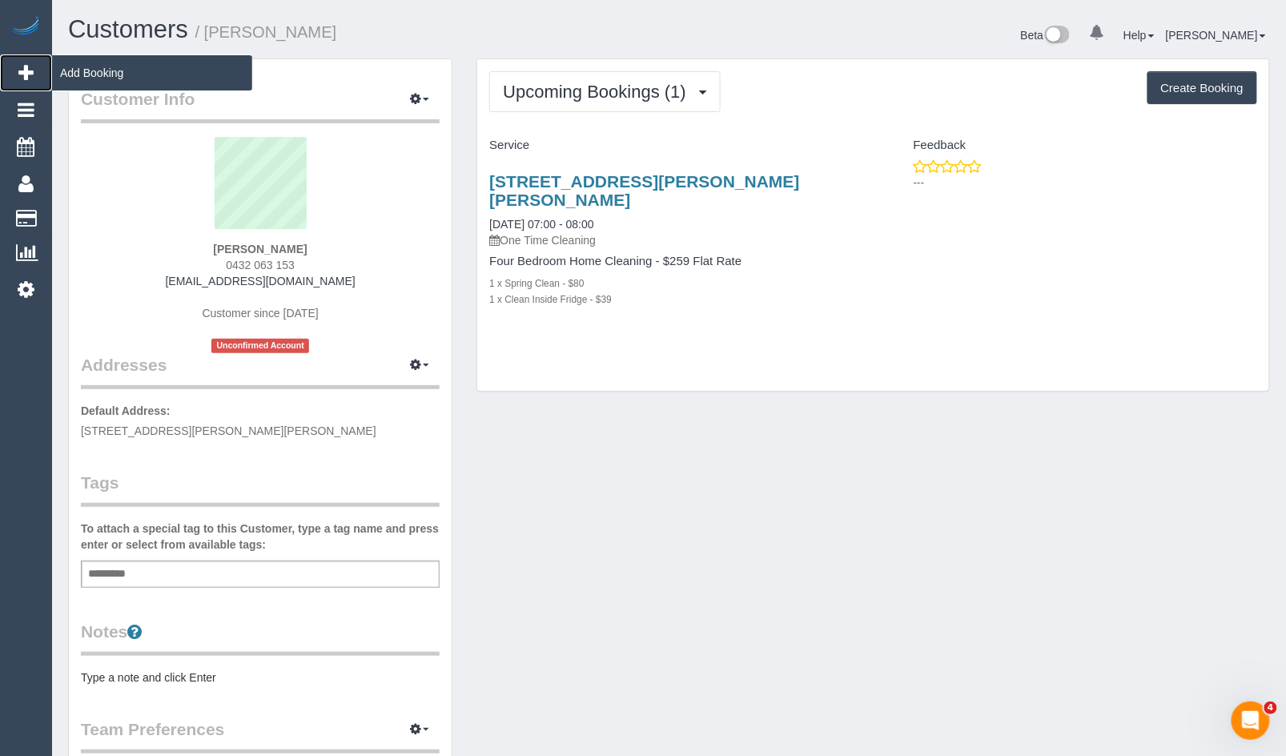
click at [34, 70] on link "Add Booking" at bounding box center [26, 72] width 52 height 37
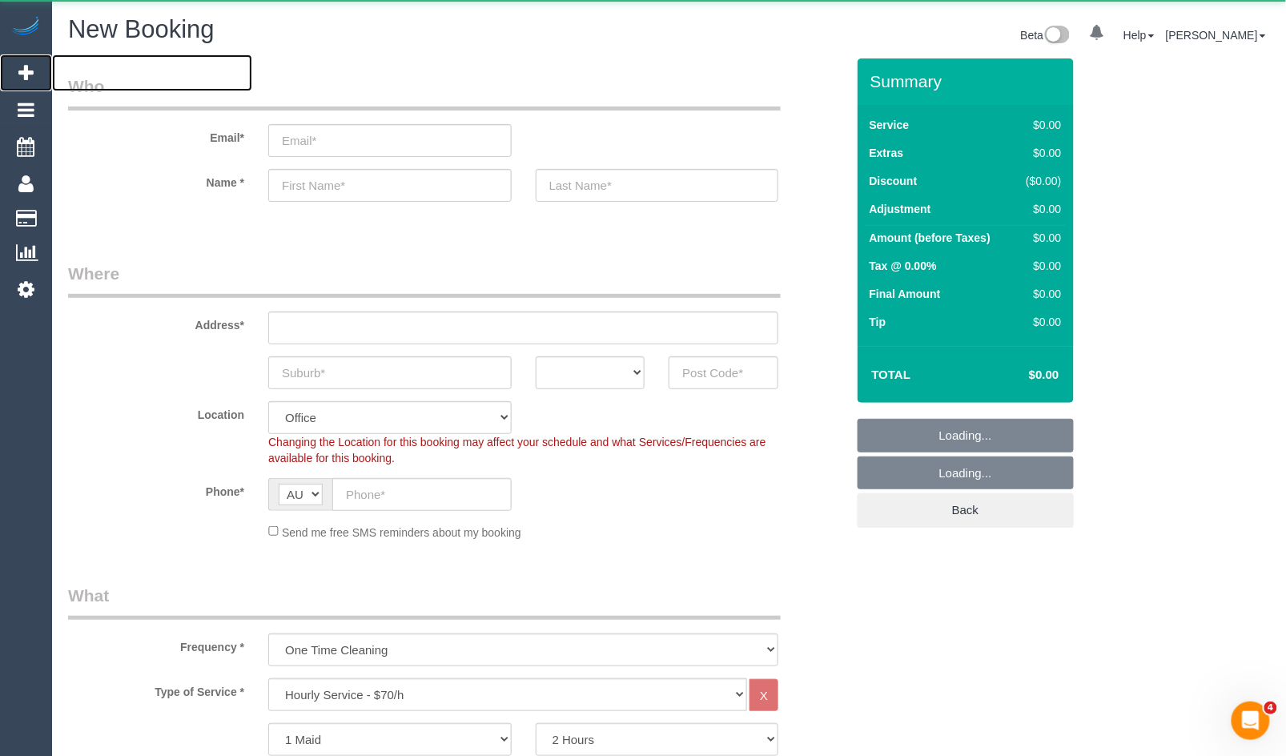
select select "object:7784"
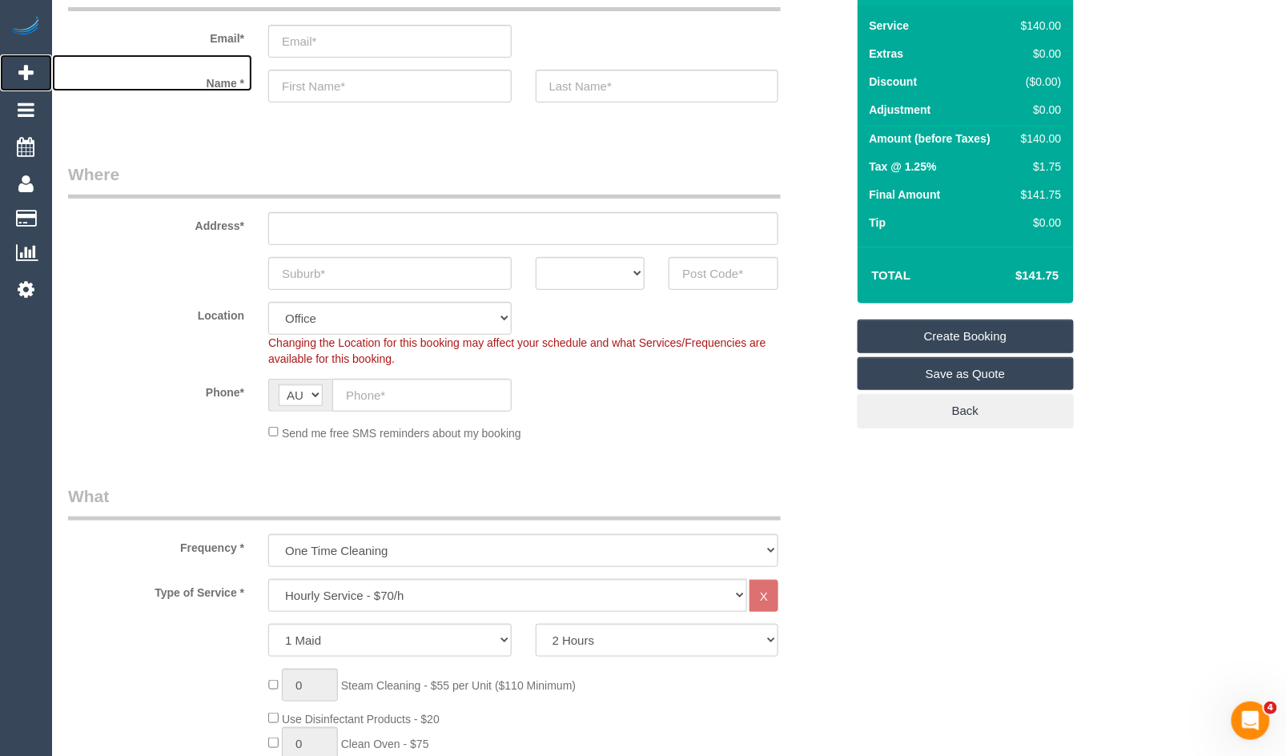
scroll to position [445, 0]
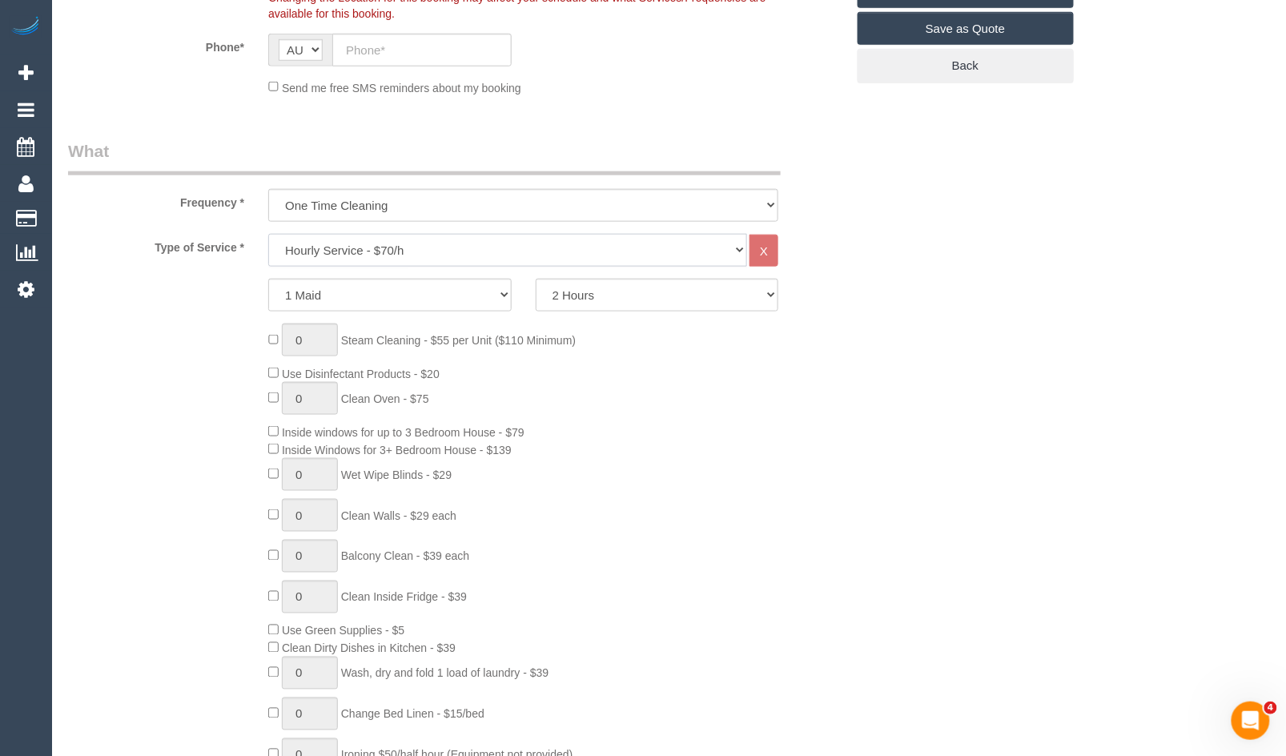
click at [489, 248] on select "Hourly Service - $70/h Hourly Service - $65/h Hourly Service - $60/h Hourly Ser…" at bounding box center [507, 250] width 479 height 33
select select "213"
click at [268, 235] on select "Hourly Service - $70/h Hourly Service - $65/h Hourly Service - $60/h Hourly Ser…" at bounding box center [507, 250] width 479 height 33
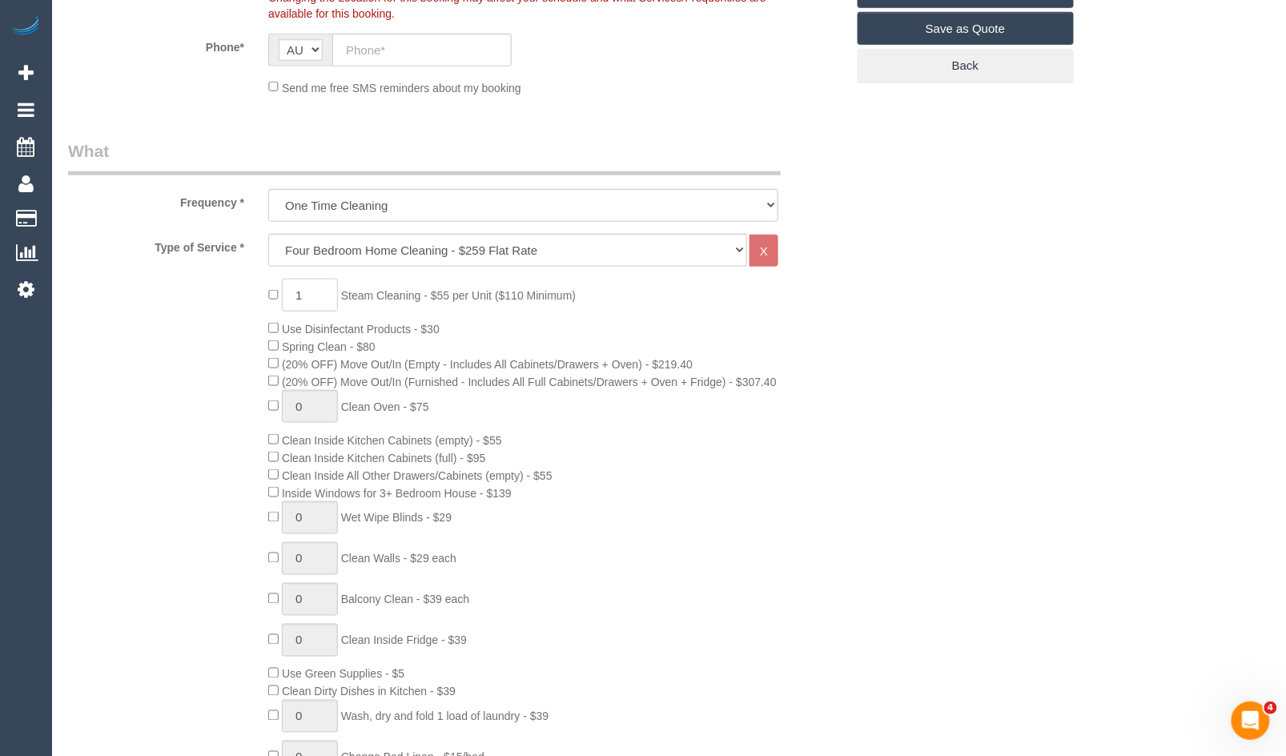
drag, startPoint x: 320, startPoint y: 292, endPoint x: 281, endPoint y: 297, distance: 39.5
click at [282, 297] on input "1" at bounding box center [310, 295] width 56 height 33
click at [316, 297] on input "1" at bounding box center [310, 295] width 56 height 33
drag, startPoint x: 318, startPoint y: 297, endPoint x: 279, endPoint y: 299, distance: 39.3
click at [279, 299] on span "1 Steam Cleaning - $55 per Unit ($110 Minimum)" at bounding box center [422, 295] width 308 height 13
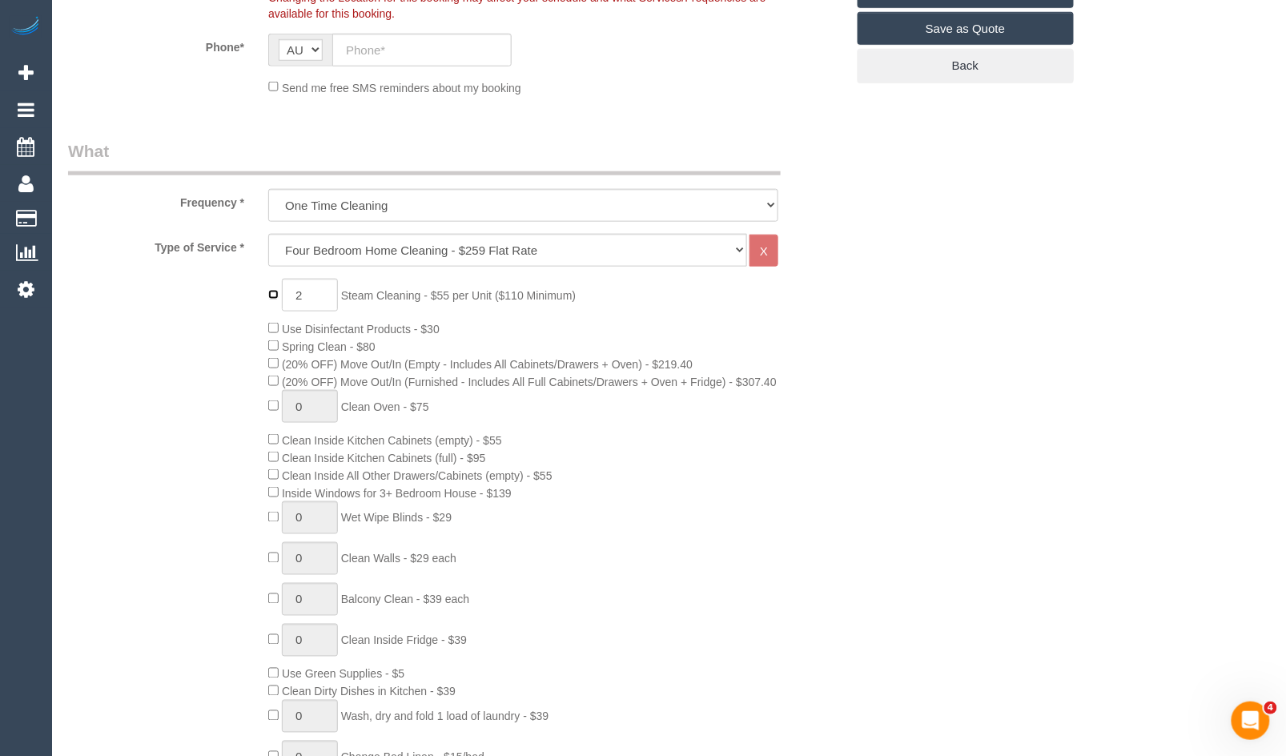
type input "0"
click at [746, 361] on div "0 Steam Cleaning - $55 per Unit ($110 Minimum) Use Disinfectant Products - $30 …" at bounding box center [556, 559] width 601 height 561
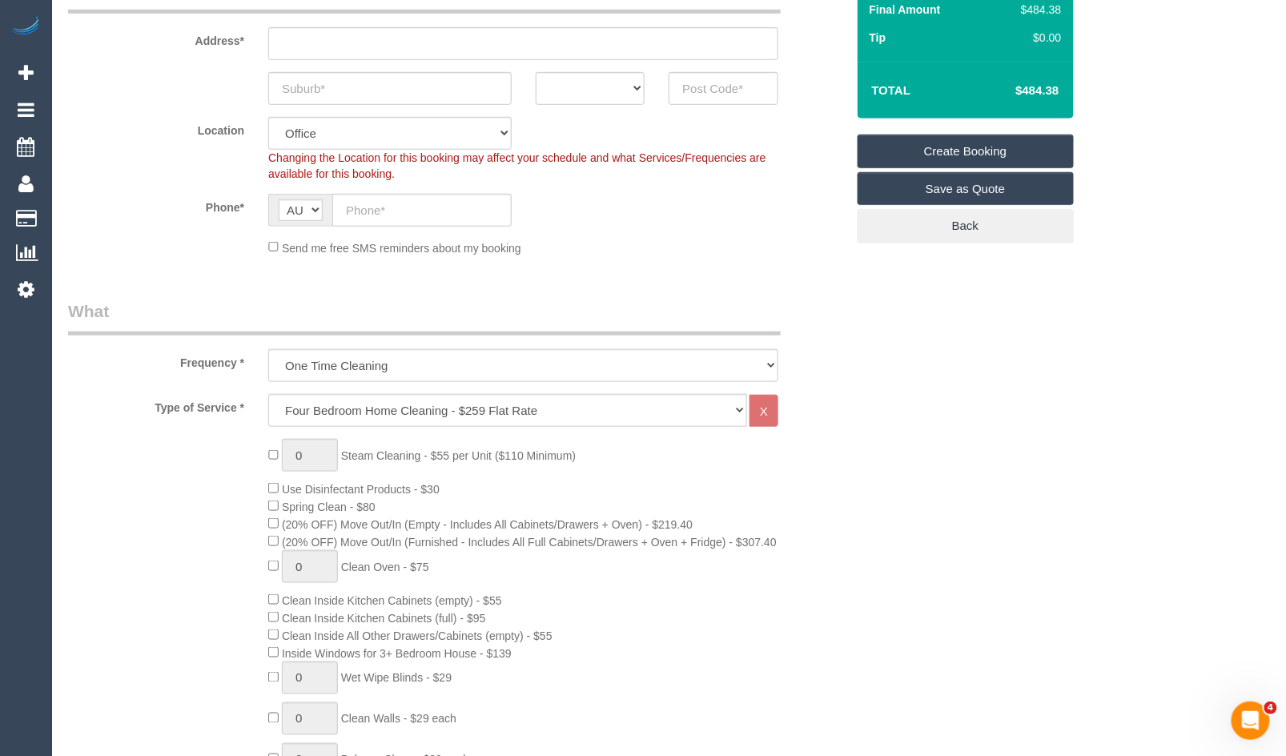
scroll to position [267, 0]
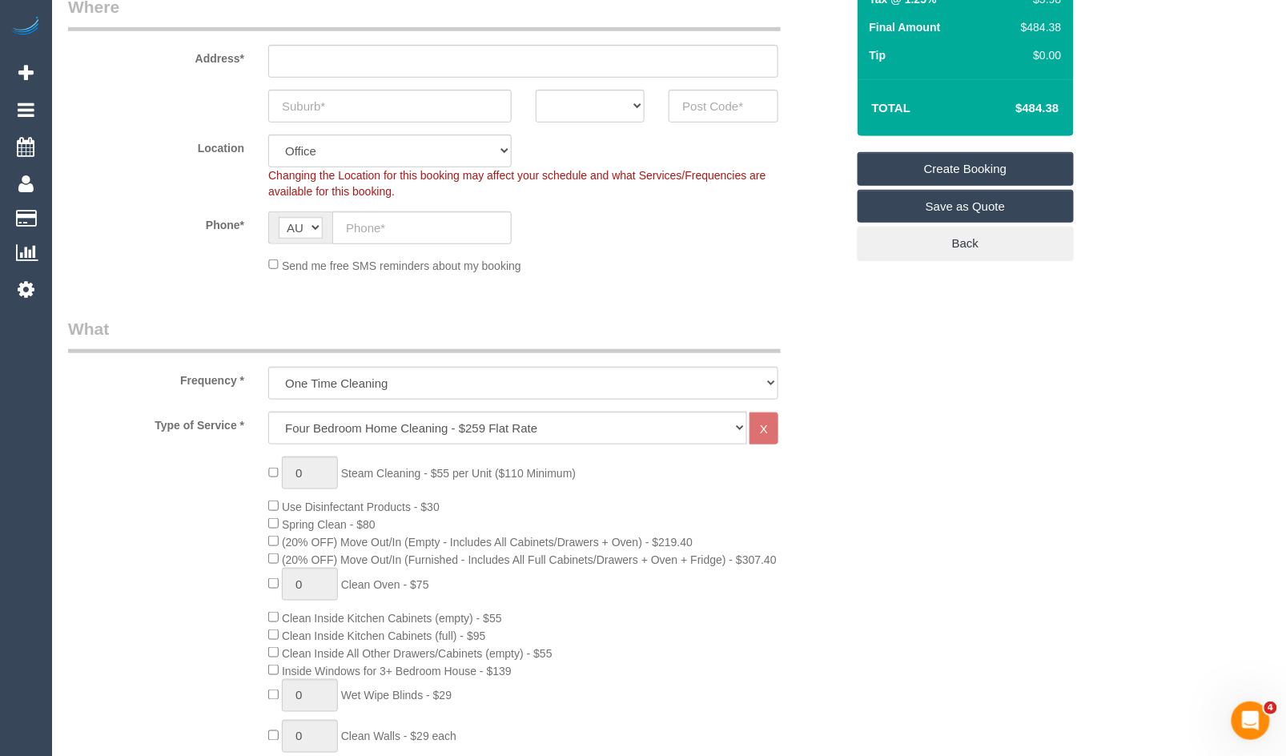
click at [785, 58] on div at bounding box center [523, 61] width 534 height 33
click at [278, 545] on span "(20% OFF) Move Out/In (Empty - Includes All Cabinets/Drawers + Oven) - $219.40" at bounding box center [480, 542] width 425 height 13
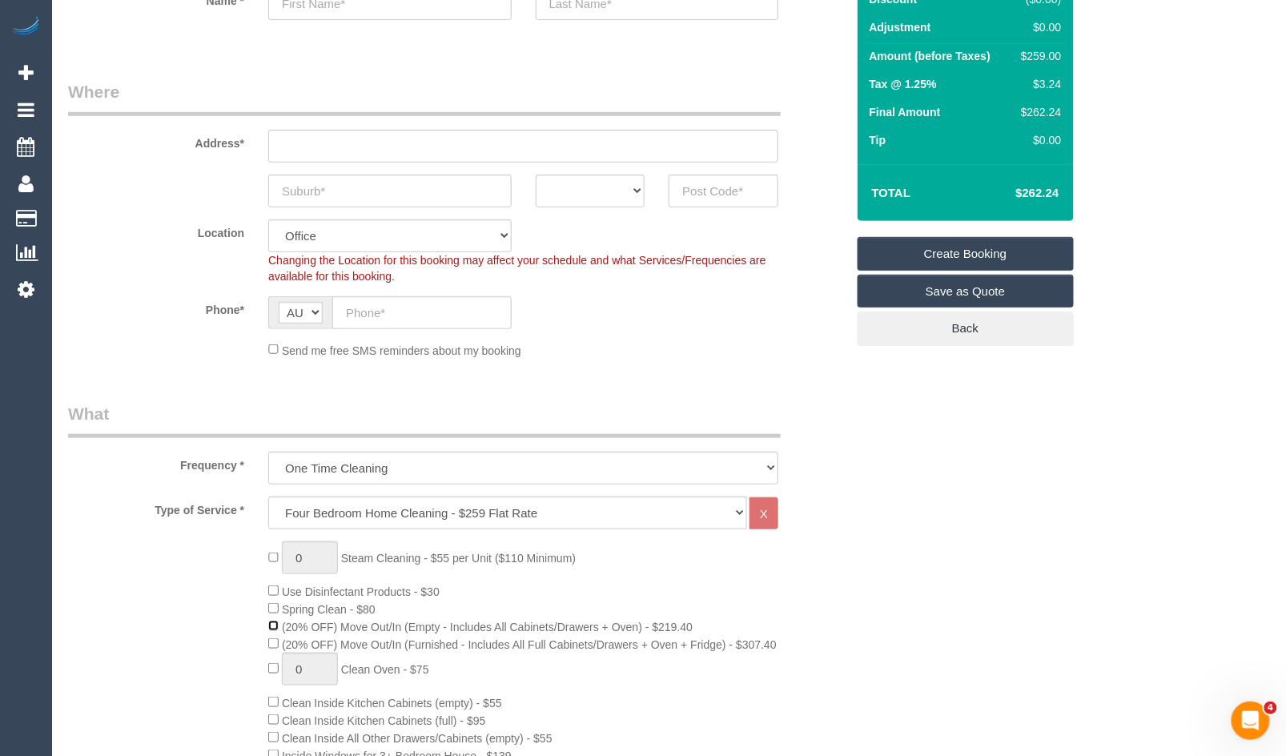
scroll to position [178, 0]
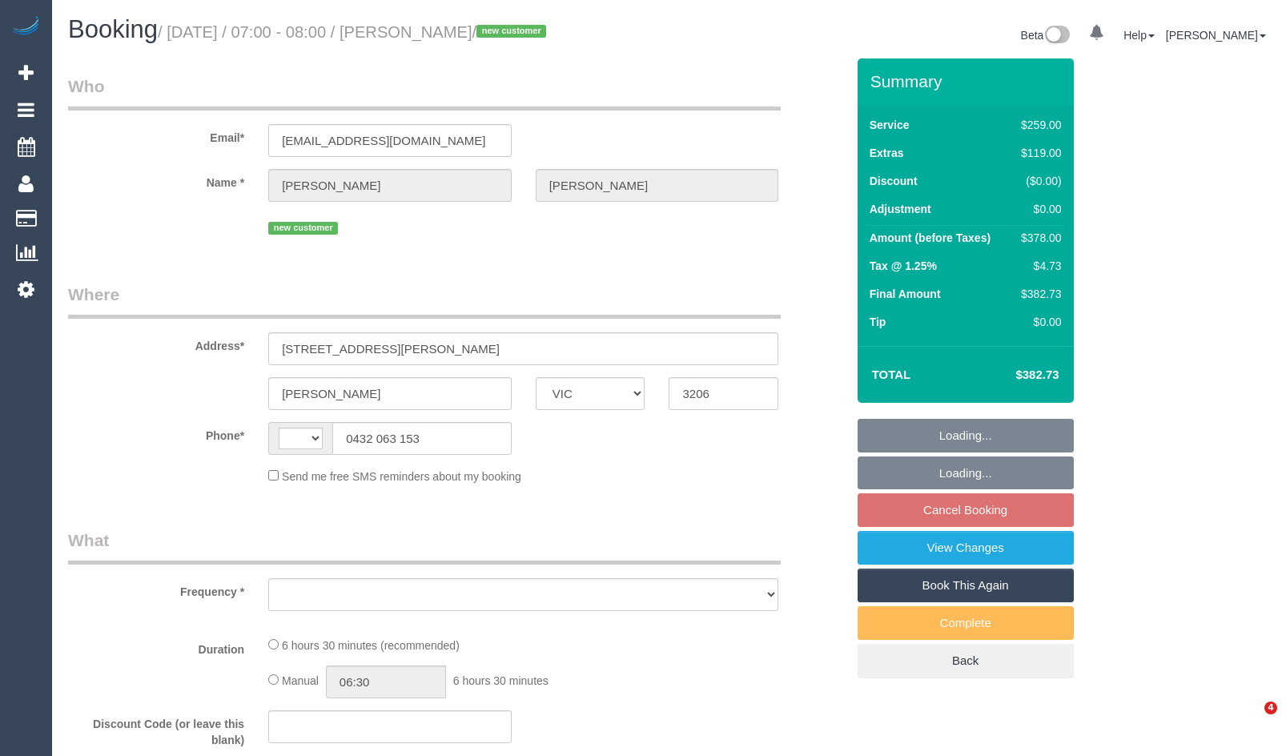
select select "VIC"
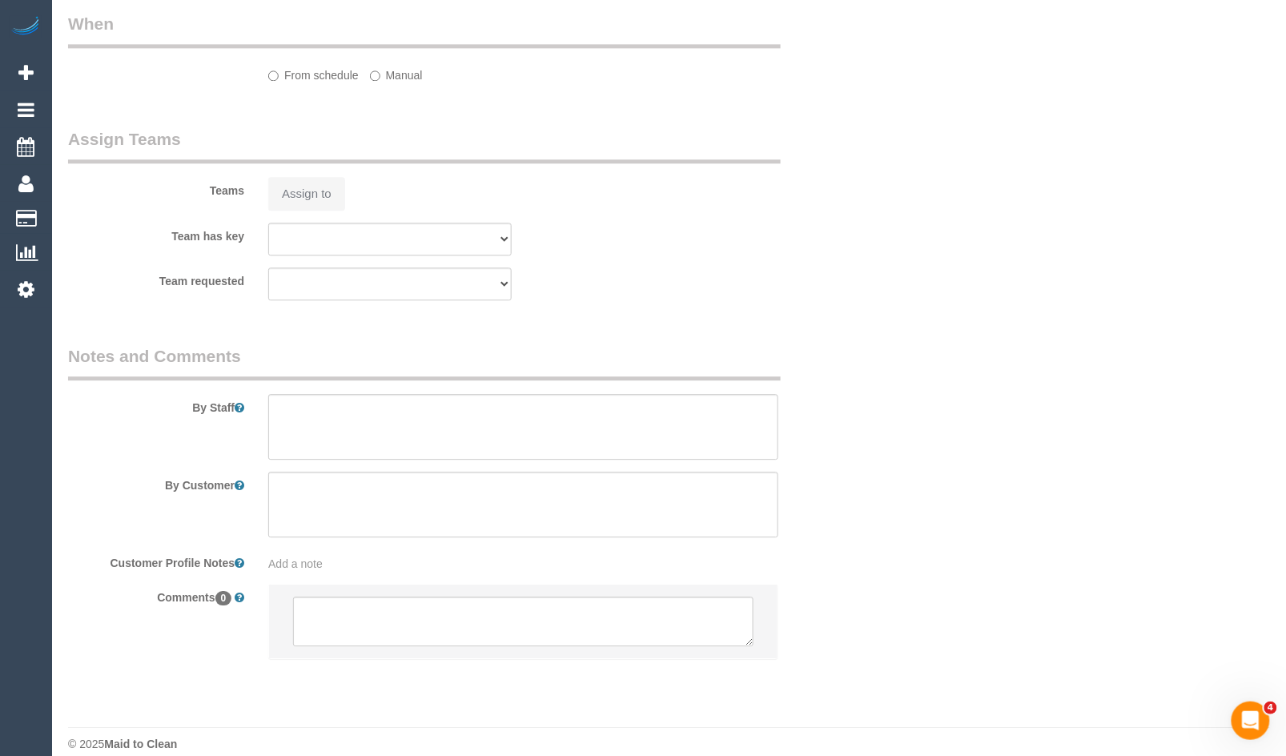
select select "string:stripe-pm_1S37zy2GScqysDRViAFx3eT7"
select select "number:27"
select select "number:14"
select select "number:19"
select select "number:36"
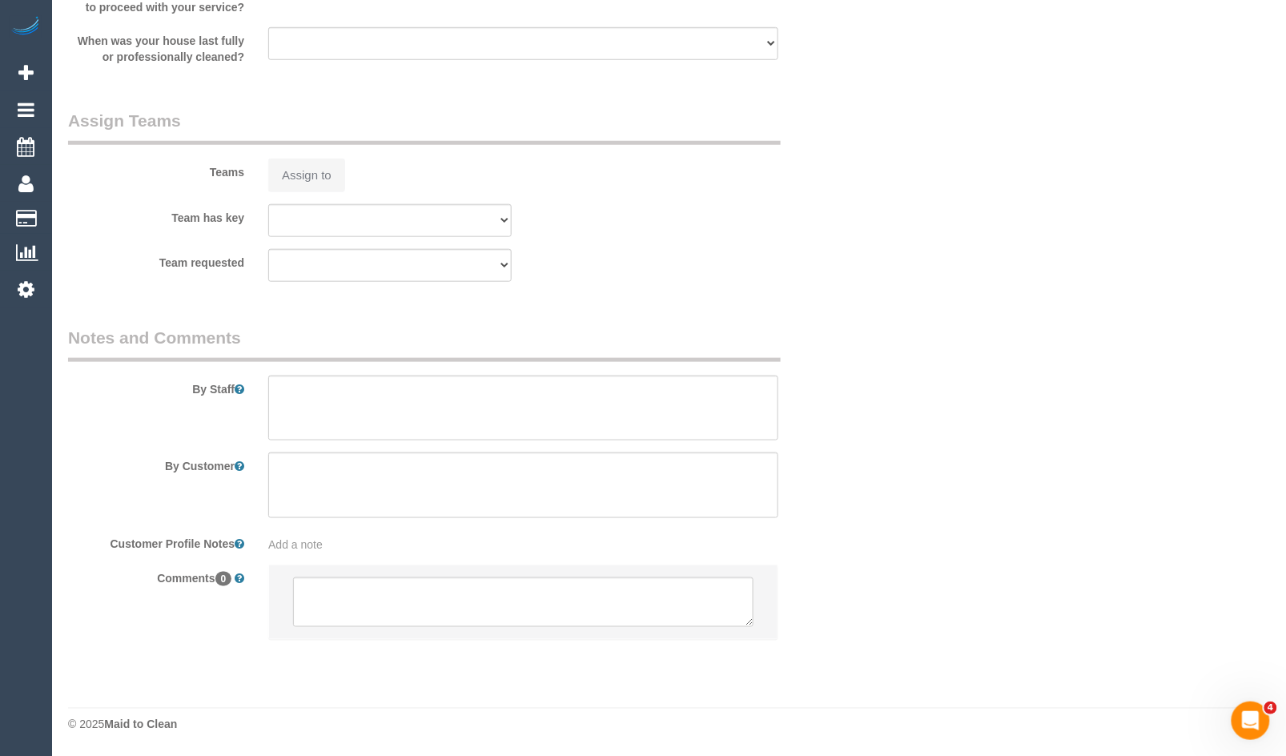
select select "string:AU"
select select "object:1341"
select select "spot1"
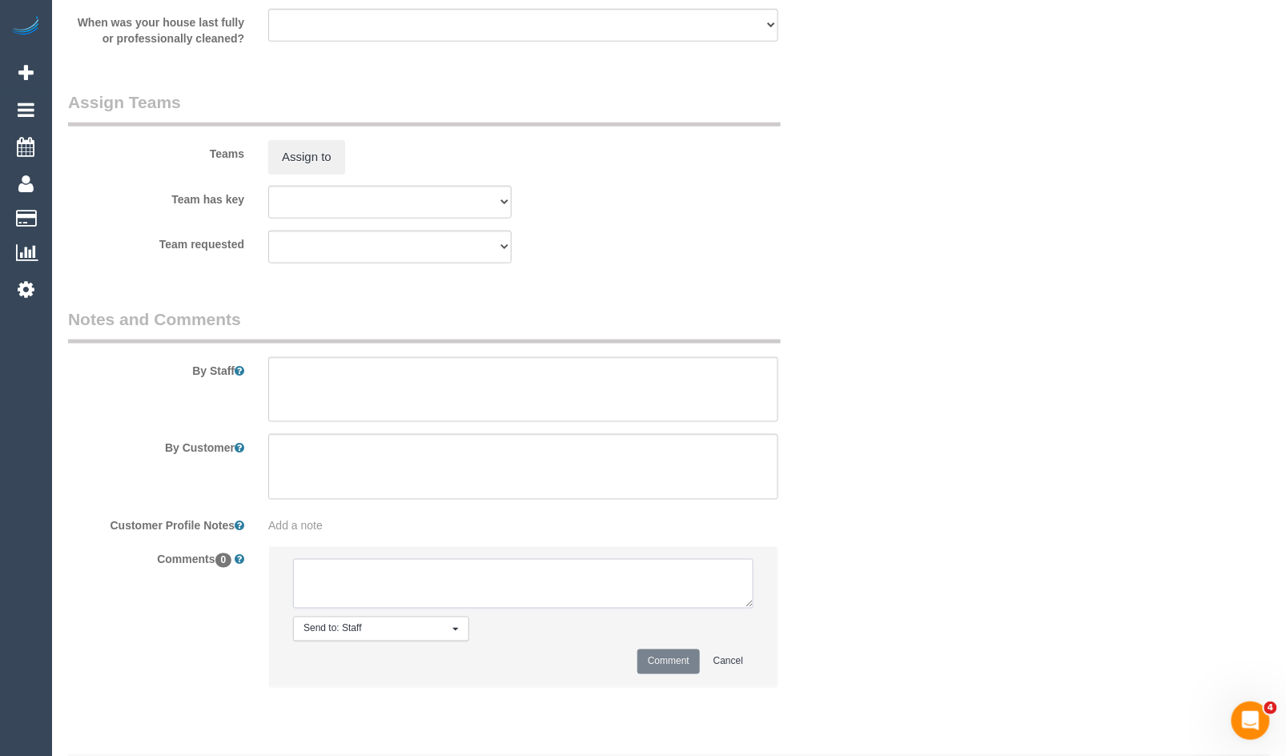
click at [567, 599] on textarea at bounding box center [523, 584] width 461 height 50
paste textarea "Flexibility dates: Flexibility times: Notes: Knows we need to review Contact vi…"
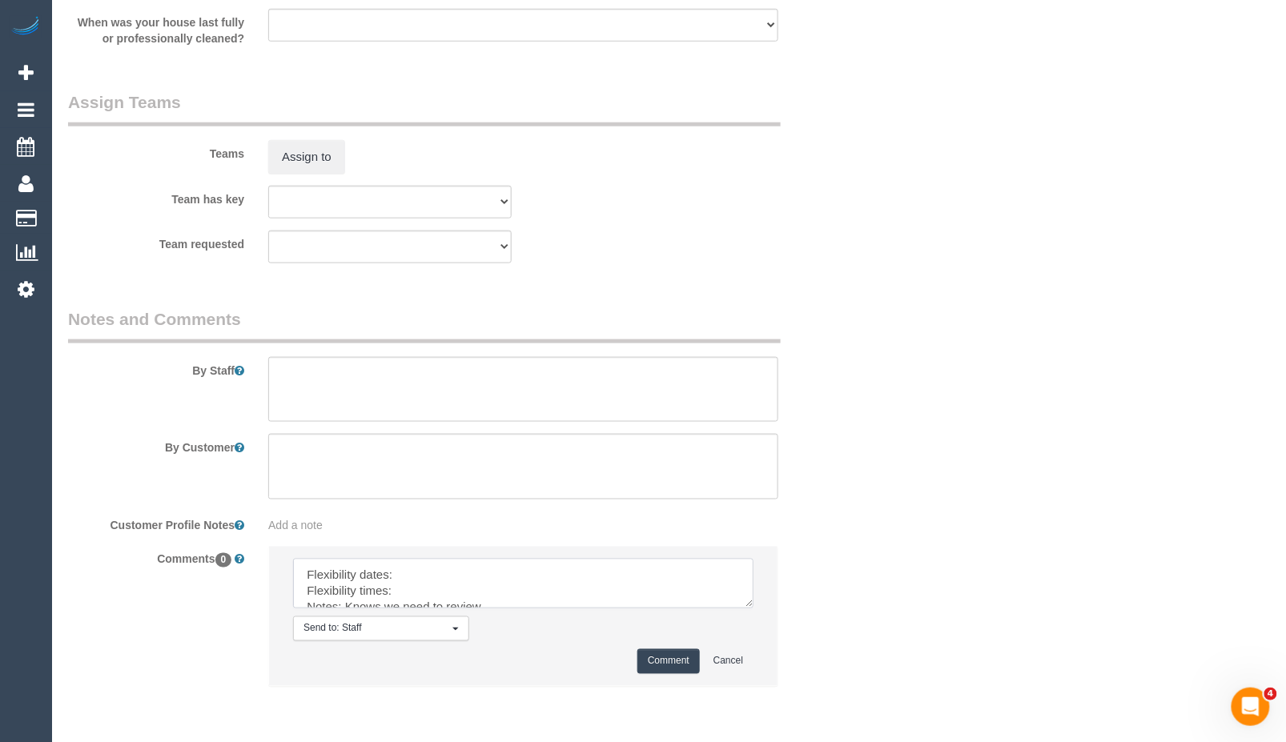
click at [572, 602] on textarea at bounding box center [523, 584] width 461 height 50
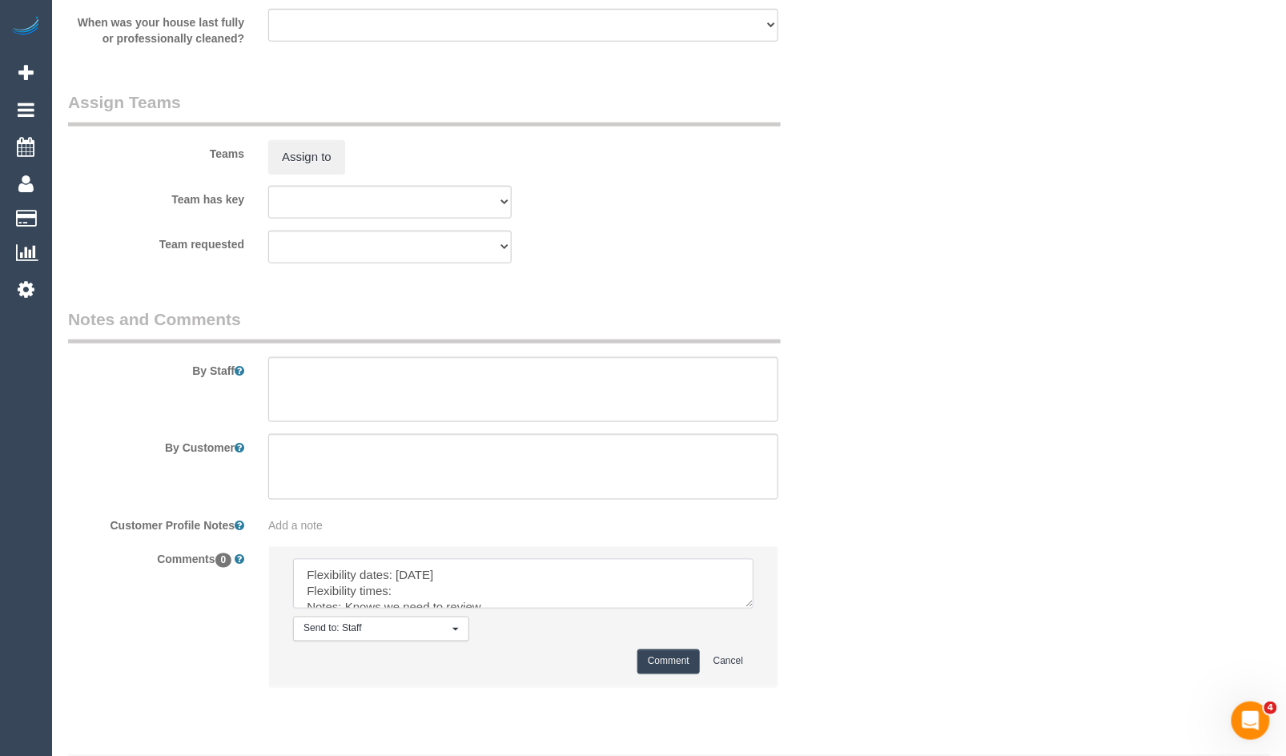
click at [481, 604] on textarea at bounding box center [523, 584] width 461 height 50
type textarea "Flexibility dates: Monday 08/09 Flexibility times: Morning Notes: Knows we need…"
click at [676, 674] on button "Comment" at bounding box center [669, 662] width 62 height 25
